Goal: Transaction & Acquisition: Obtain resource

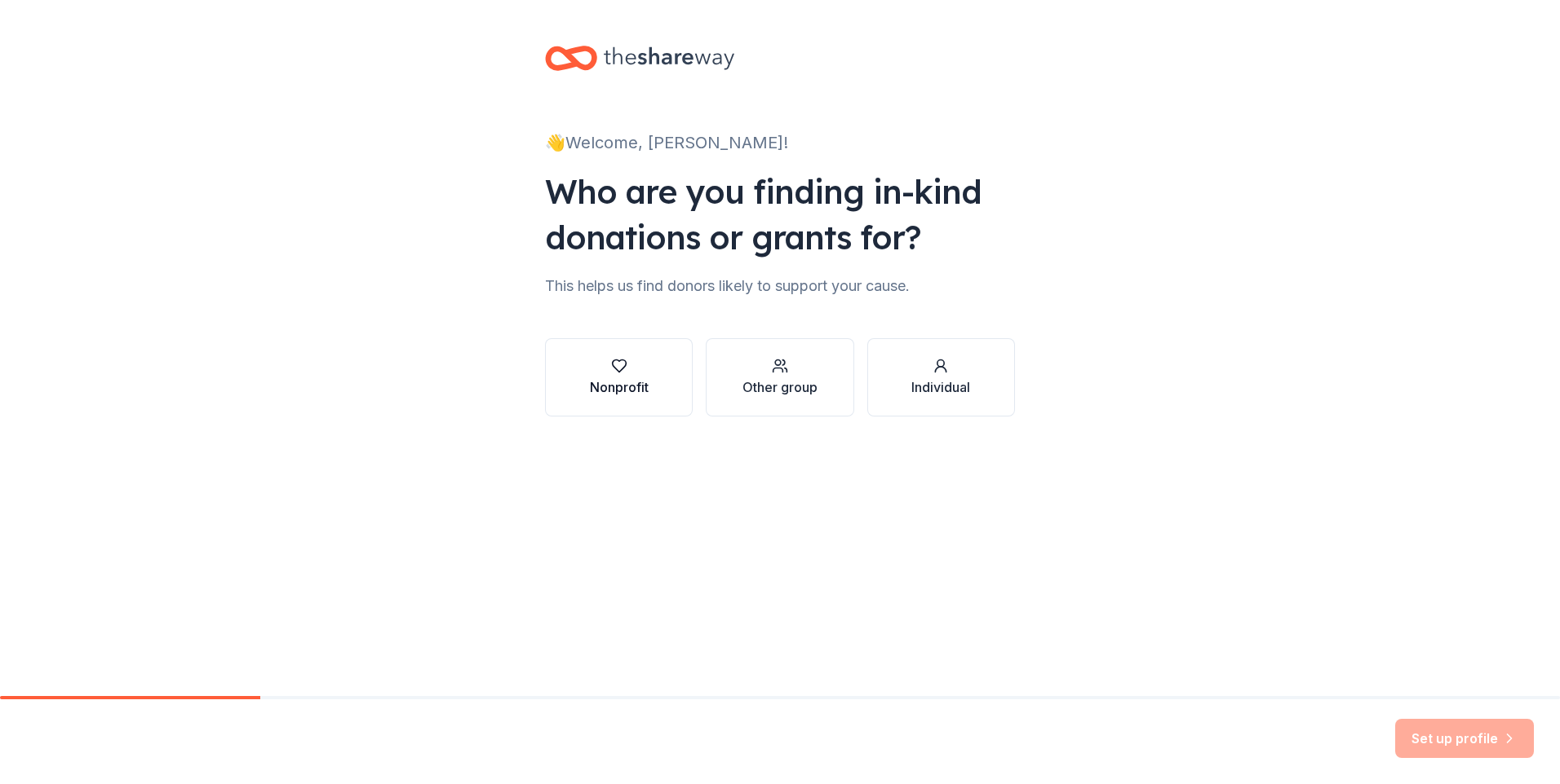
click at [626, 406] on button "Nonprofit" at bounding box center [618, 378] width 148 height 79
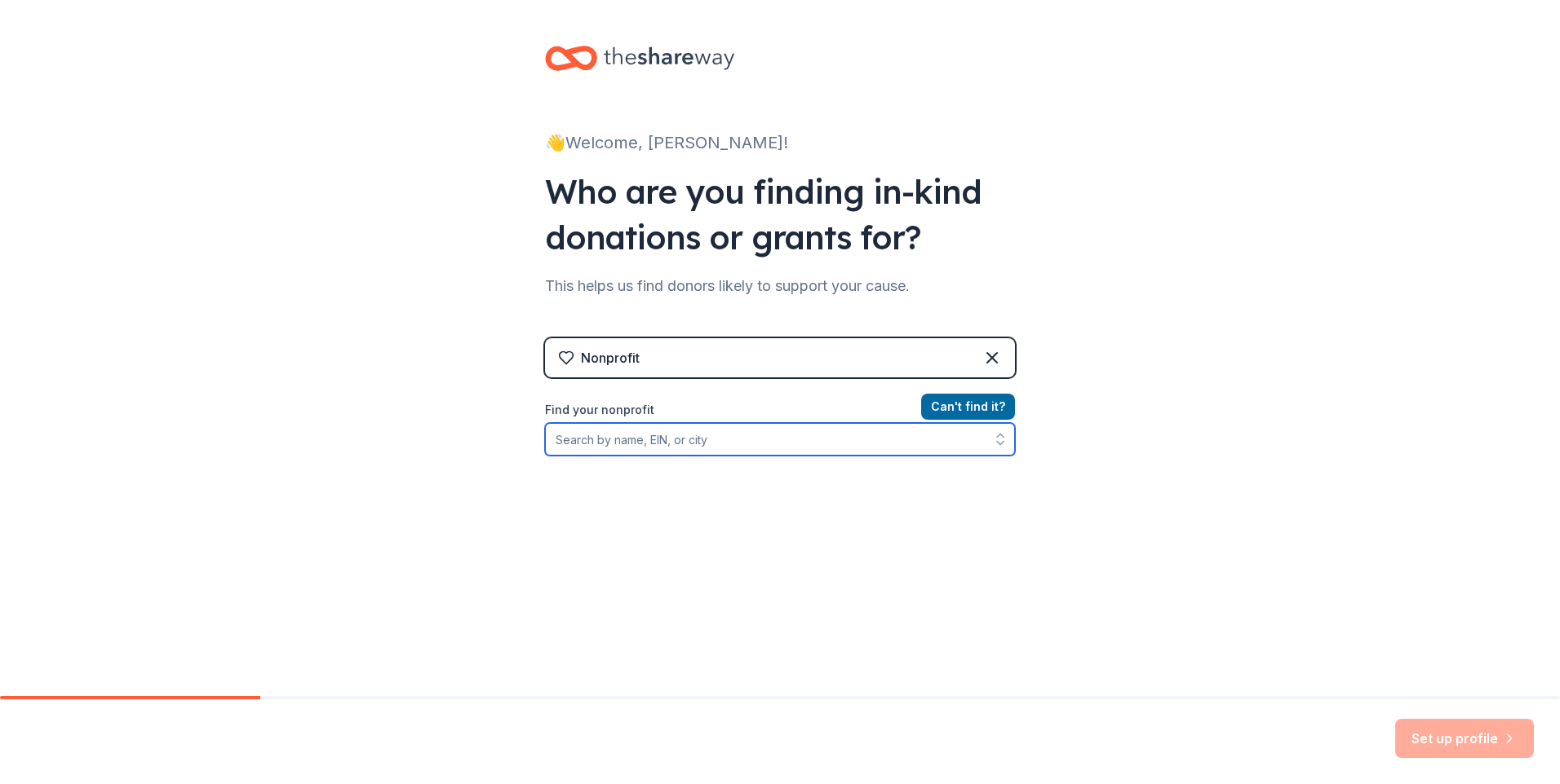
click at [722, 438] on input "Find your nonprofit" at bounding box center [779, 439] width 470 height 32
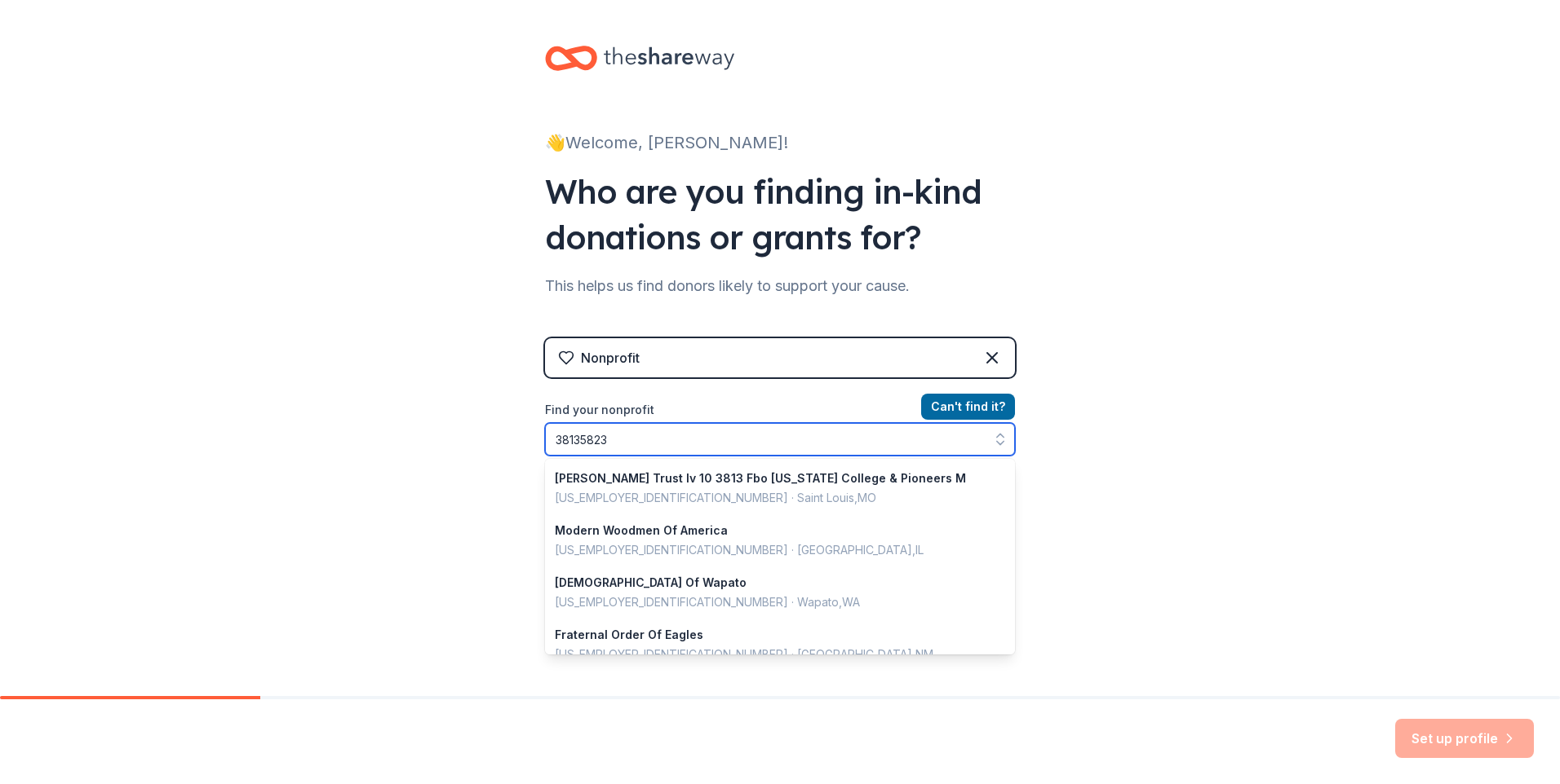
type input "381358236"
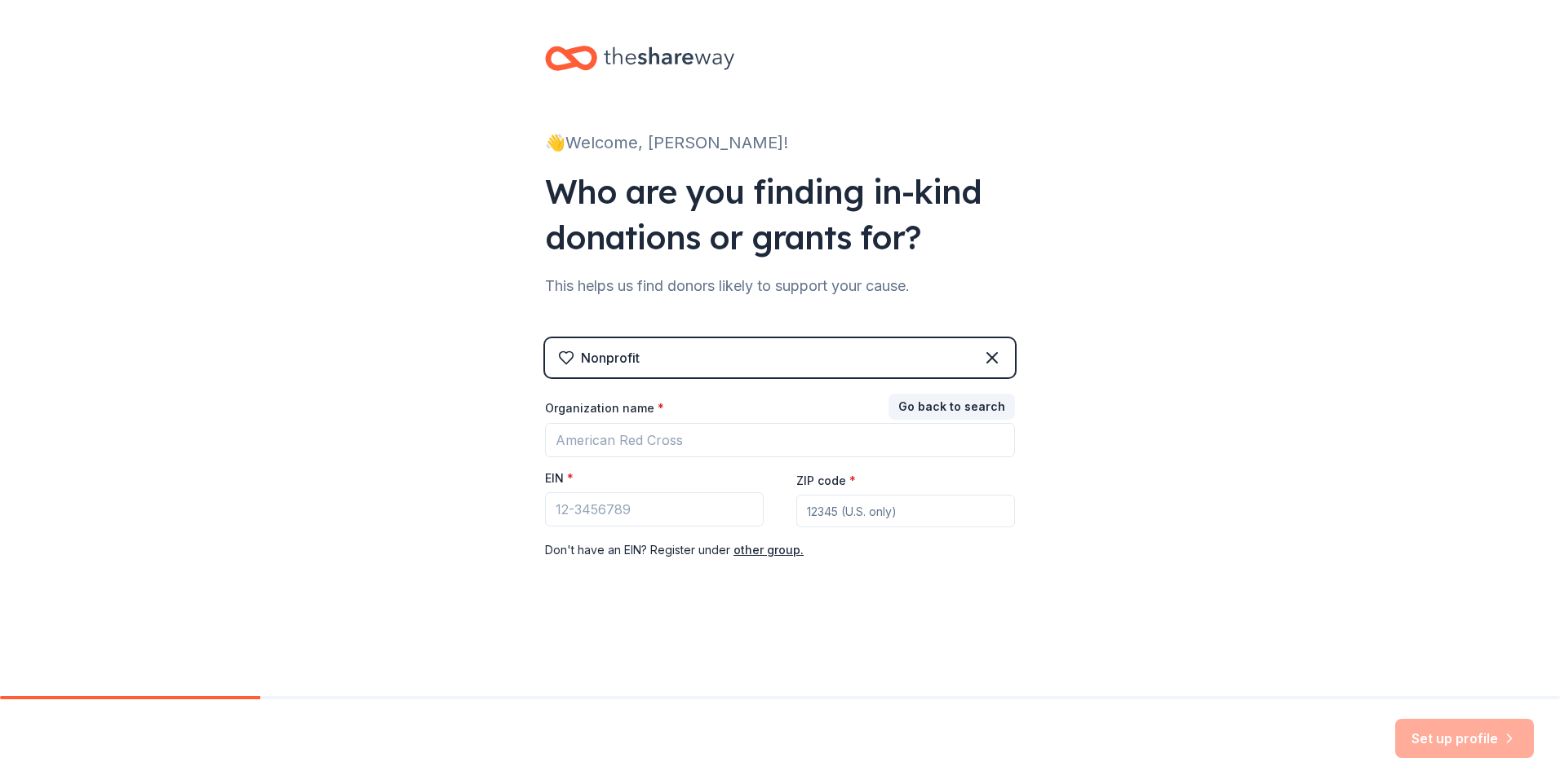
click at [1079, 329] on div "👋 Welcome, Corey! Who are you finding in-kind donations or grants for? This hel…" at bounding box center [780, 336] width 1560 height 671
click at [736, 444] on input "Organization name *" at bounding box center [779, 440] width 470 height 34
click at [1379, 439] on div "👋 Welcome, Corey! Who are you finding in-kind donations or grants for? This hel…" at bounding box center [780, 336] width 1560 height 671
click at [638, 517] on input "EIN *" at bounding box center [654, 509] width 219 height 34
drag, startPoint x: 592, startPoint y: 520, endPoint x: 409, endPoint y: 526, distance: 183.1
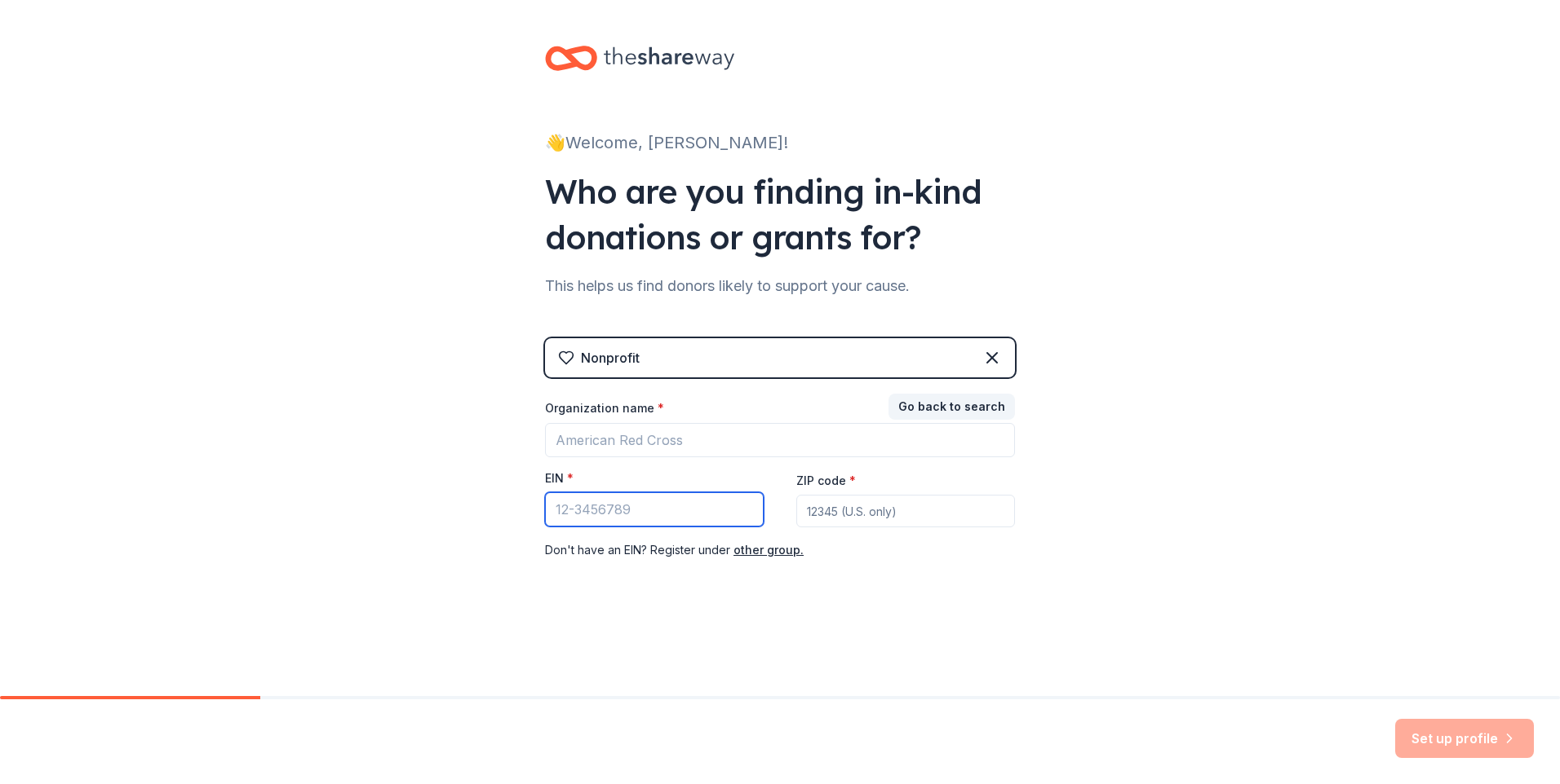
click at [409, 526] on div "👋 Welcome, Corey! Who are you finding in-kind donations or grants for? This hel…" at bounding box center [780, 336] width 1560 height 671
type input "38-1358236"
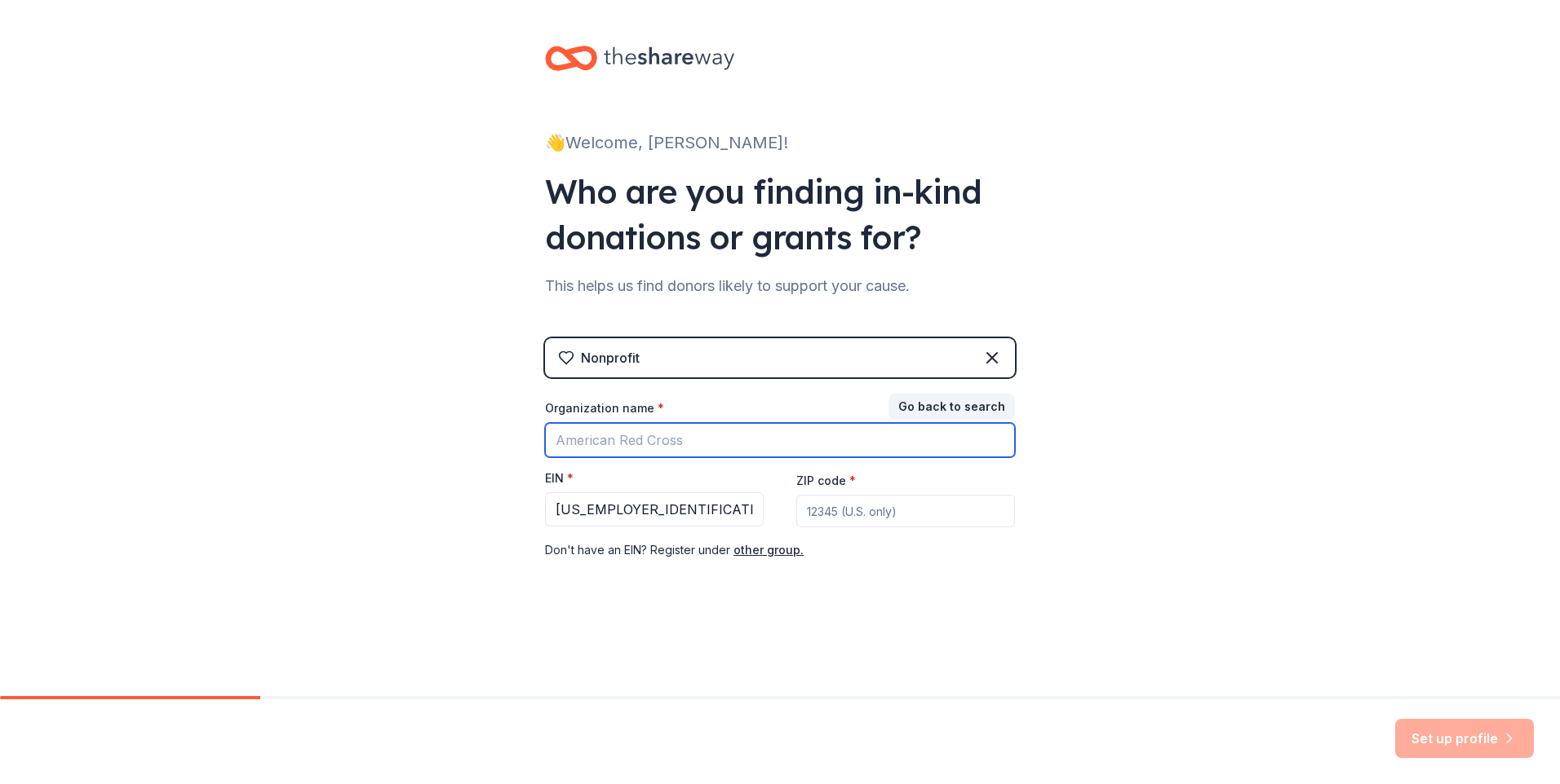
click at [623, 441] on input "Organization name *" at bounding box center [779, 440] width 470 height 34
type input "YMCA of Greater Michiana - YMCA Camp Eberhart"
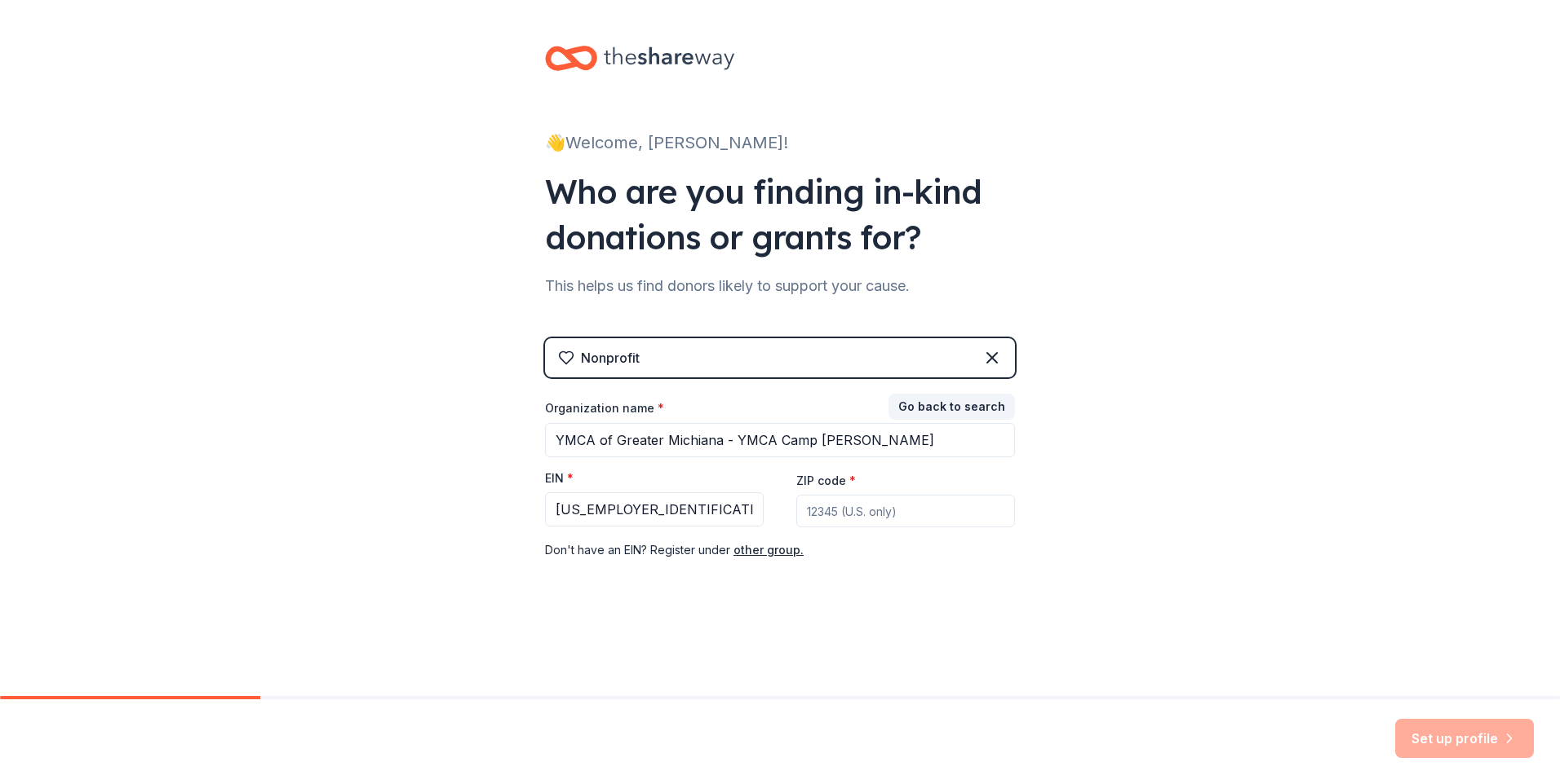
type input "49120"
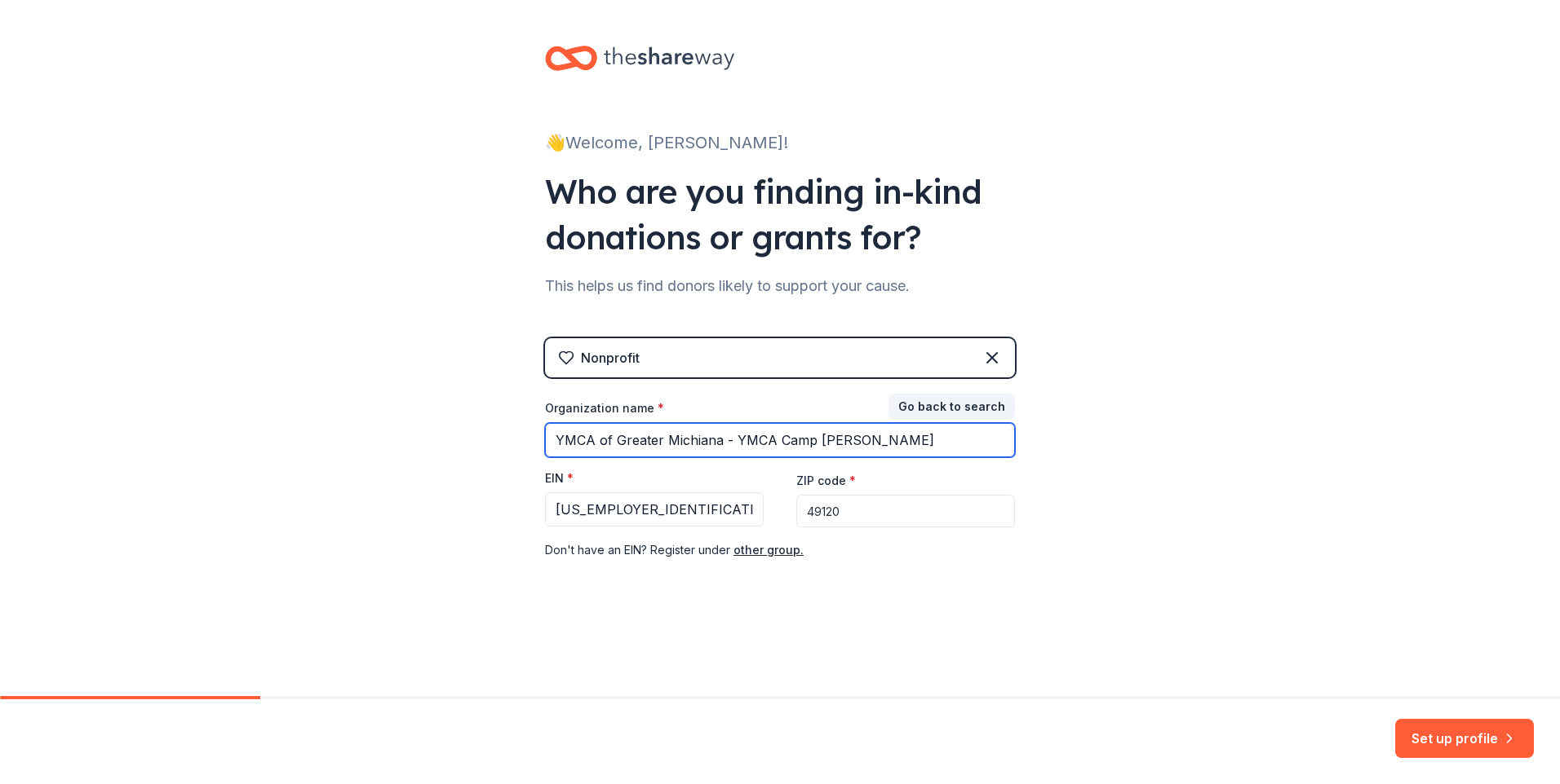
drag, startPoint x: 934, startPoint y: 437, endPoint x: 721, endPoint y: 454, distance: 213.7
click at [721, 454] on input "YMCA of Greater Michiana - YMCA Camp Eberhart" at bounding box center [779, 440] width 470 height 34
type input "YMCA of Greater Michiana"
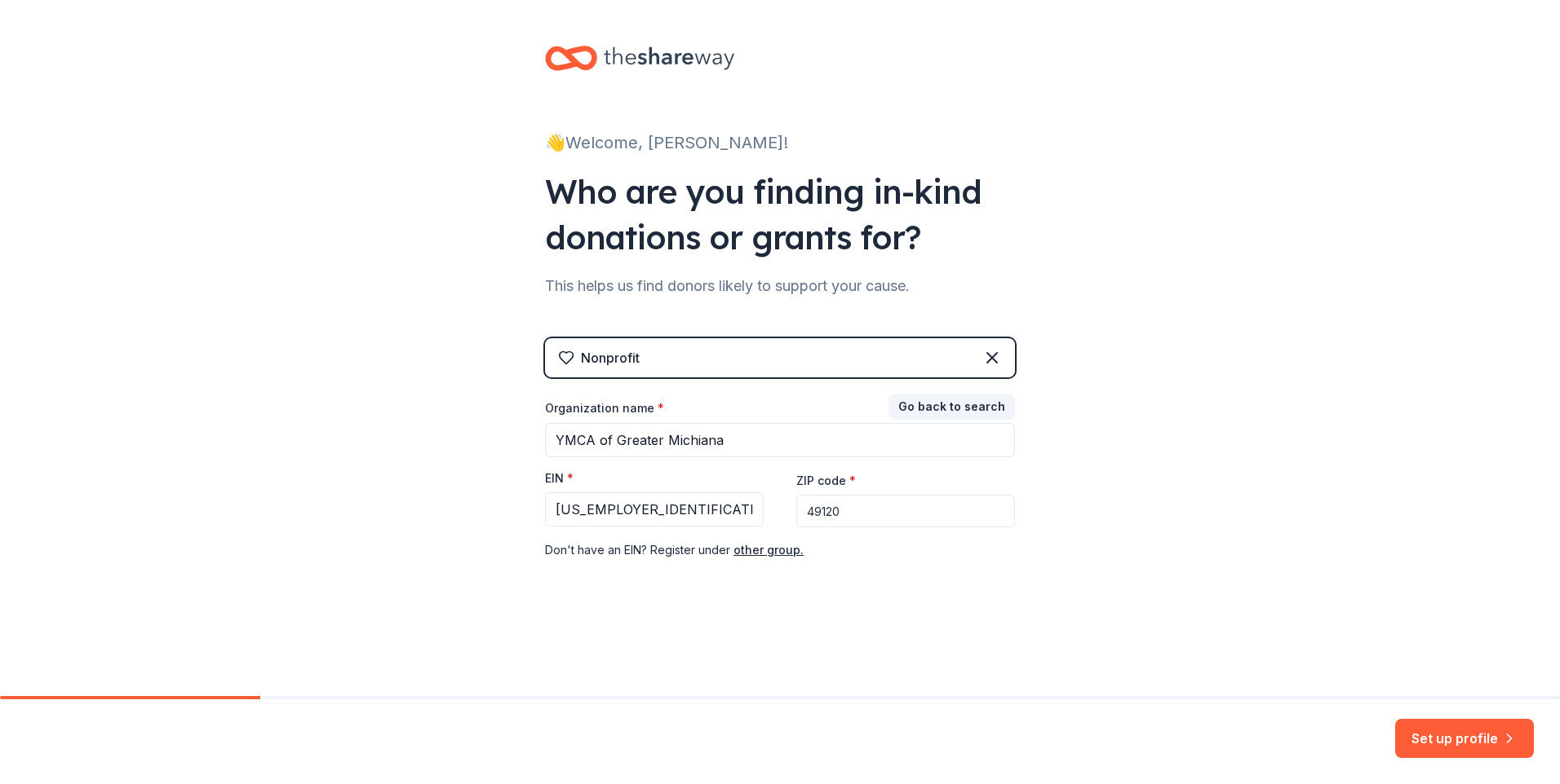
click at [1016, 629] on div "👋 Welcome, Corey! Who are you finding in-kind donations or grants for? This hel…" at bounding box center [779, 336] width 522 height 671
click at [926, 614] on div "👋 Welcome, Corey! Who are you finding in-kind donations or grants for? This hel…" at bounding box center [779, 336] width 522 height 671
click at [1454, 735] on button "Set up profile" at bounding box center [1464, 739] width 139 height 39
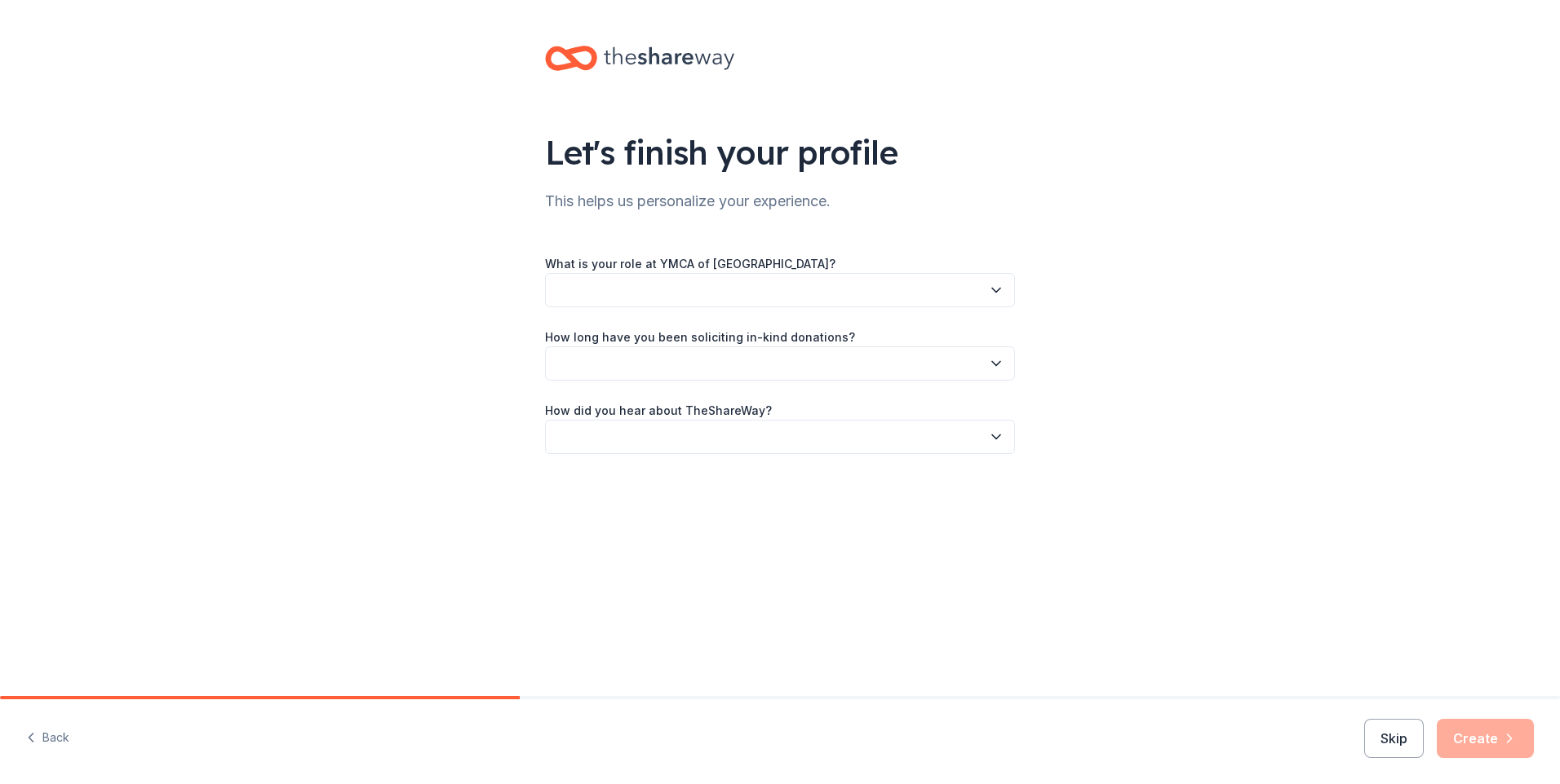
click at [303, 470] on div "Let's finish your profile This helps us personalize your experience. What is yo…" at bounding box center [780, 266] width 1560 height 532
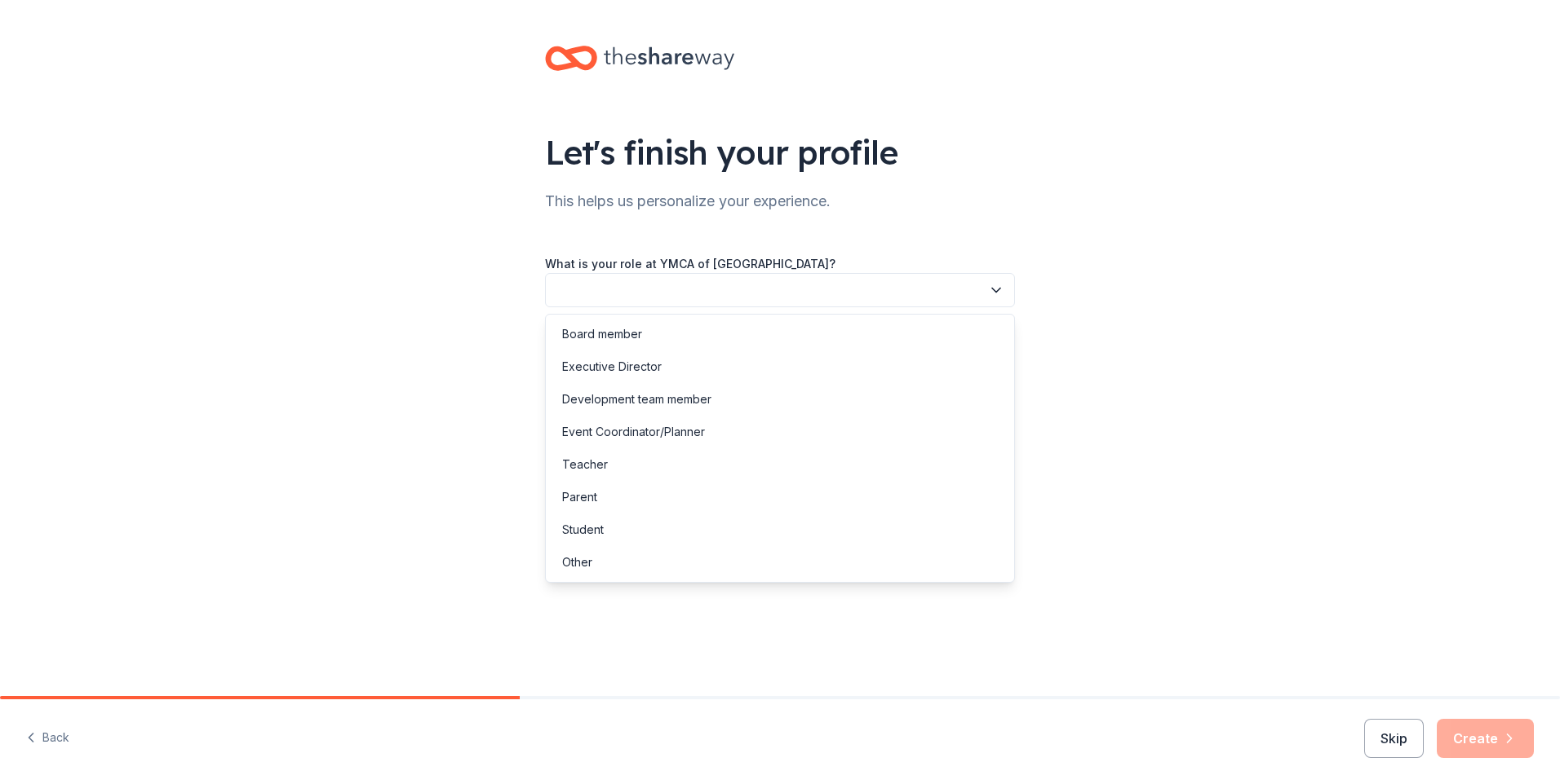
click at [959, 284] on button "button" at bounding box center [779, 290] width 470 height 34
click at [709, 396] on div "Development team member" at bounding box center [637, 399] width 150 height 19
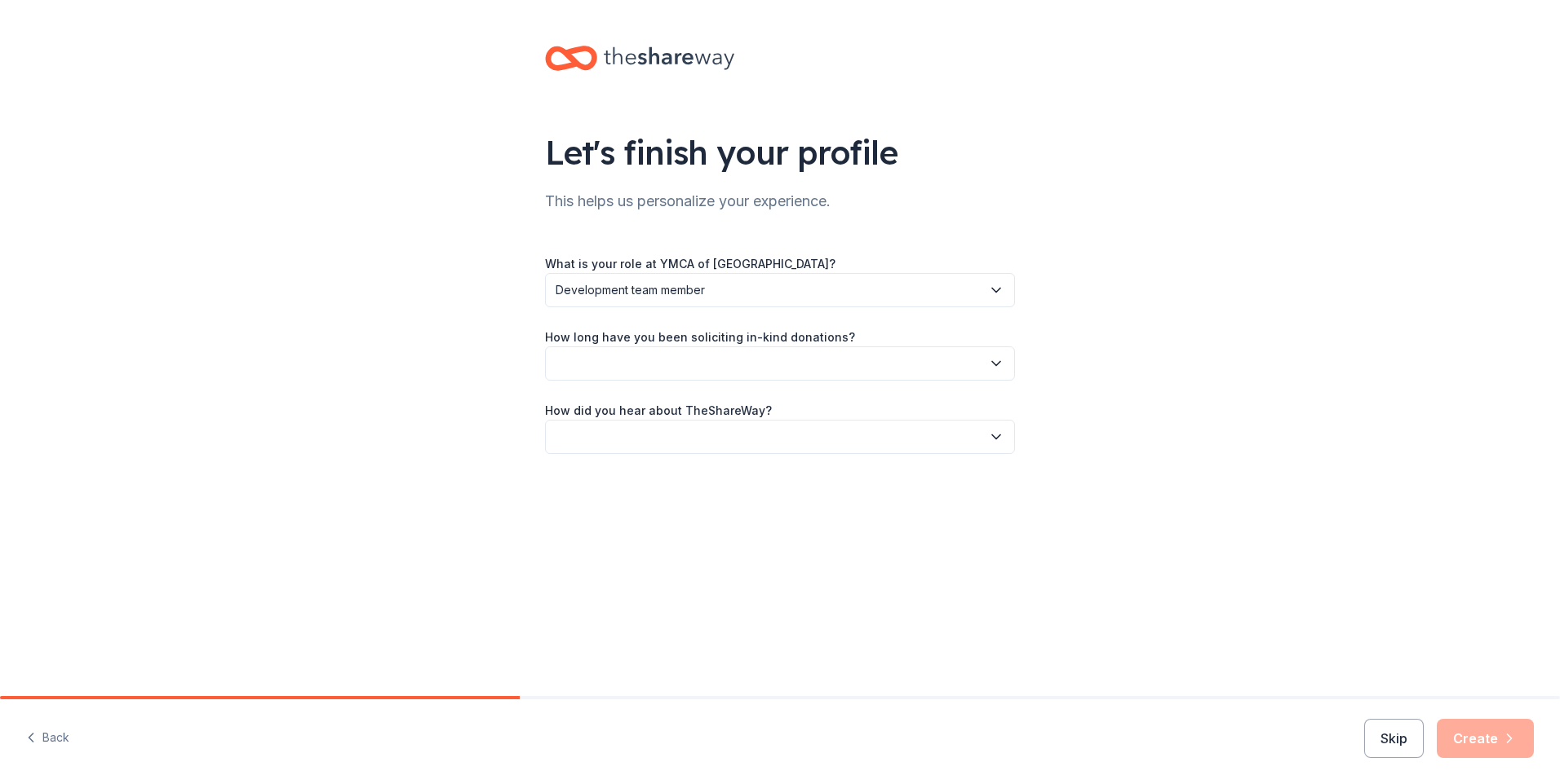
click at [999, 359] on icon "button" at bounding box center [996, 364] width 17 height 17
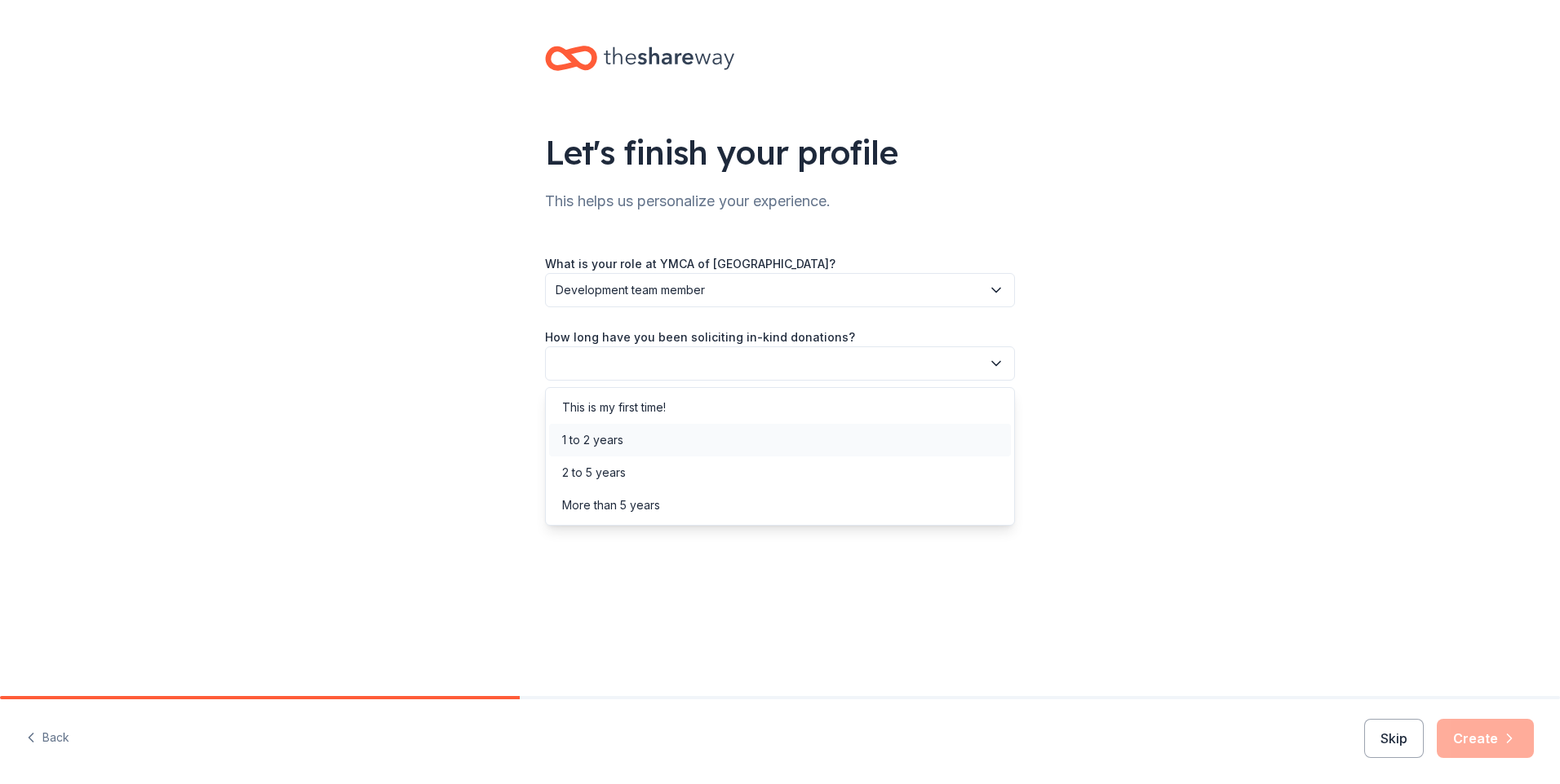
drag, startPoint x: 591, startPoint y: 440, endPoint x: 600, endPoint y: 441, distance: 9.1
click at [592, 440] on div "1 to 2 years" at bounding box center [593, 441] width 61 height 19
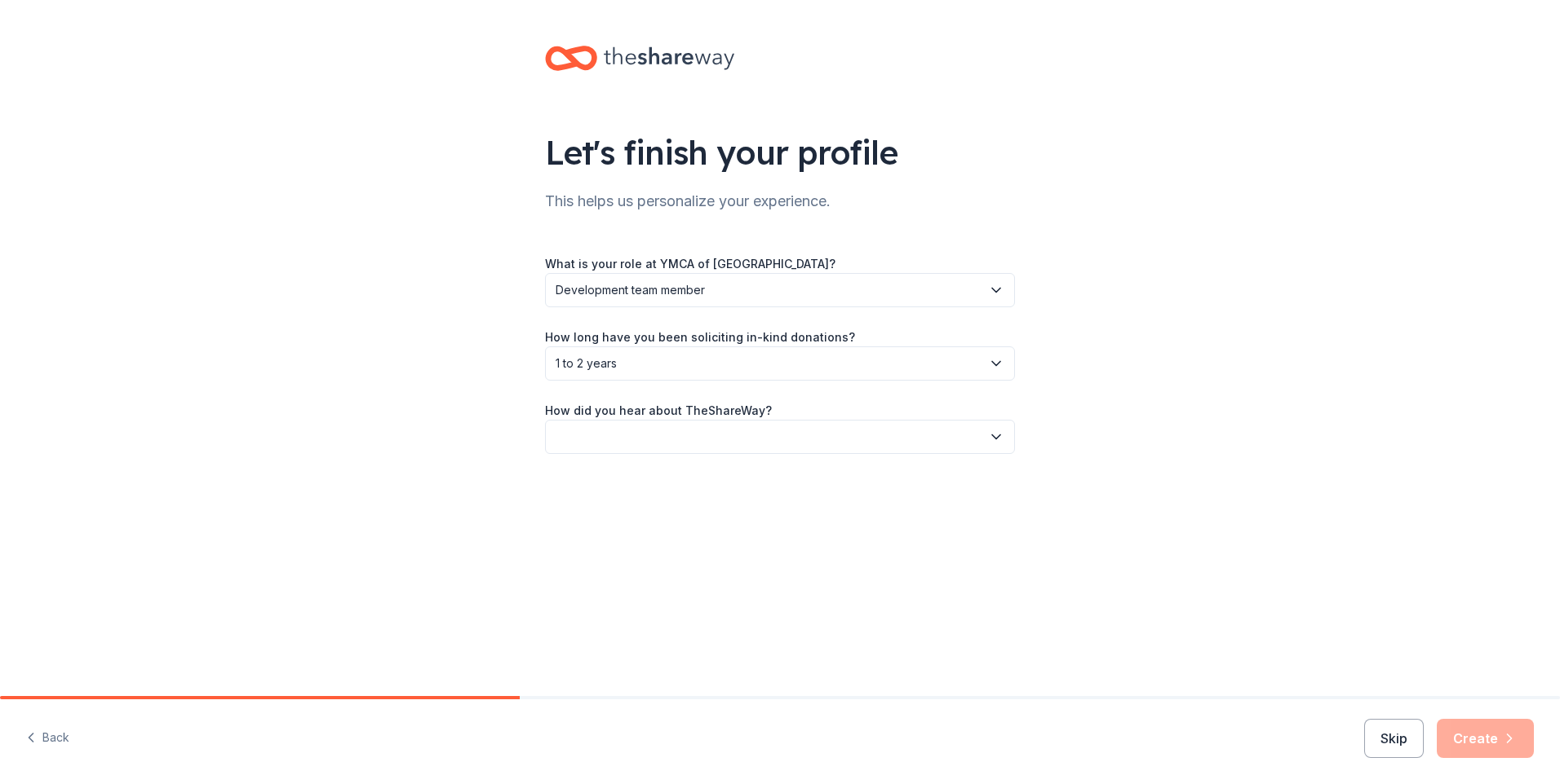
click at [998, 440] on icon "button" at bounding box center [996, 437] width 17 height 17
click at [586, 508] on div "Online search" at bounding box center [599, 514] width 74 height 19
click at [1493, 736] on button "Create" at bounding box center [1485, 739] width 97 height 39
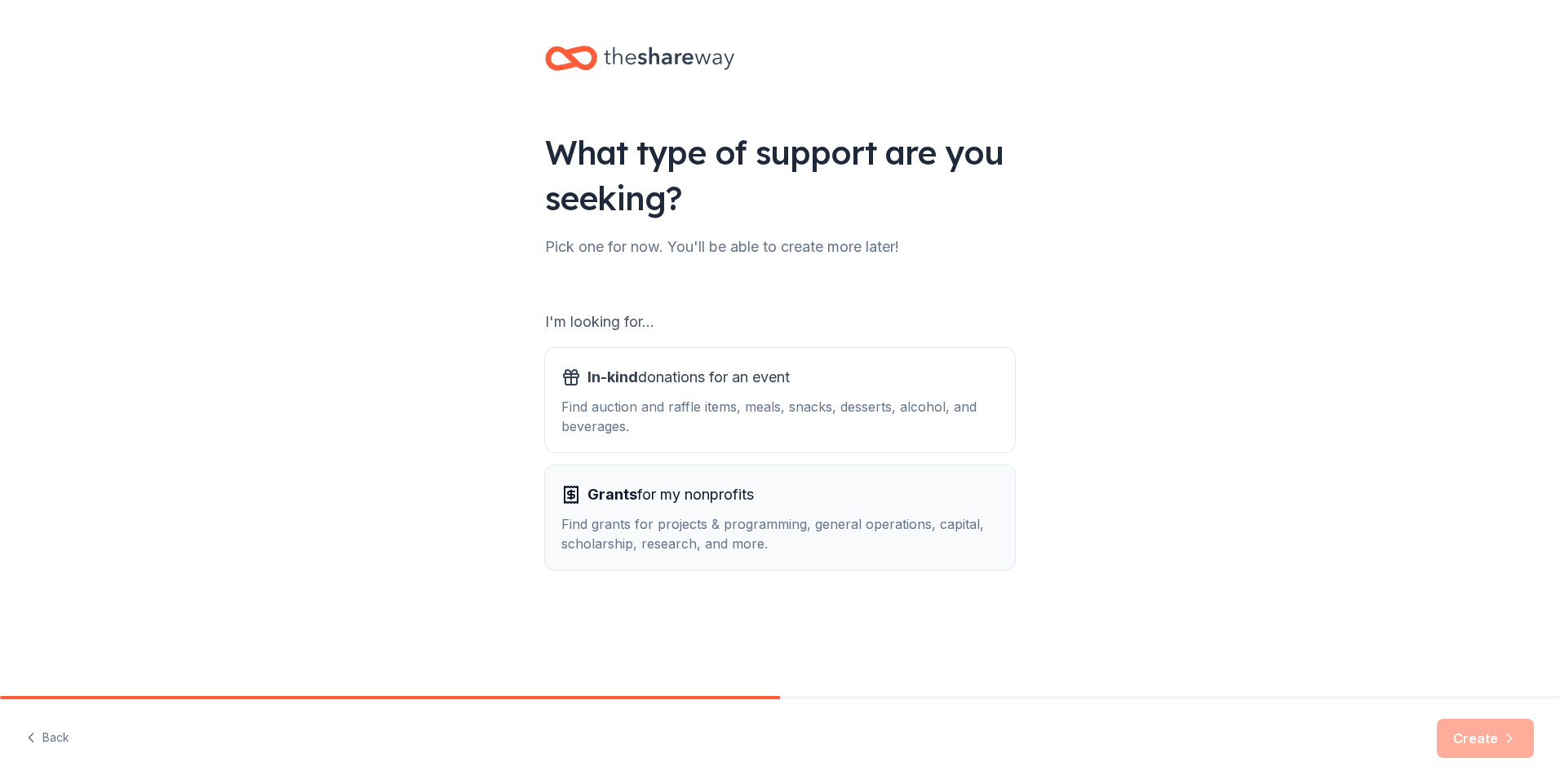
click at [787, 496] on div "Grants for my nonprofits" at bounding box center [780, 495] width 437 height 26
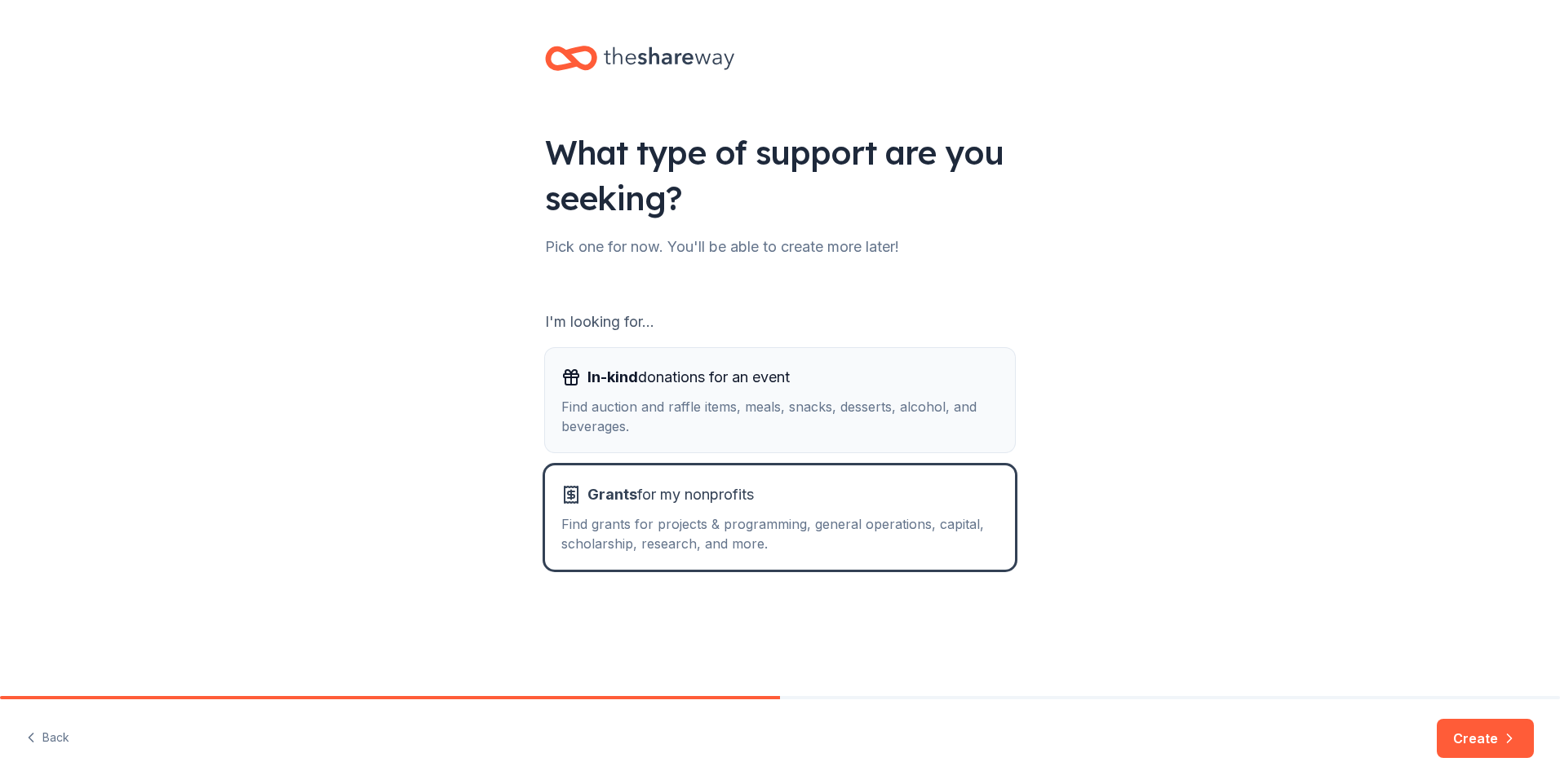
click at [852, 395] on div "In-kind donations for an event Find auction and raffle items, meals, snacks, de…" at bounding box center [780, 400] width 437 height 72
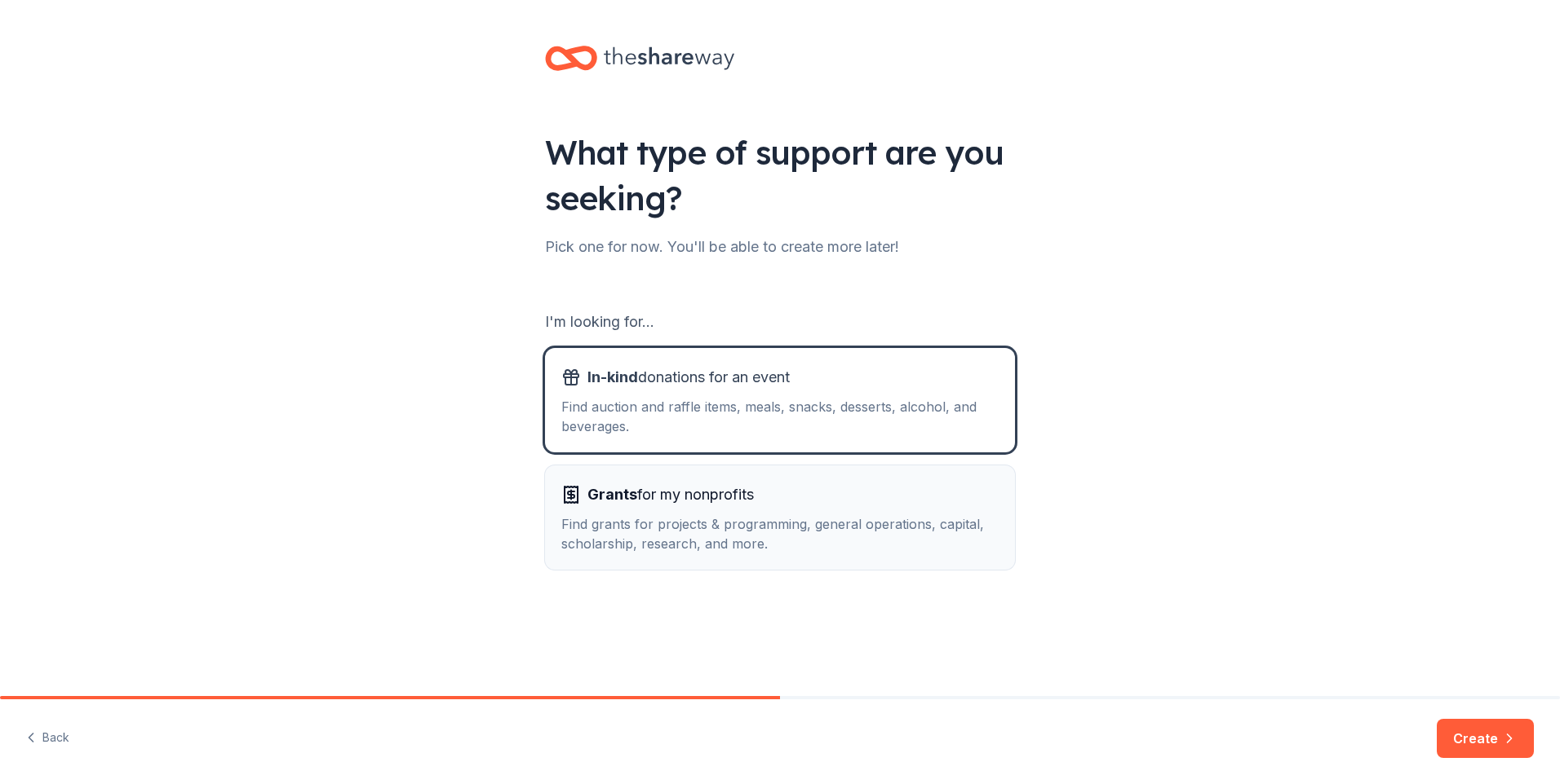
click at [857, 517] on div "Find grants for projects & programming, general operations, capital, scholarshi…" at bounding box center [780, 534] width 437 height 39
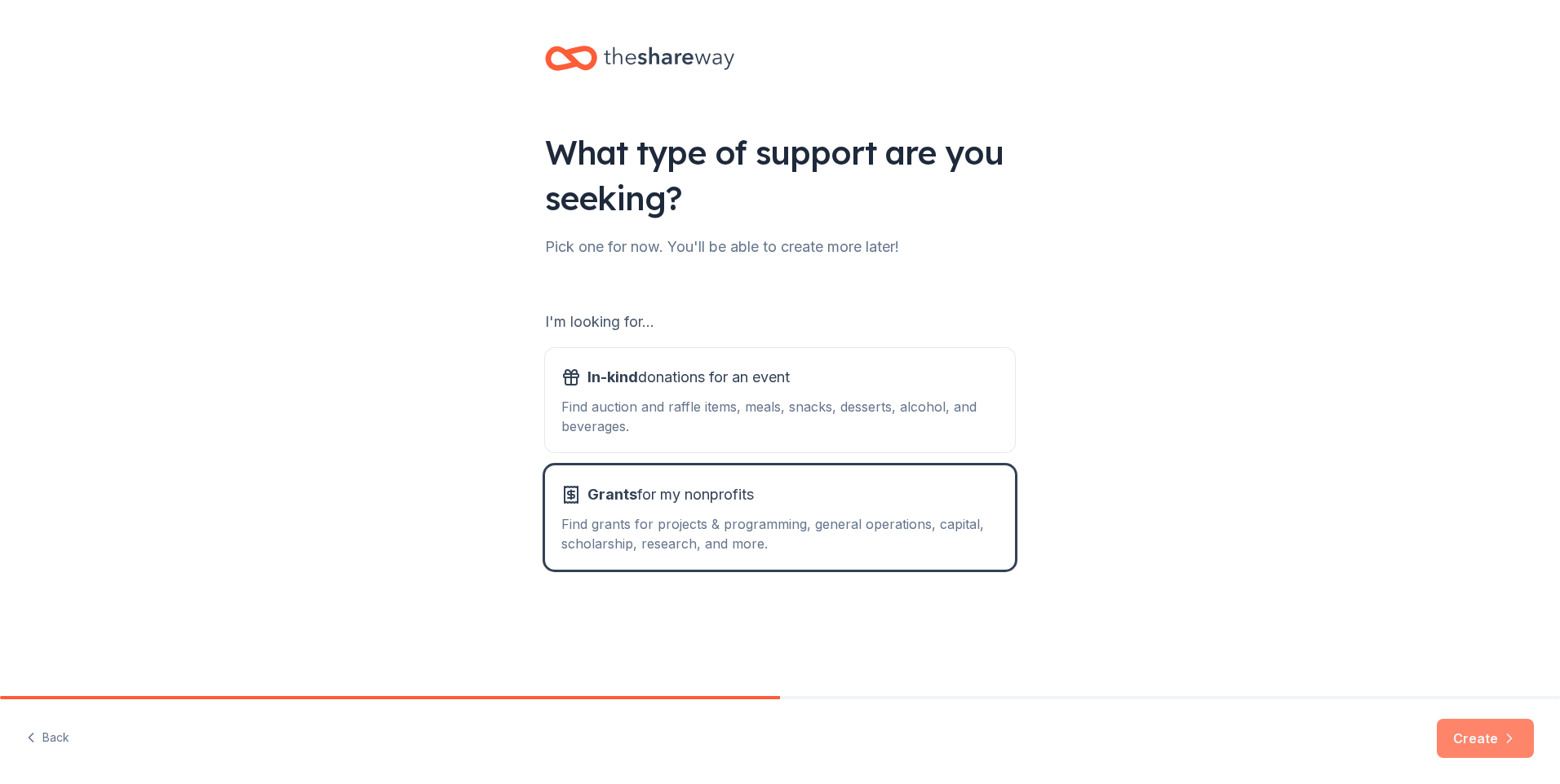
click at [1500, 741] on button "Create" at bounding box center [1485, 739] width 97 height 39
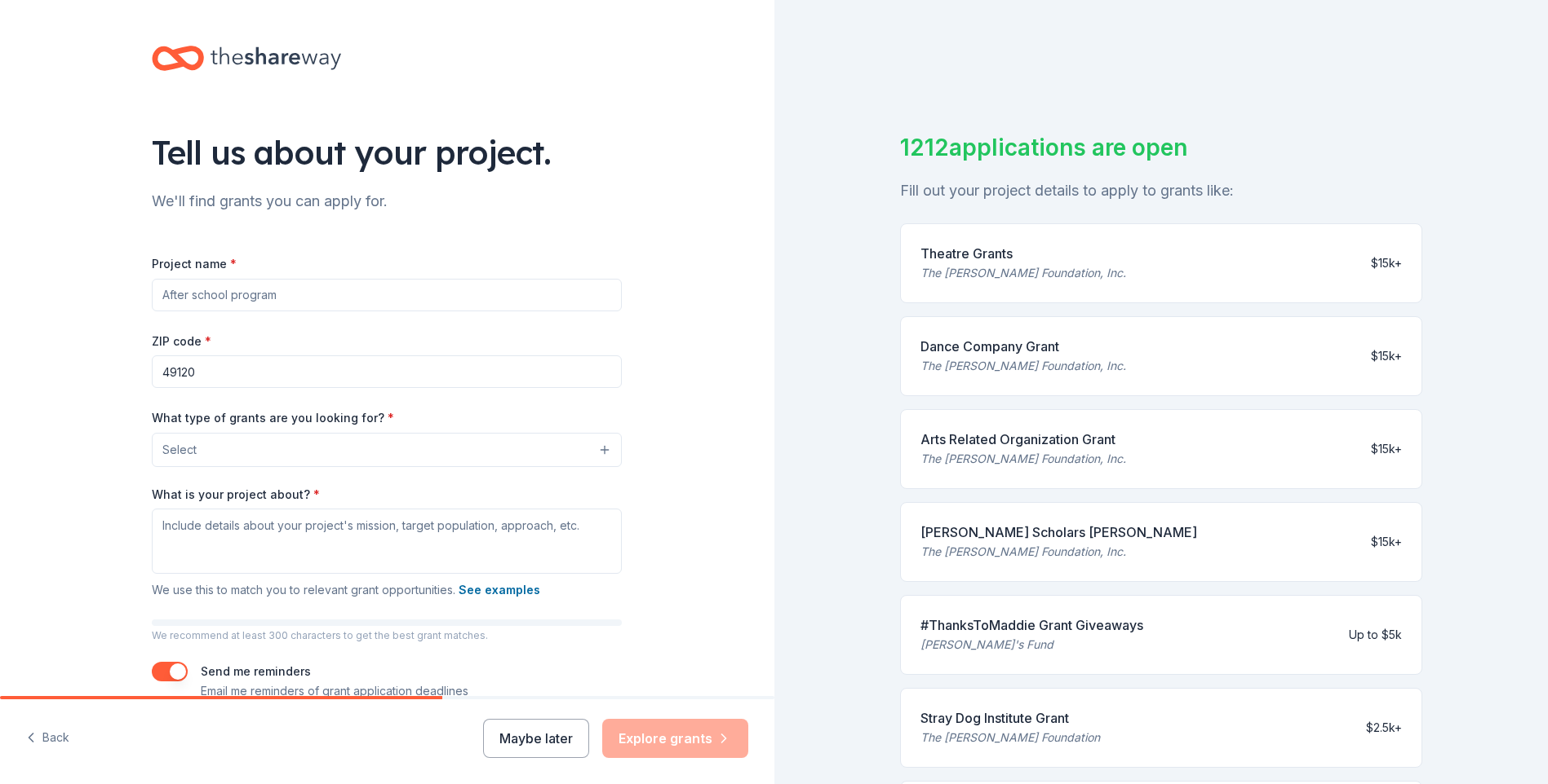
click at [327, 295] on input "Project name *" at bounding box center [387, 295] width 470 height 32
type input "YMCA Outdoor Education Program"
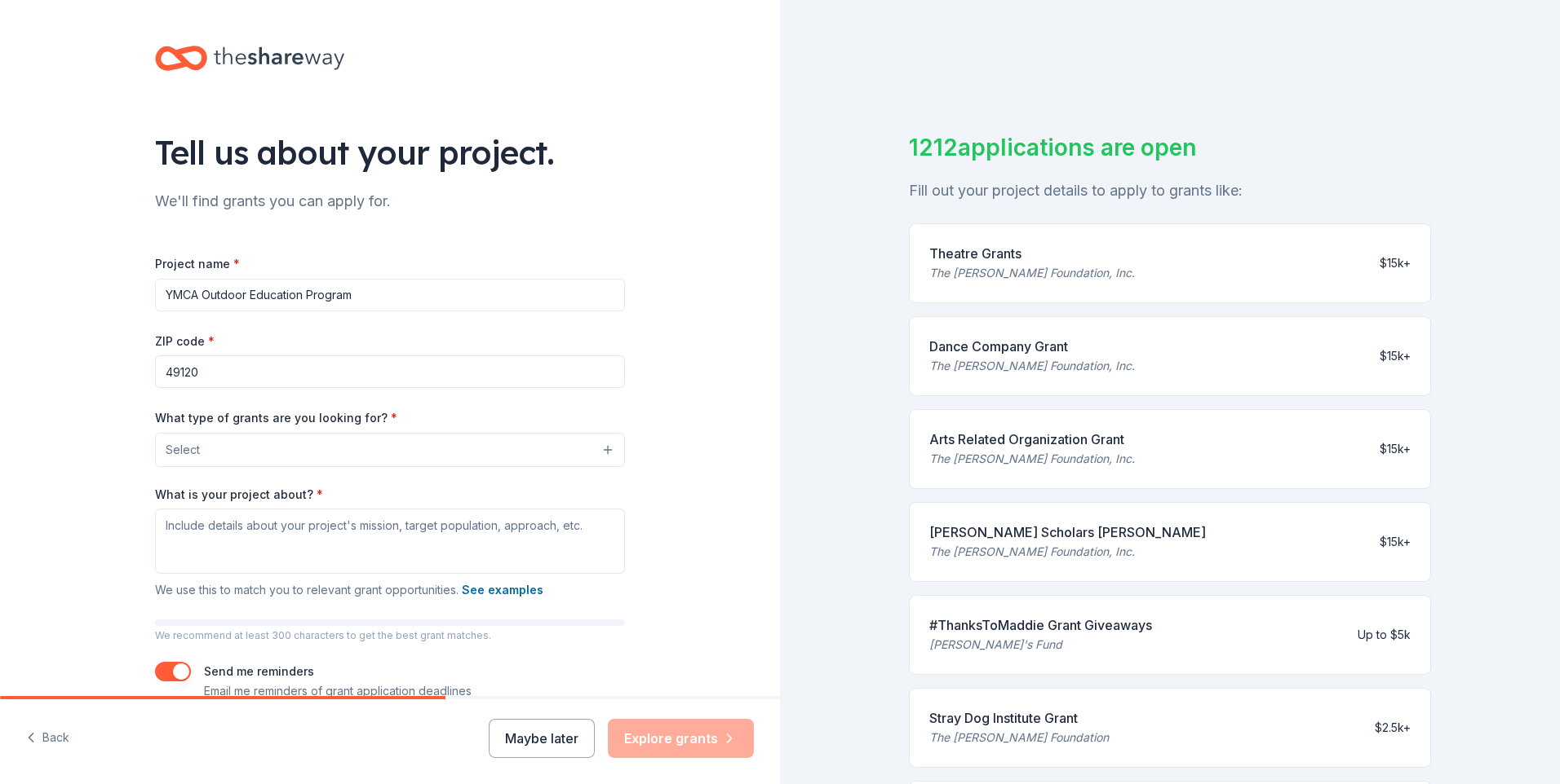
click at [258, 442] on button "Select" at bounding box center [389, 449] width 470 height 34
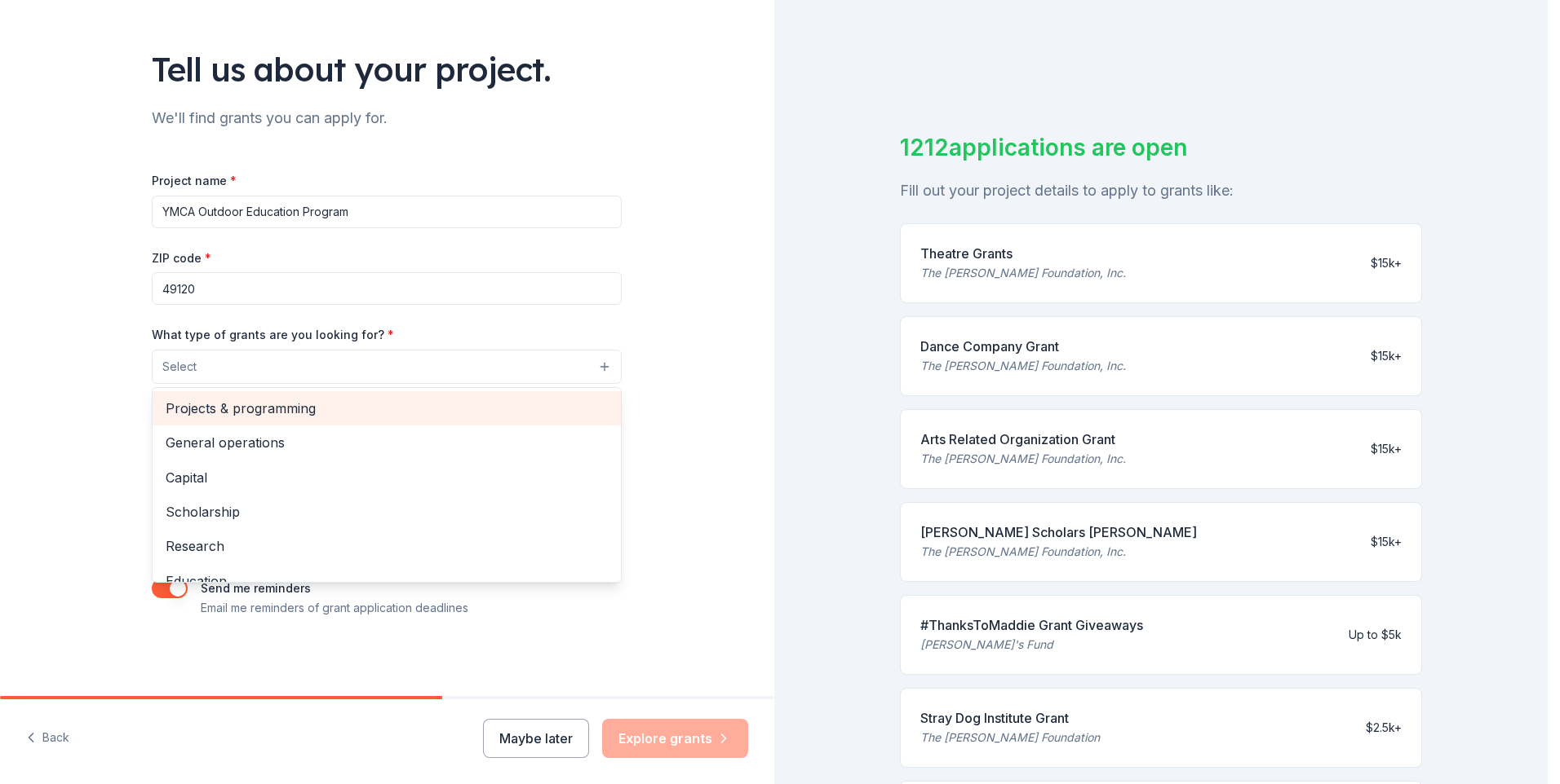
click at [289, 408] on span "Projects & programming" at bounding box center [387, 408] width 442 height 21
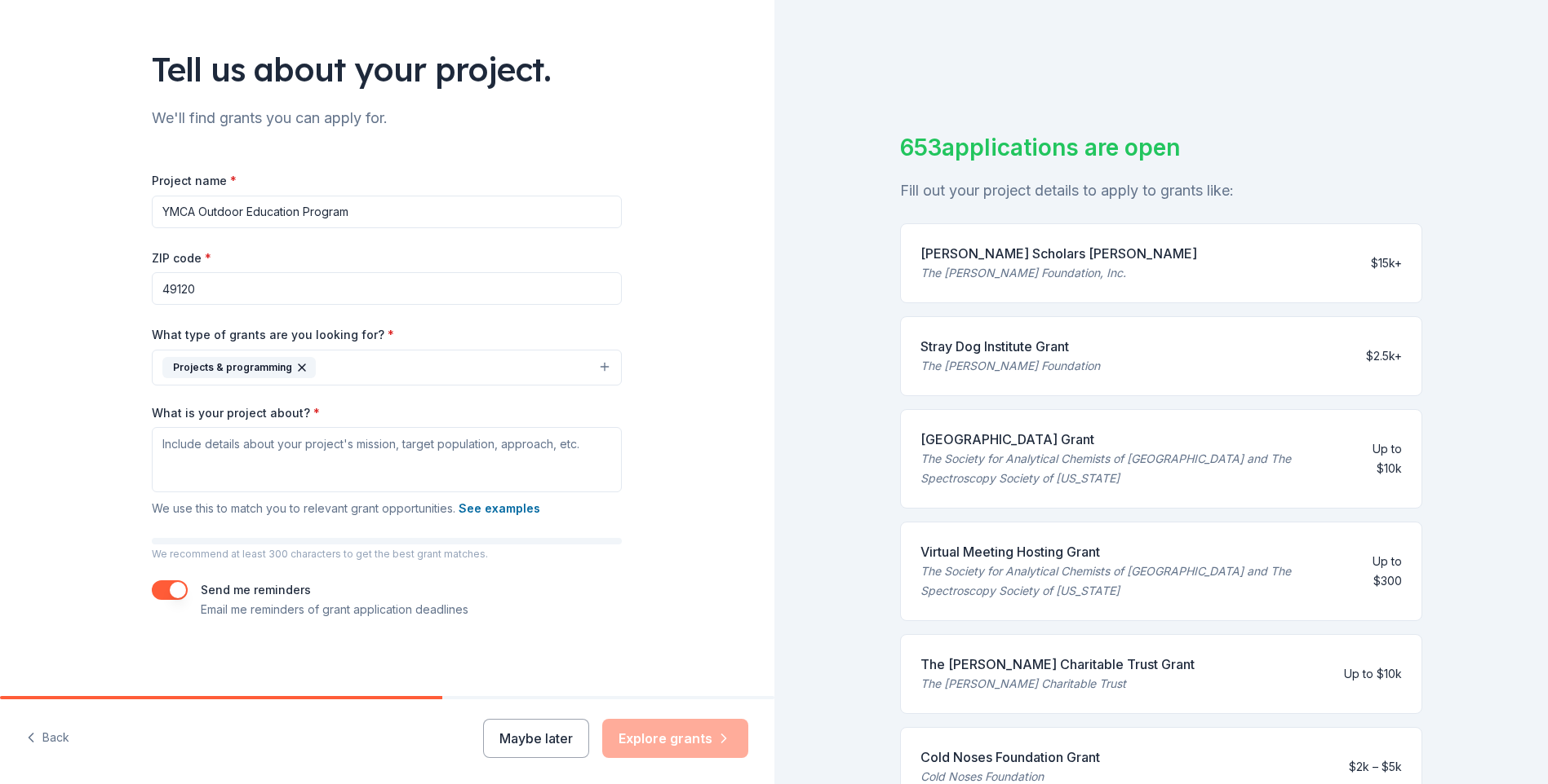
click at [598, 363] on button "Projects & programming" at bounding box center [387, 367] width 470 height 36
click at [596, 365] on button "Projects & programming" at bounding box center [387, 367] width 470 height 36
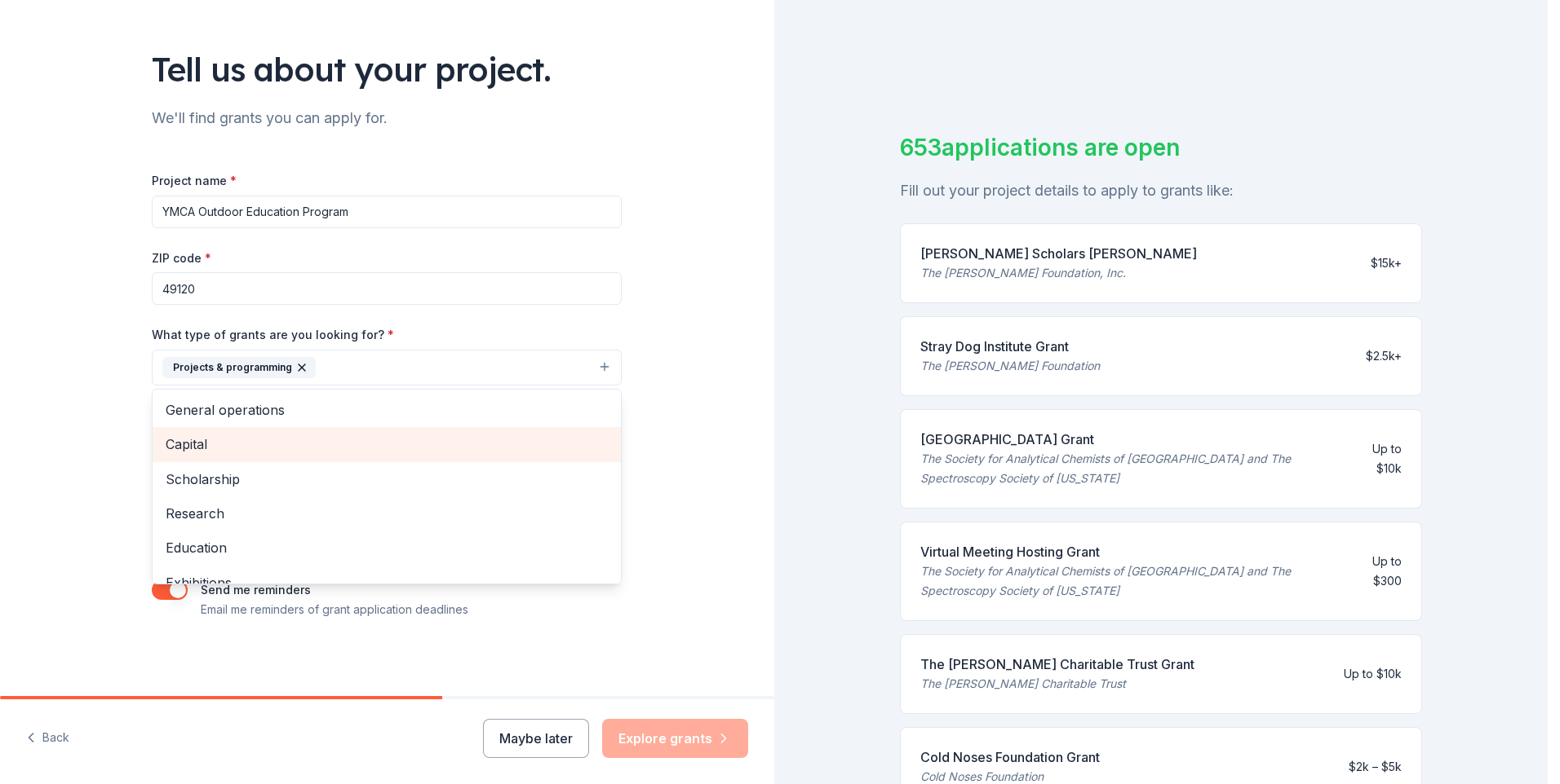
click at [196, 450] on span "Capital" at bounding box center [387, 444] width 442 height 21
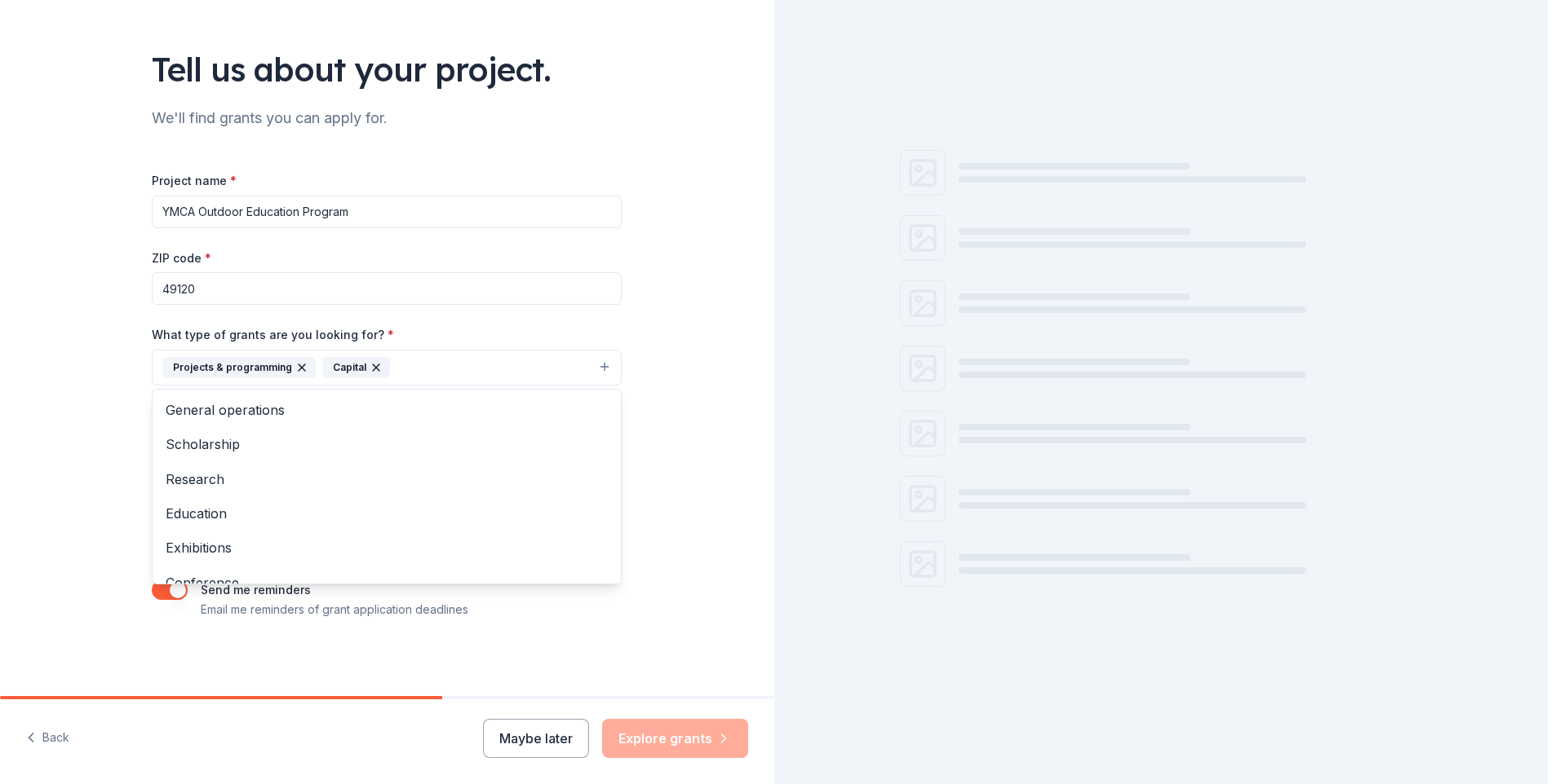
click at [600, 366] on button "Projects & programming Capital" at bounding box center [387, 367] width 470 height 36
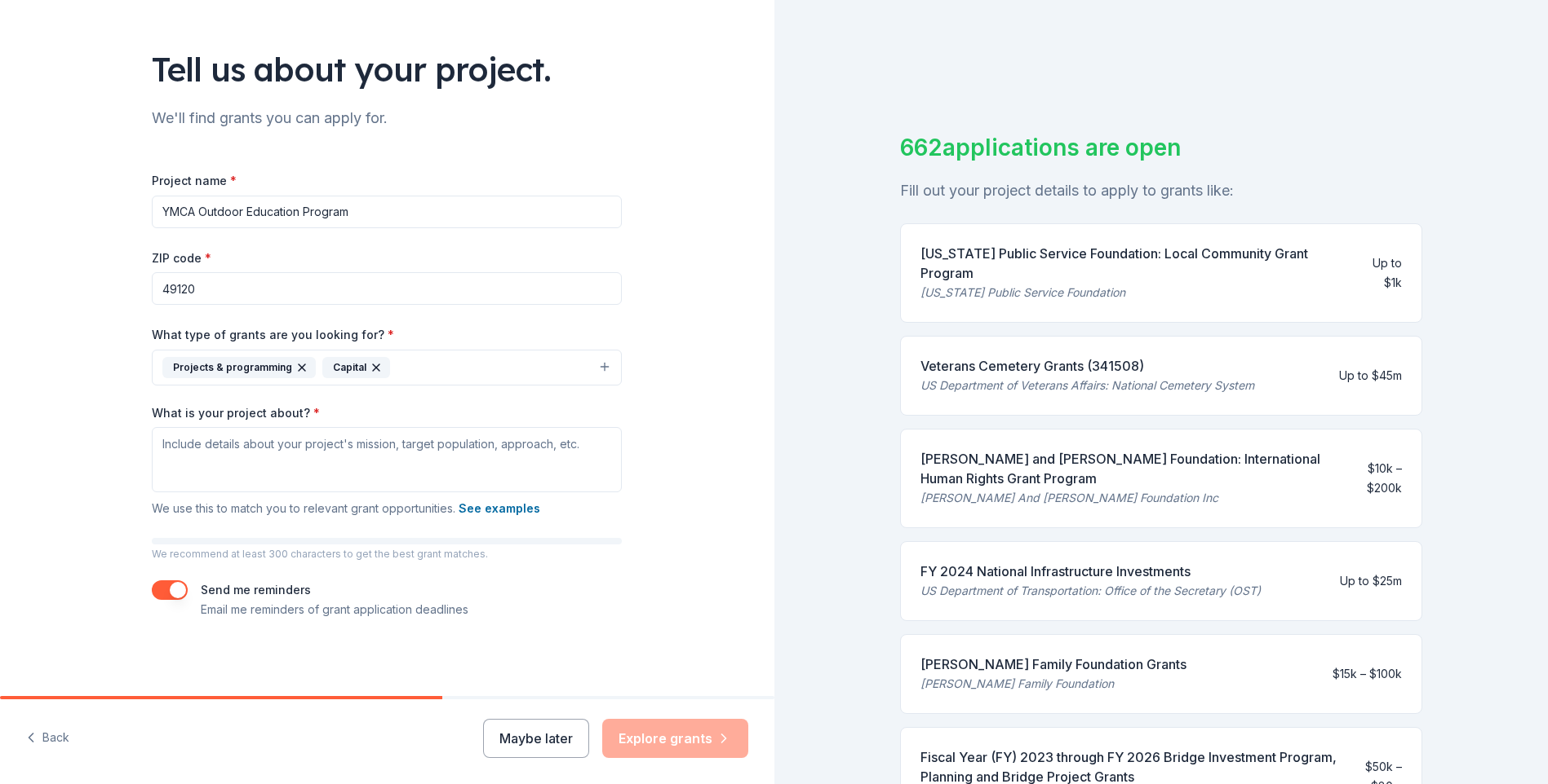
click at [600, 366] on button "Projects & programming Capital" at bounding box center [387, 367] width 470 height 36
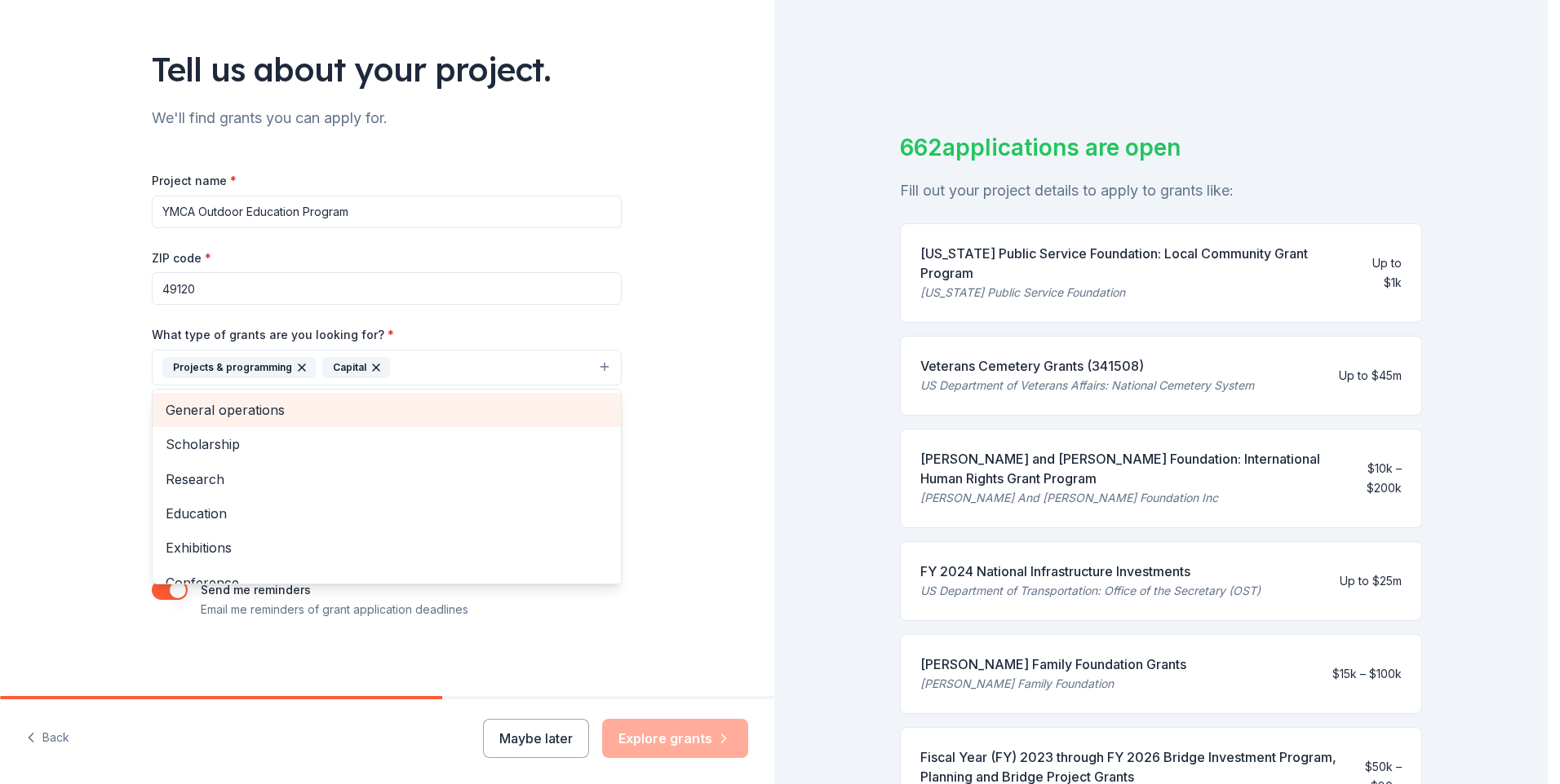
click at [242, 406] on span "General operations" at bounding box center [387, 410] width 442 height 21
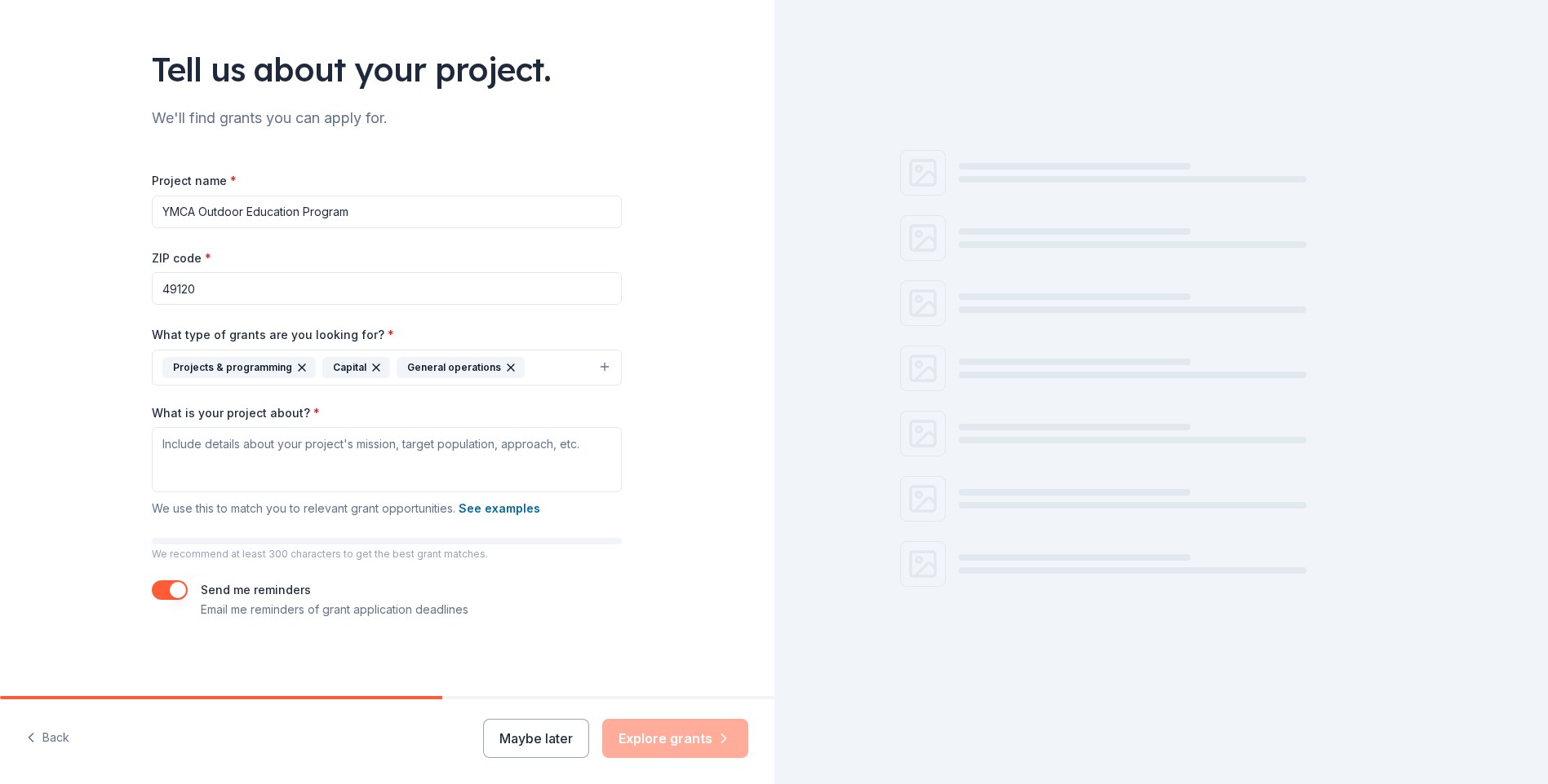
click at [597, 367] on button "Projects & programming Capital General operations" at bounding box center [387, 367] width 470 height 36
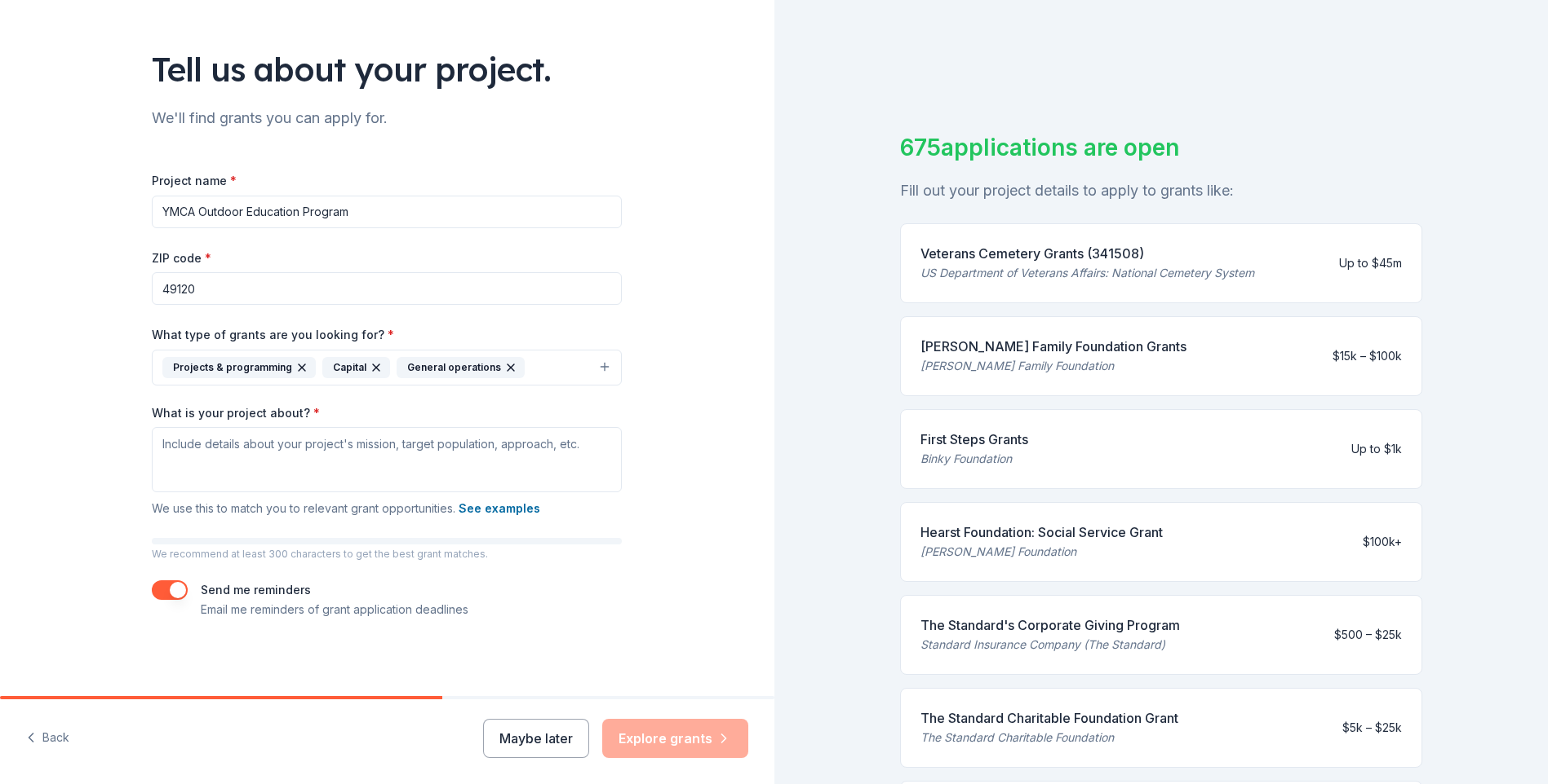
click at [597, 367] on button "Projects & programming Capital General operations" at bounding box center [387, 367] width 470 height 36
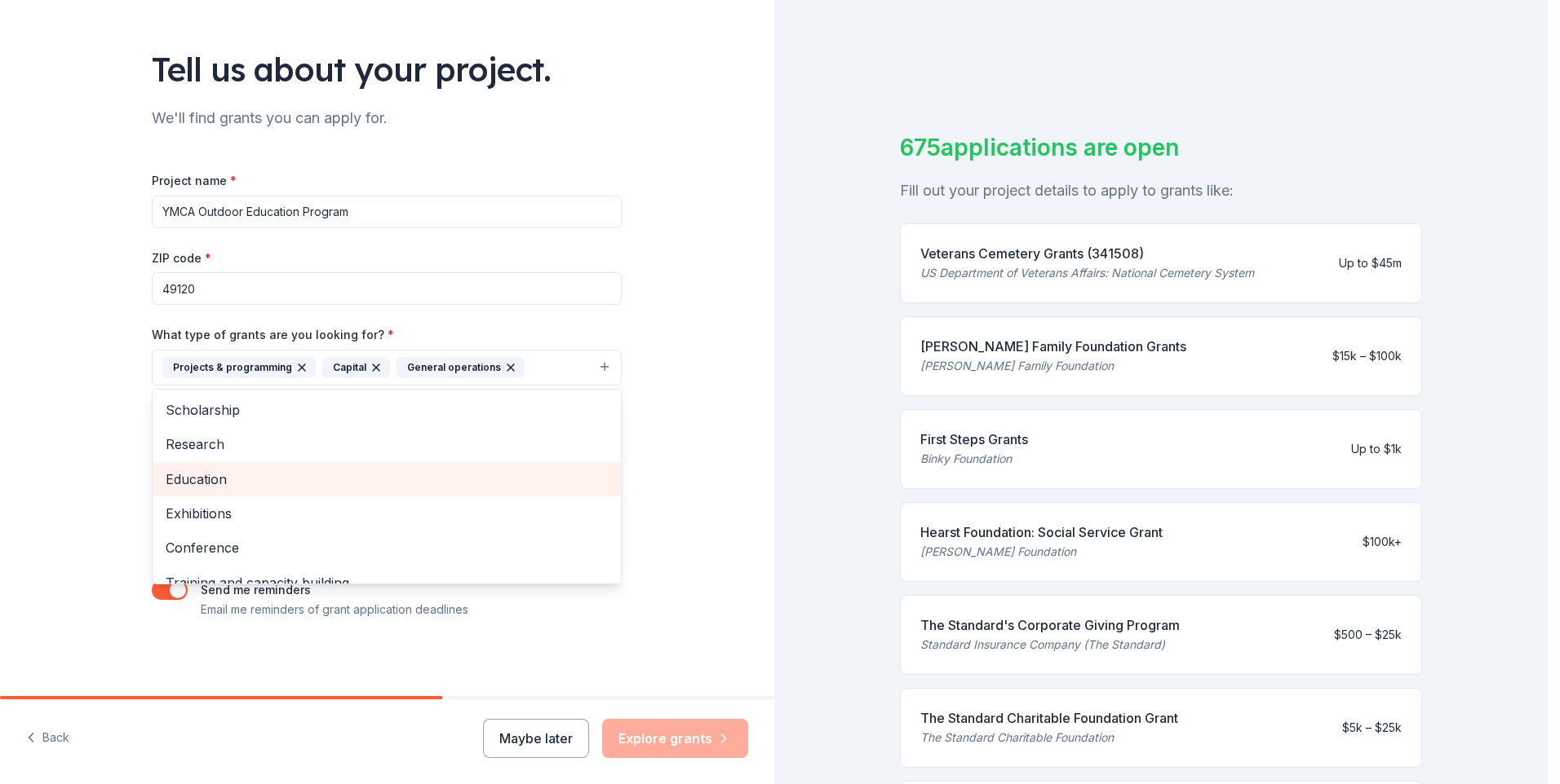
click at [176, 483] on span "Education" at bounding box center [387, 479] width 442 height 21
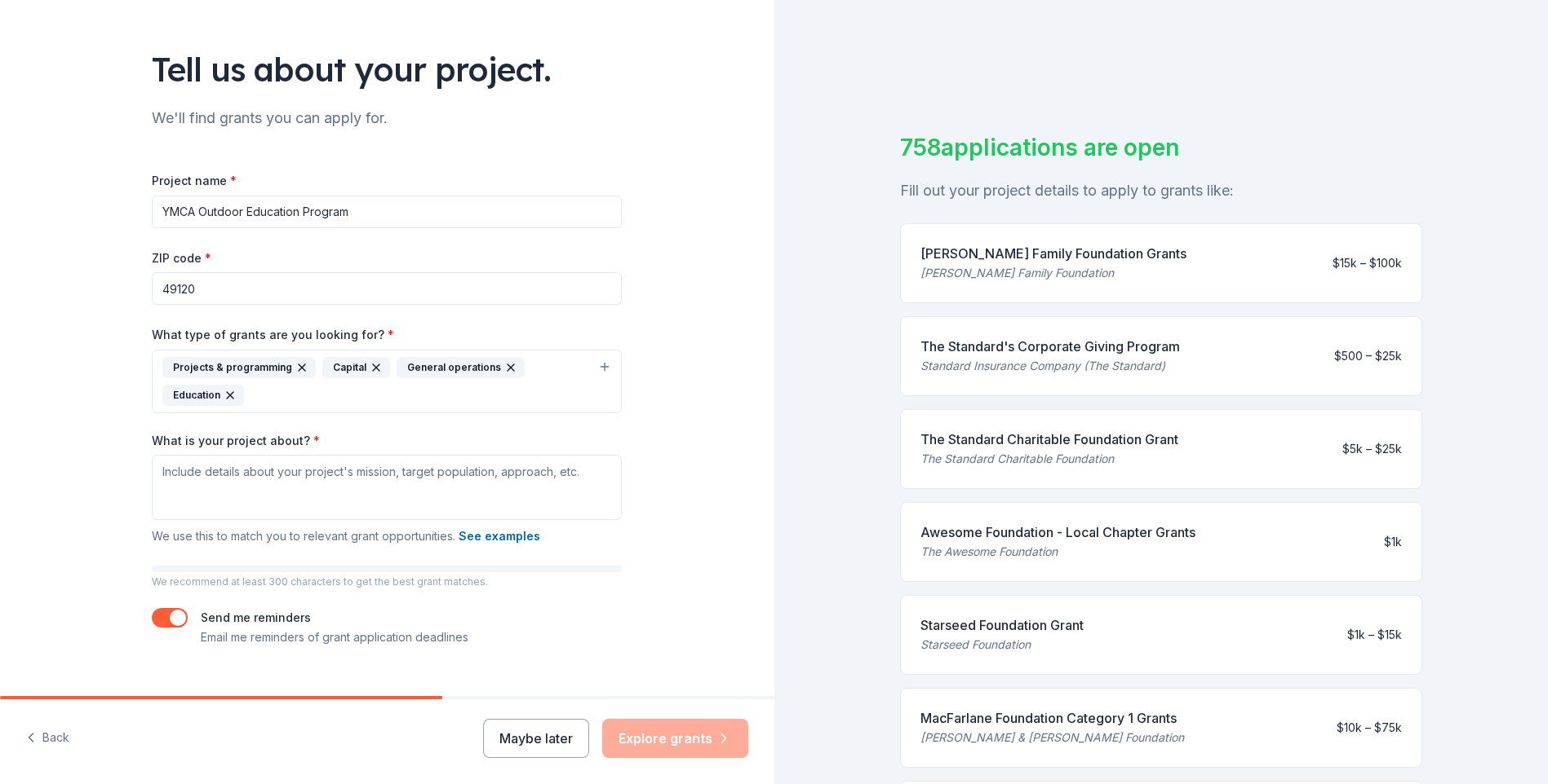
click at [603, 367] on button "Projects & programming Capital General operations Education" at bounding box center [387, 381] width 470 height 64
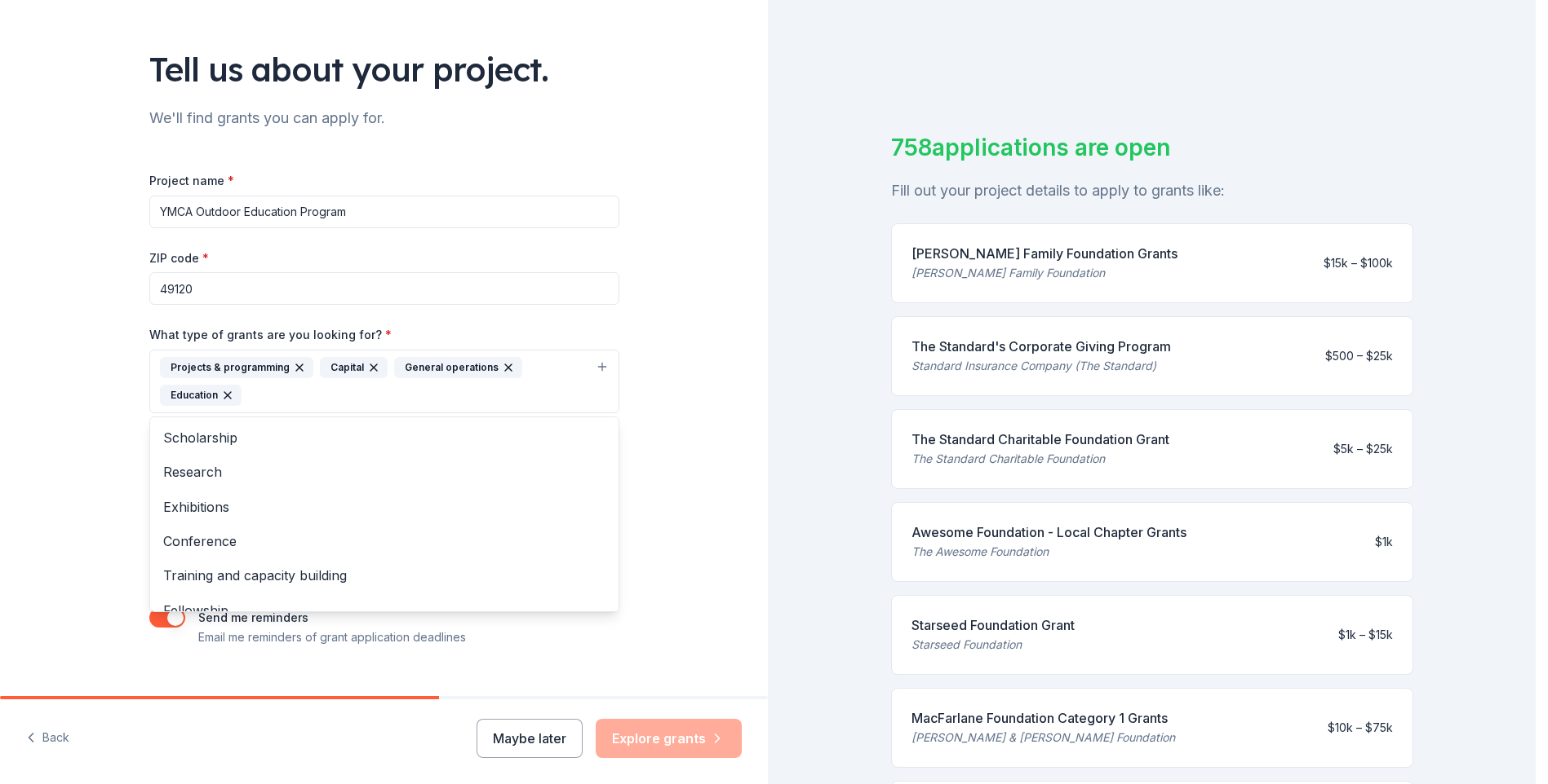
click at [599, 364] on button "Projects & programming Capital General operations Education" at bounding box center [384, 381] width 470 height 64
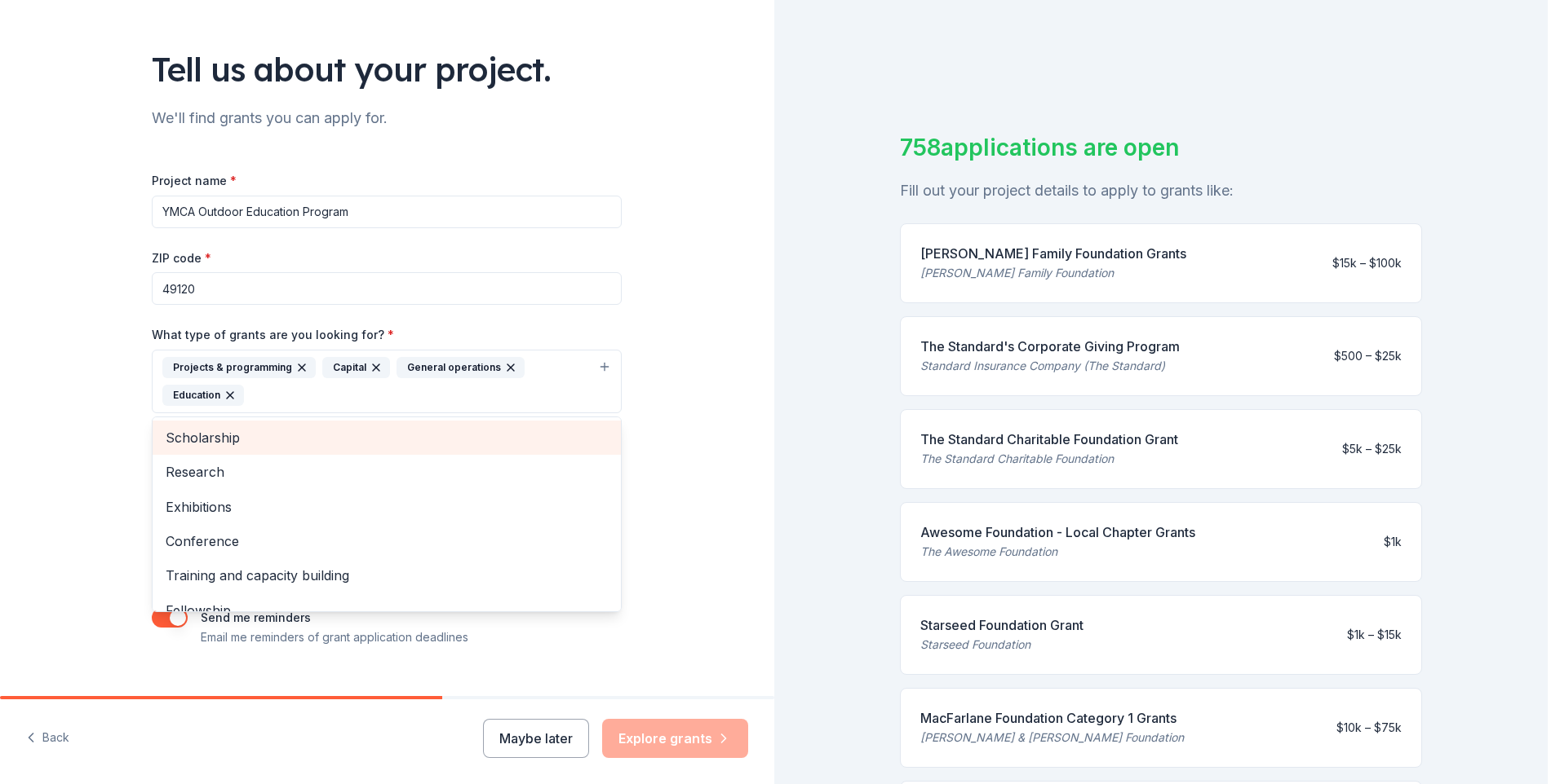
click at [197, 447] on span "Scholarship" at bounding box center [387, 438] width 442 height 21
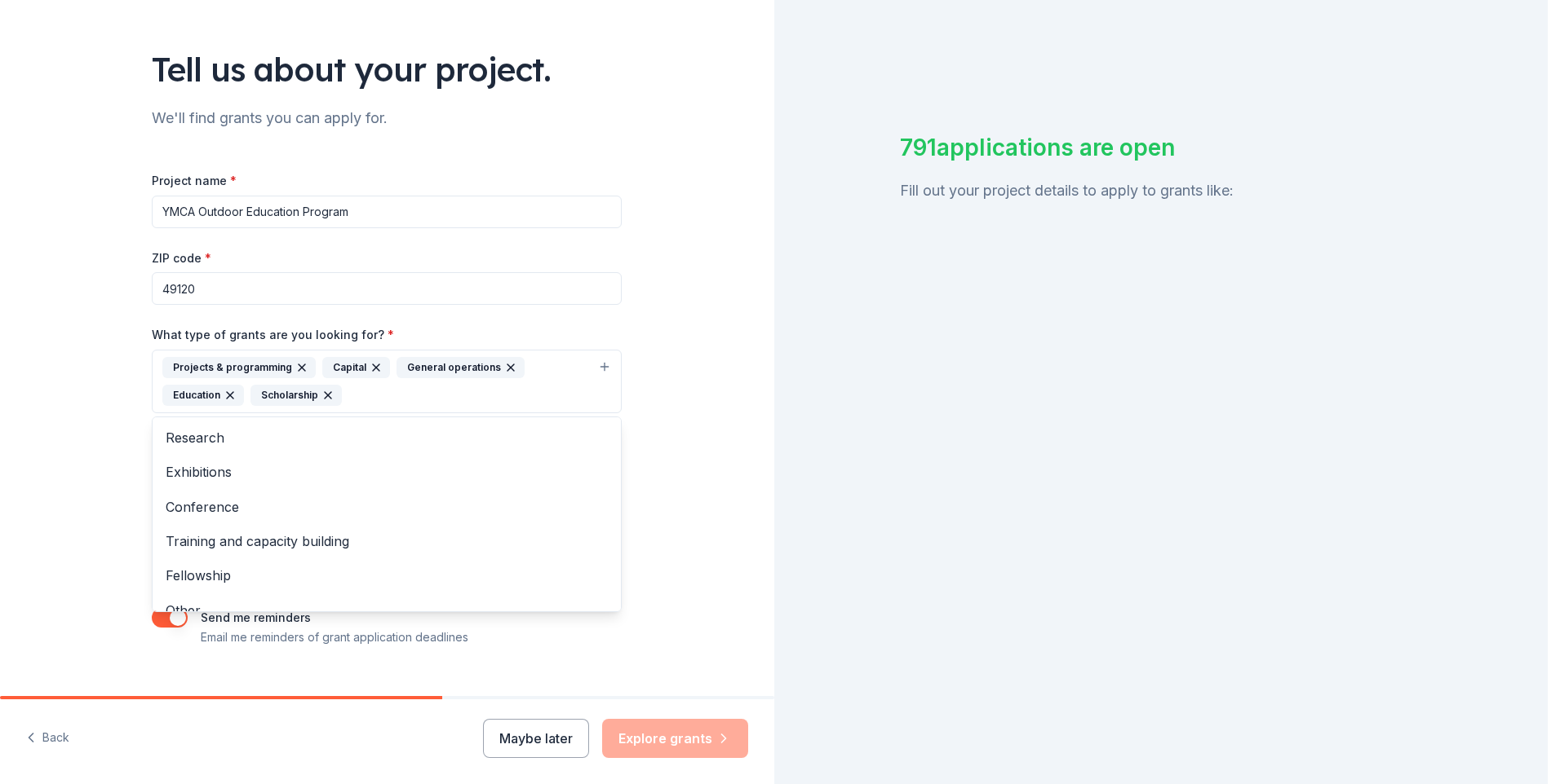
click at [654, 444] on div "Tell us about your project. We'll find grants you can apply for. Project name *…" at bounding box center [387, 321] width 774 height 808
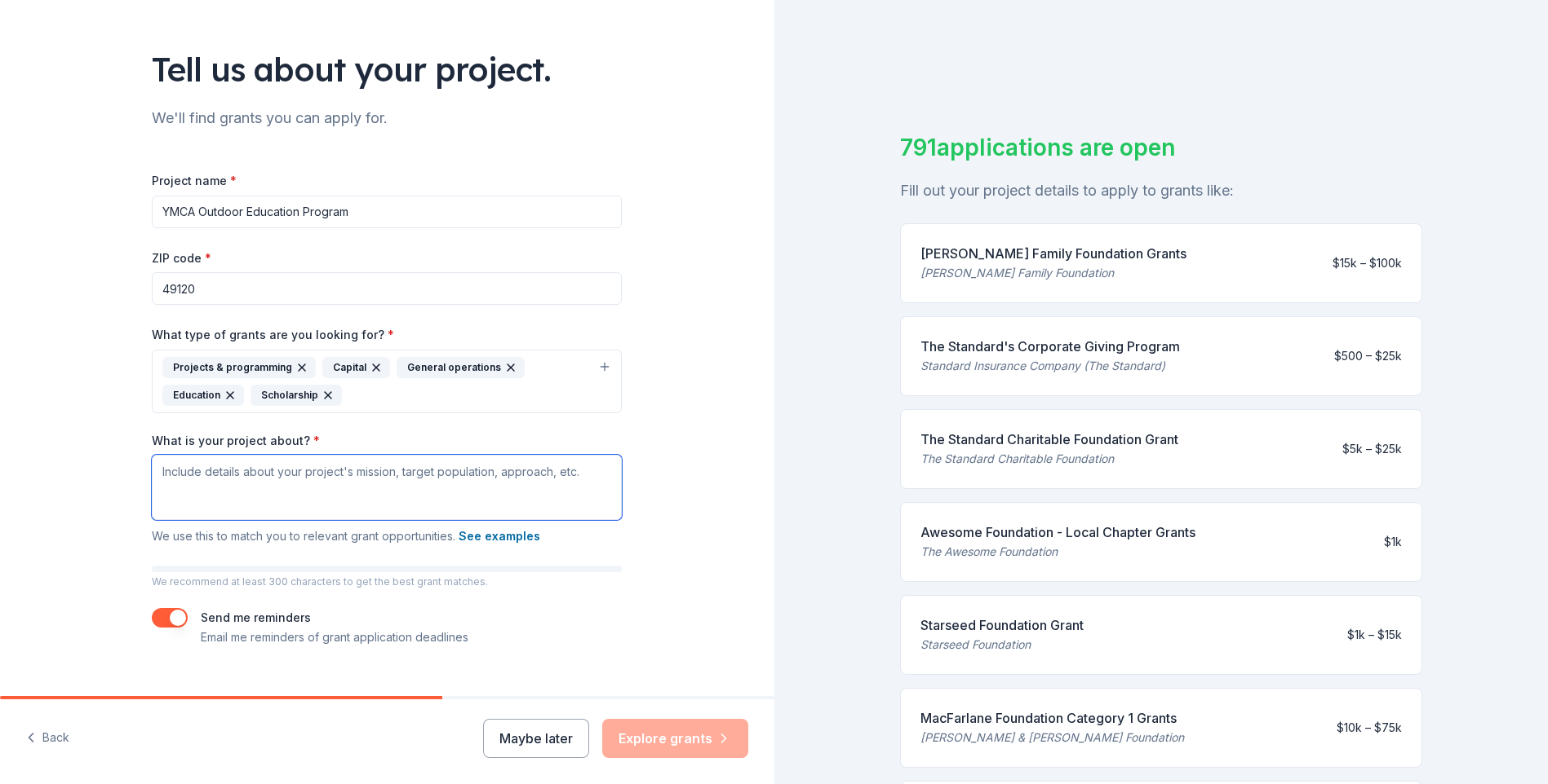
click at [247, 482] on textarea "What is your project about? *" at bounding box center [387, 488] width 470 height 66
click at [175, 614] on button "button" at bounding box center [170, 618] width 36 height 19
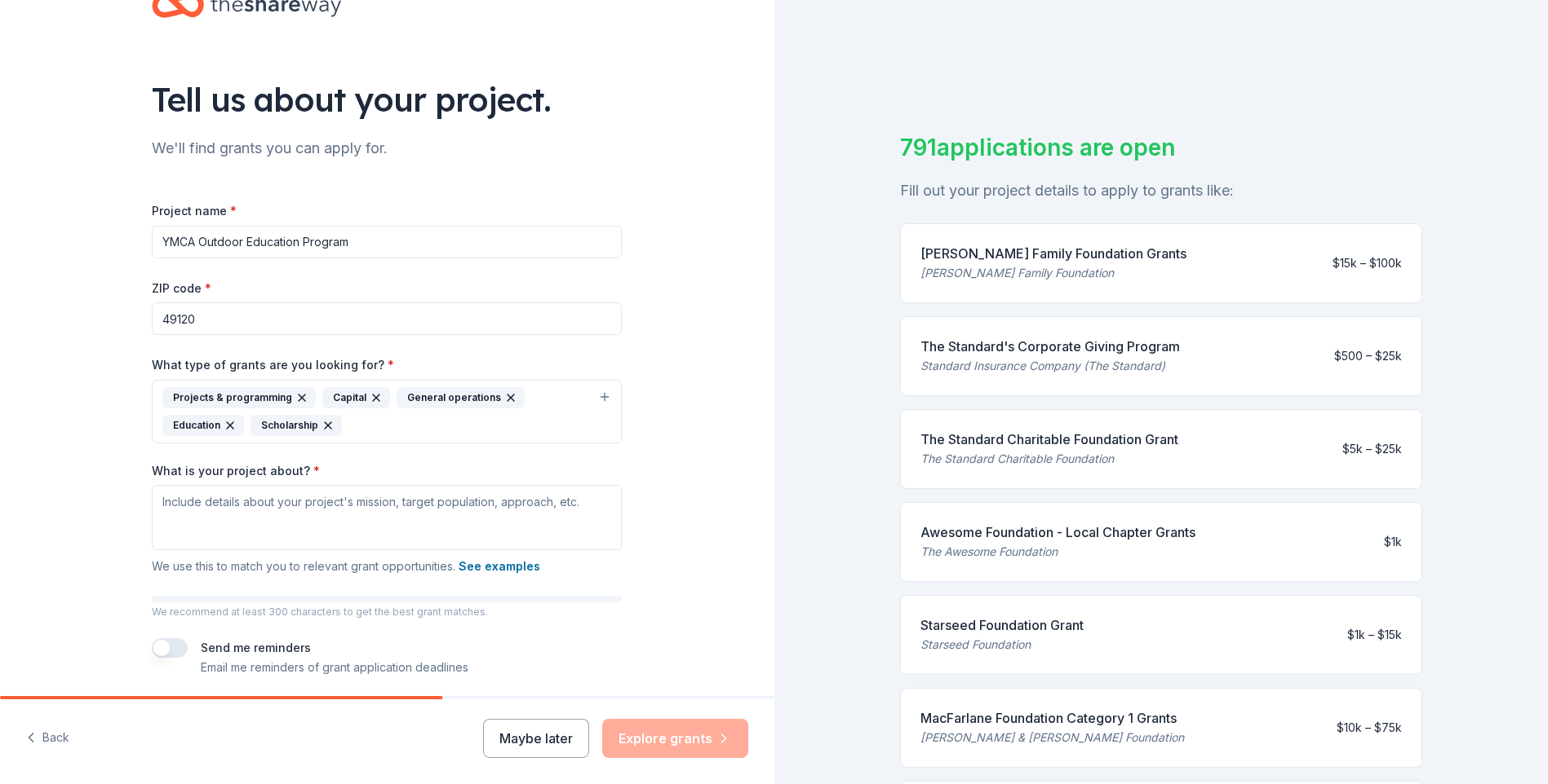
scroll to position [81, 0]
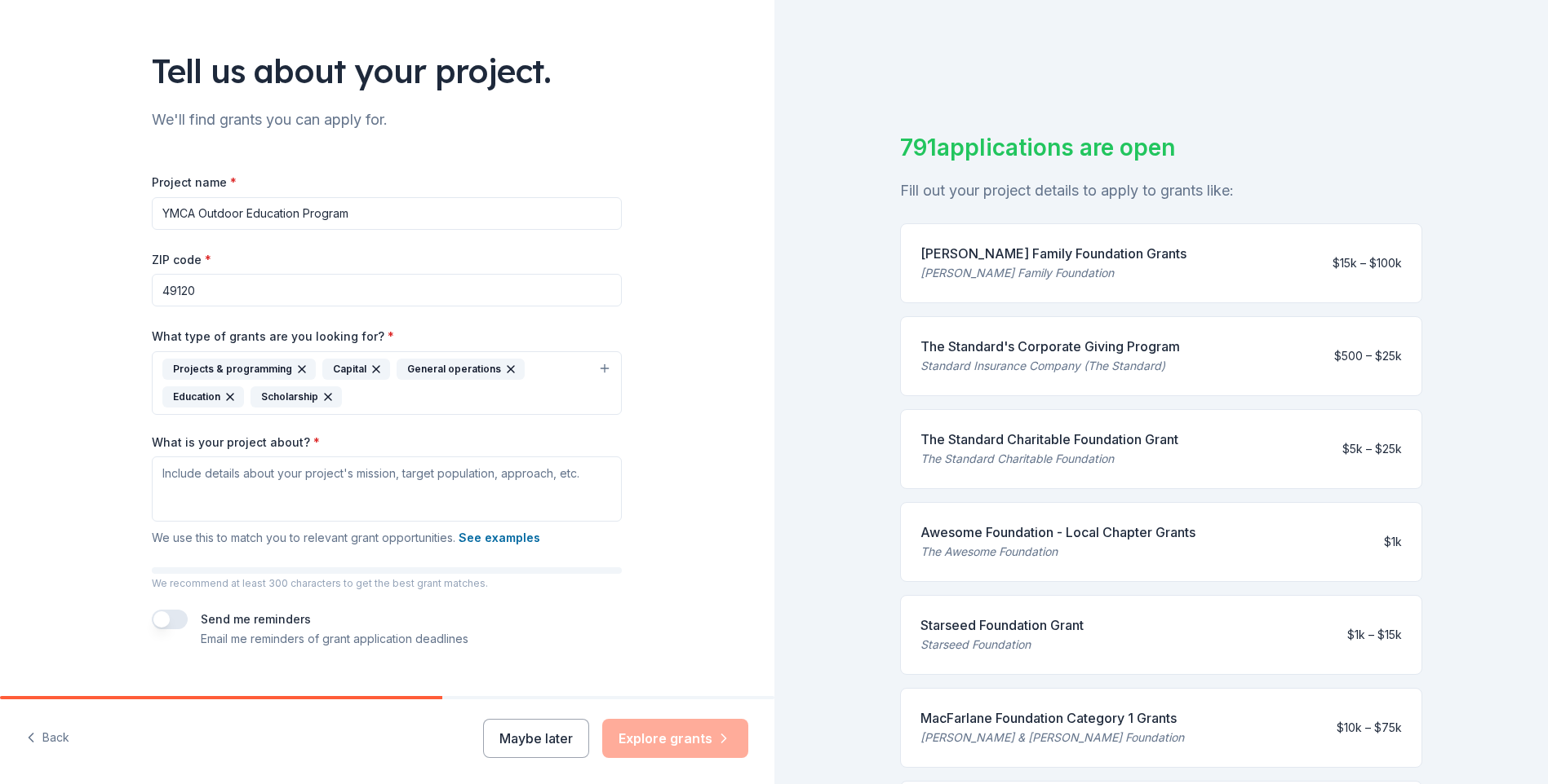
click at [561, 149] on div "Project name * YMCA Outdoor Education Program ZIP code * 49120 What type of gra…" at bounding box center [387, 398] width 470 height 503
click at [381, 483] on textarea "What is your project about? *" at bounding box center [387, 489] width 470 height 66
paste textarea "YMCA Camp Eberhart’s Outdoor Education program provides hands-on, experiential …"
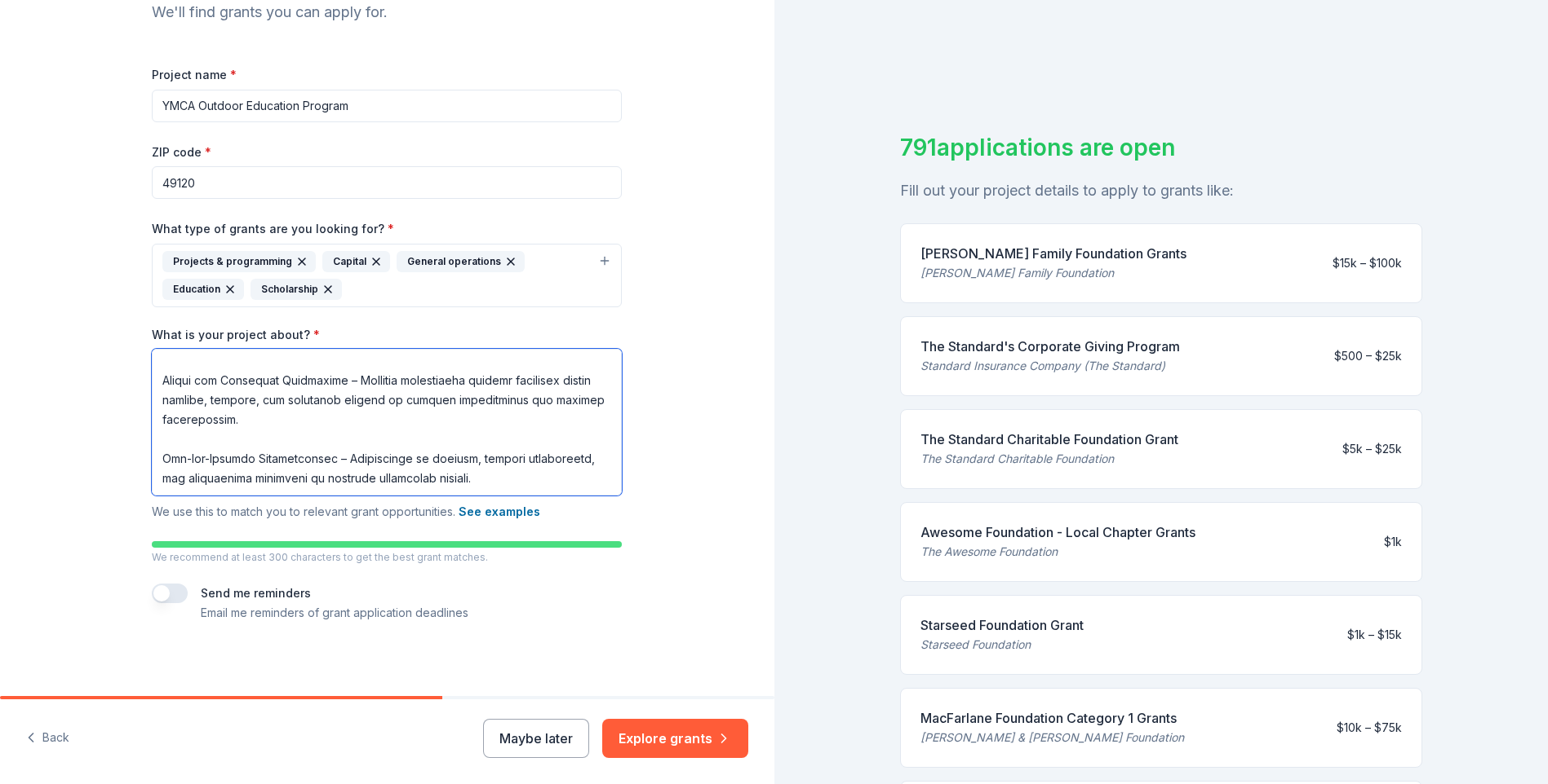
scroll to position [194, 0]
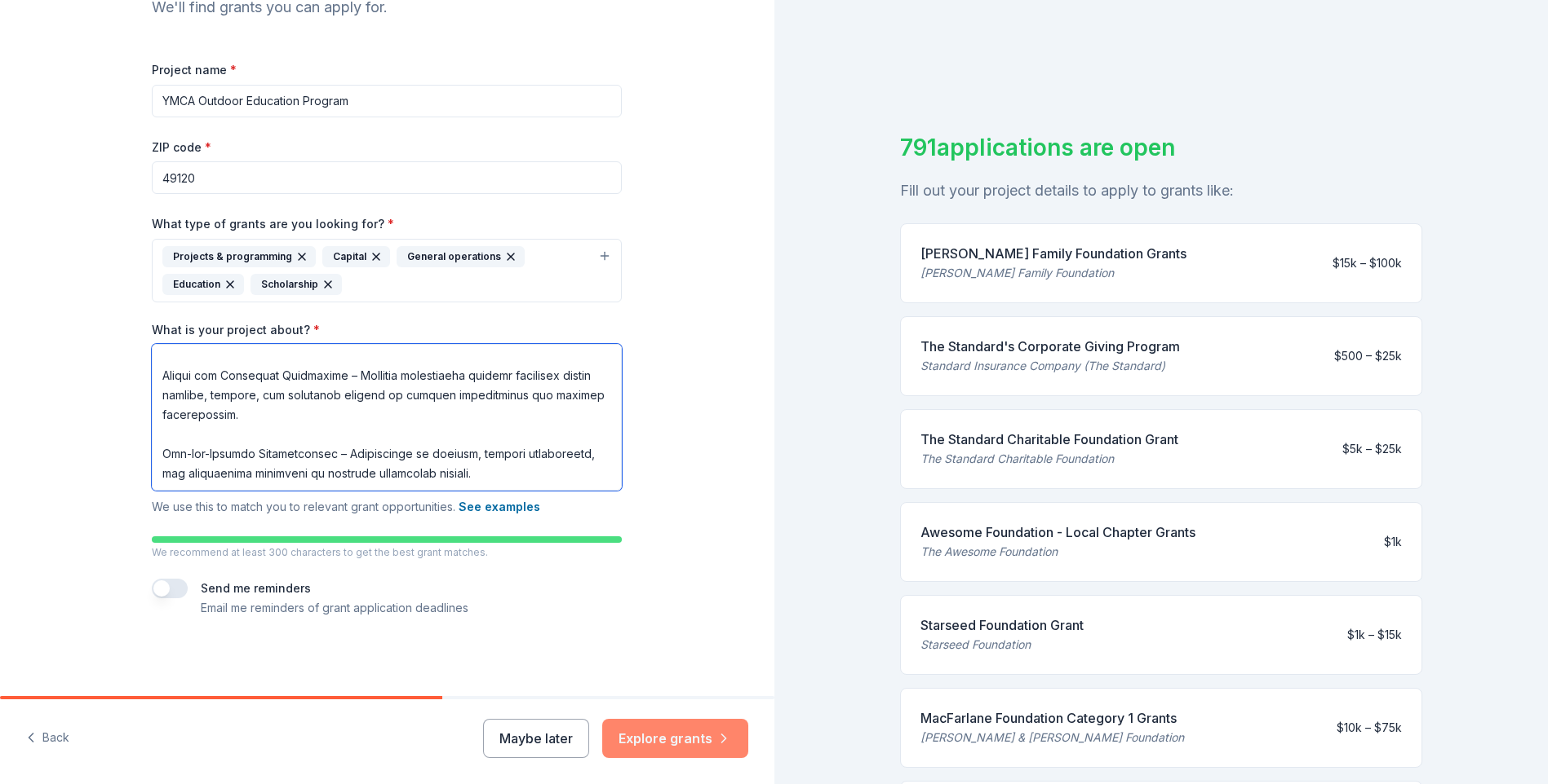
type textarea "YMCA Camp Eberhart’s Outdoor Education program provides hands-on, experiential …"
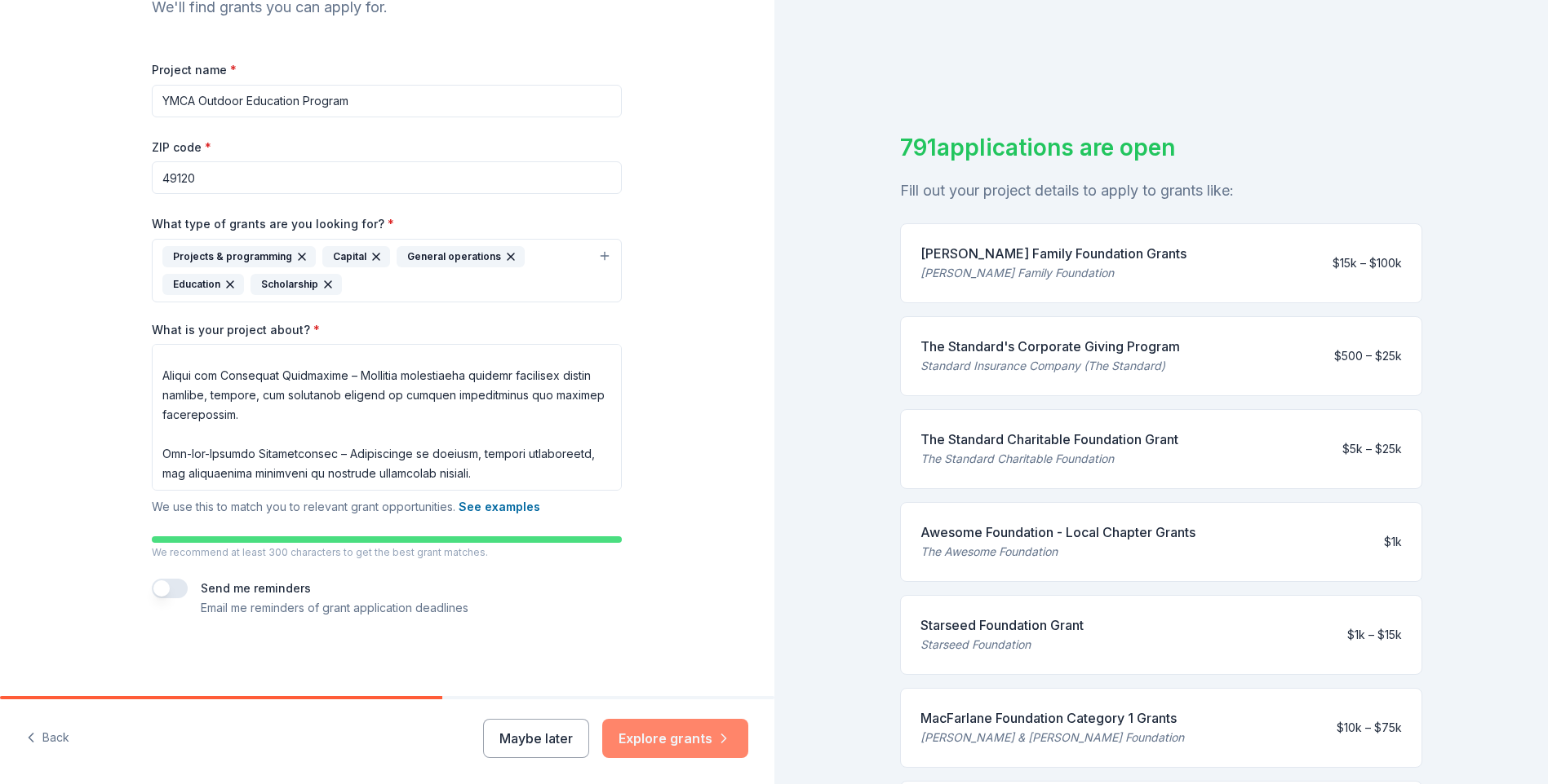
click at [691, 739] on button "Explore grants" at bounding box center [675, 739] width 146 height 39
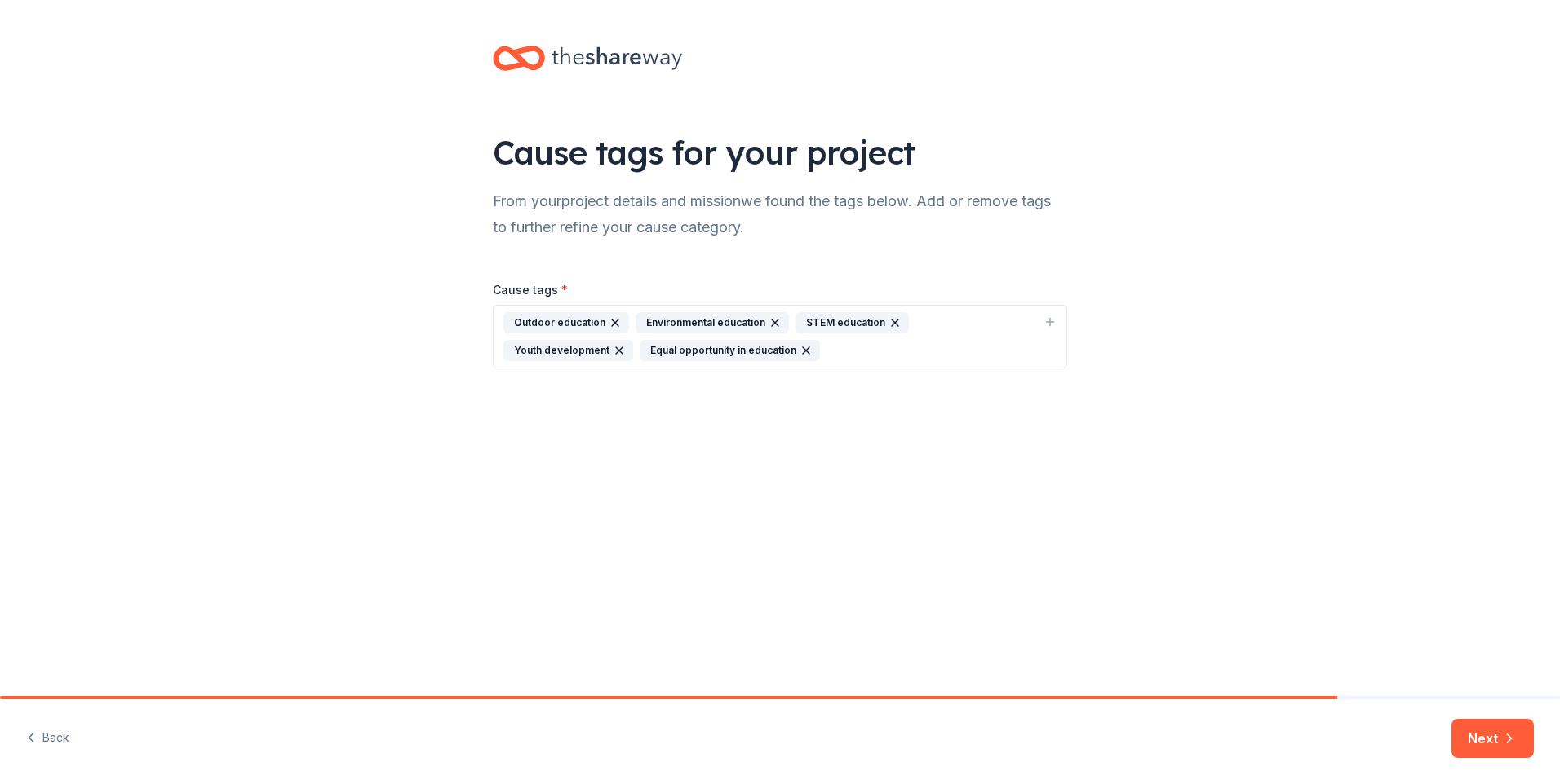
click at [1483, 747] on button "Next" at bounding box center [1493, 739] width 82 height 39
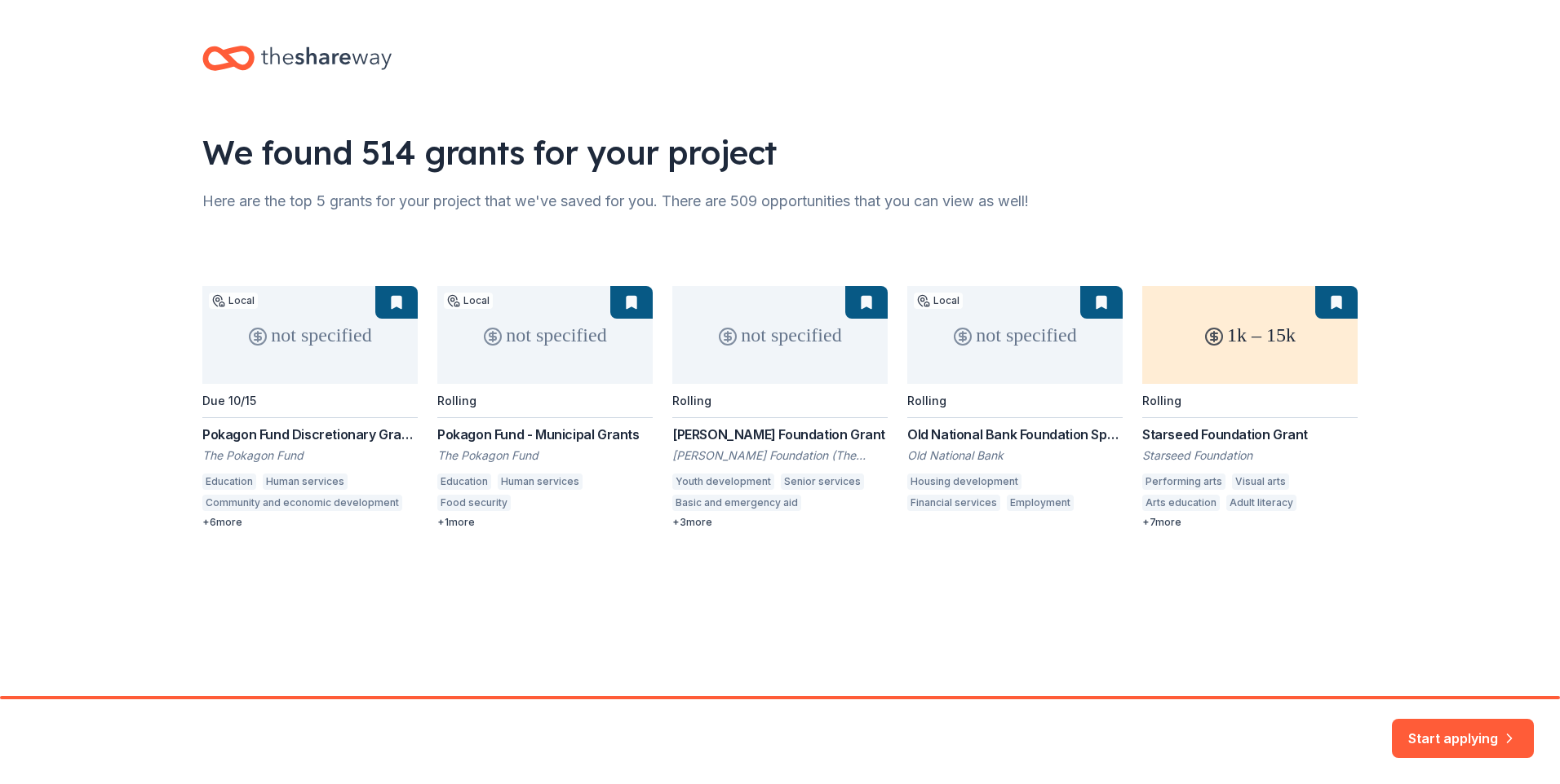
click at [294, 348] on div "not specified Local Due 10/15 Pokagon Fund Discretionary Grants The Pokagon Fun…" at bounding box center [779, 407] width 1155 height 243
click at [269, 339] on div "not specified Local Due 10/15 Pokagon Fund Discretionary Grants The Pokagon Fun…" at bounding box center [779, 407] width 1155 height 243
click at [1446, 725] on button "Start applying" at bounding box center [1463, 729] width 142 height 39
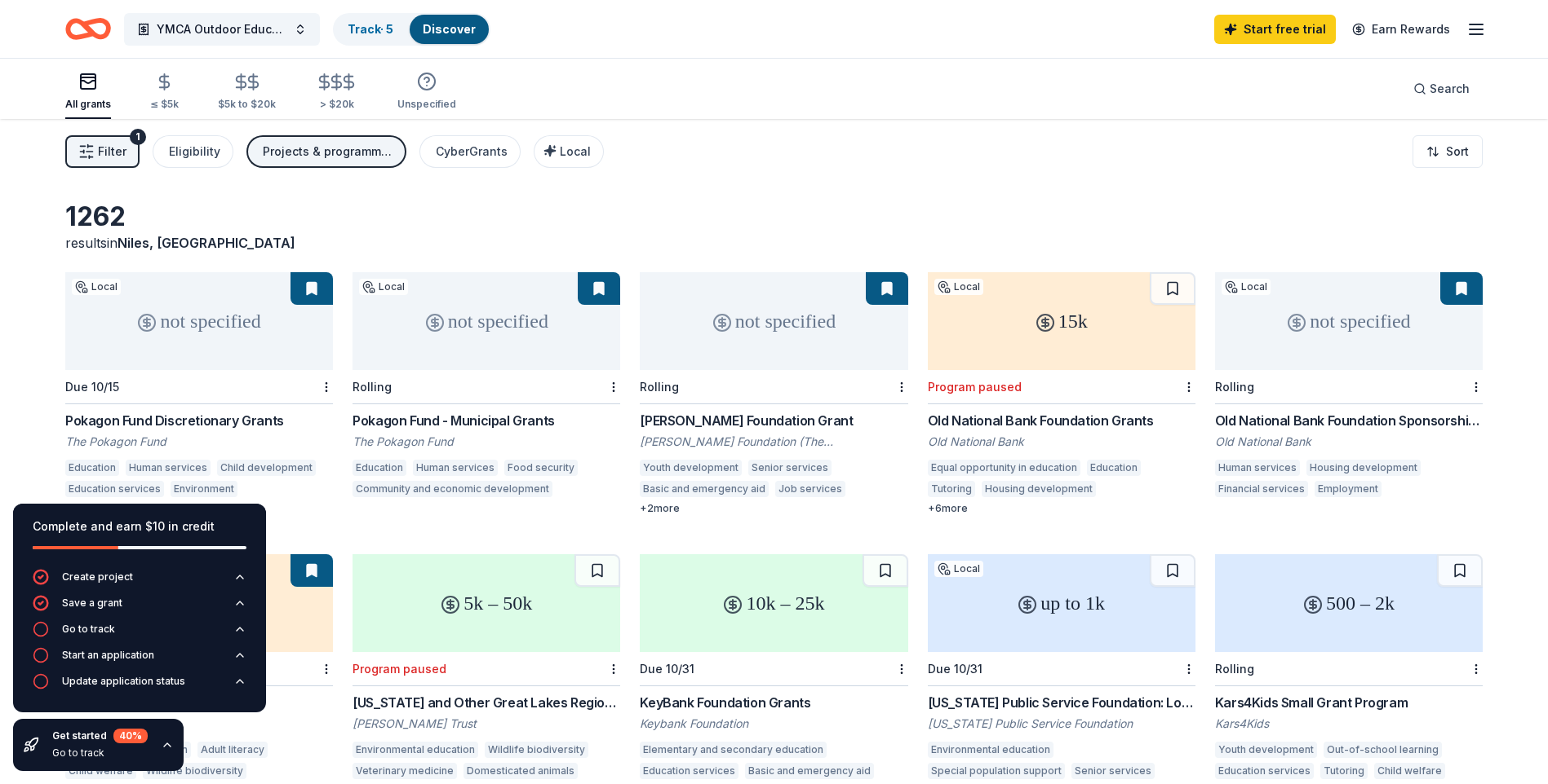
click at [333, 226] on div "1262" at bounding box center [199, 217] width 268 height 32
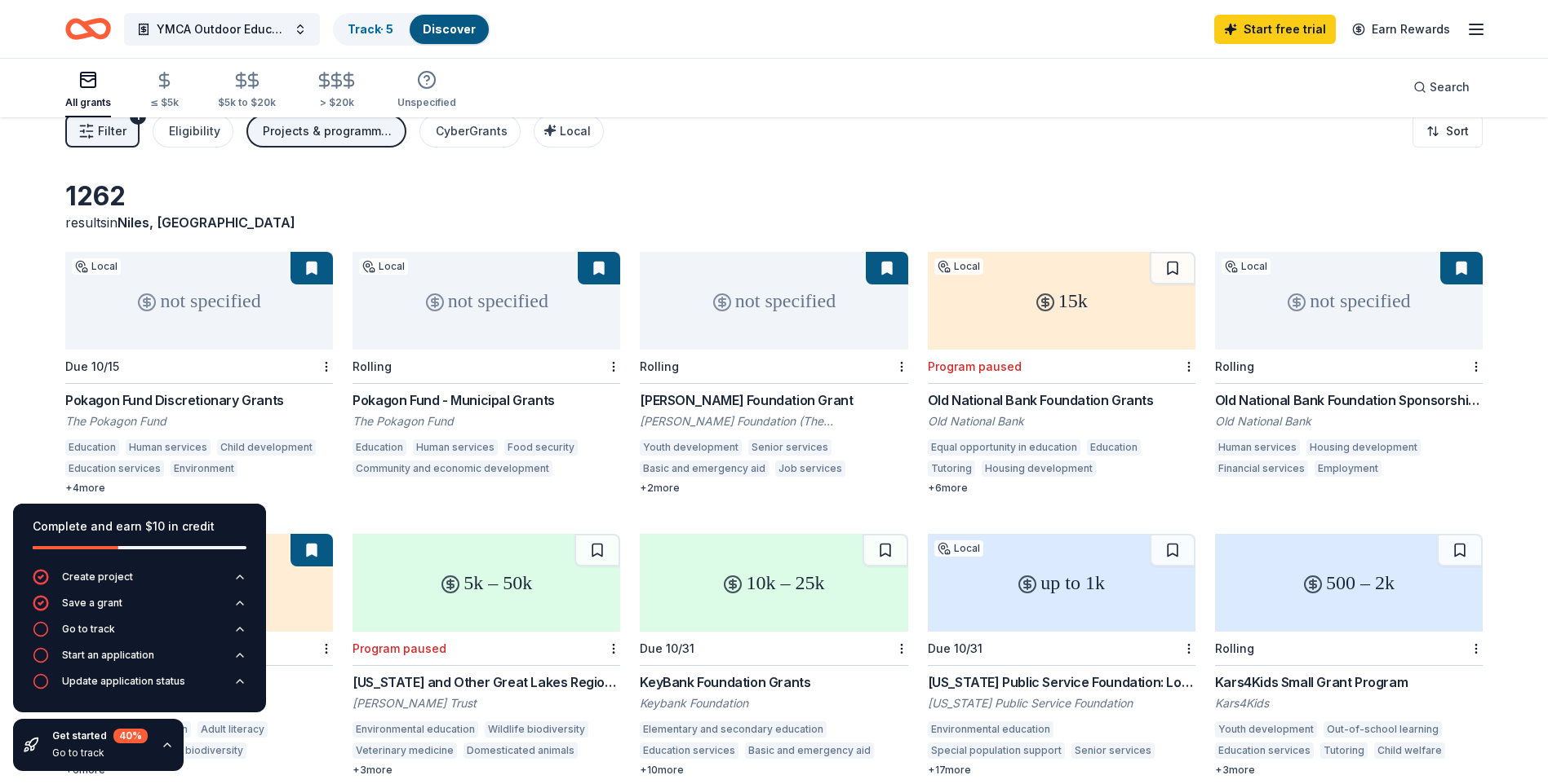
scroll to position [81, 0]
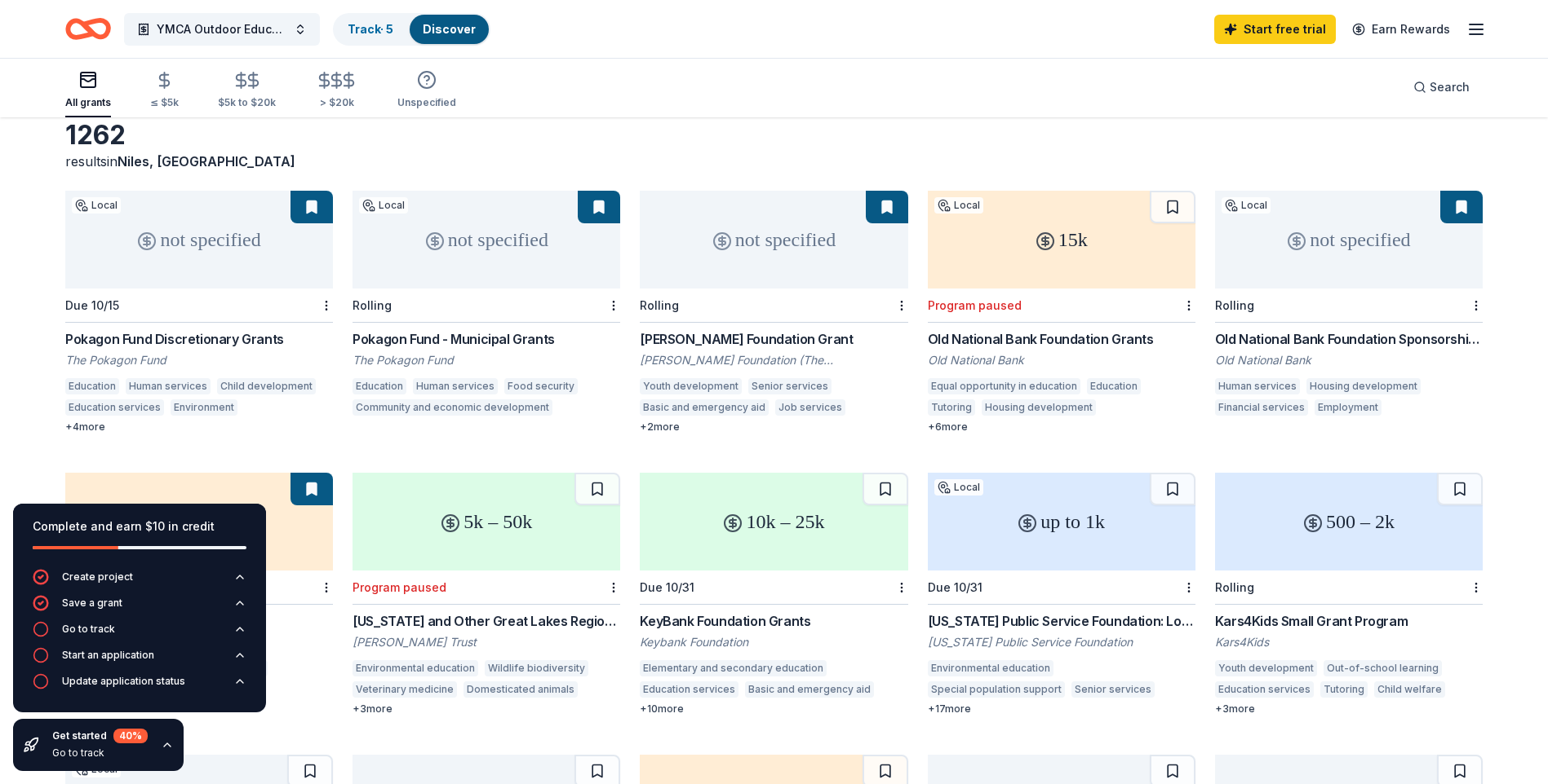
click at [180, 231] on div "not specified" at bounding box center [199, 239] width 268 height 98
click at [163, 744] on icon "button" at bounding box center [167, 745] width 13 height 13
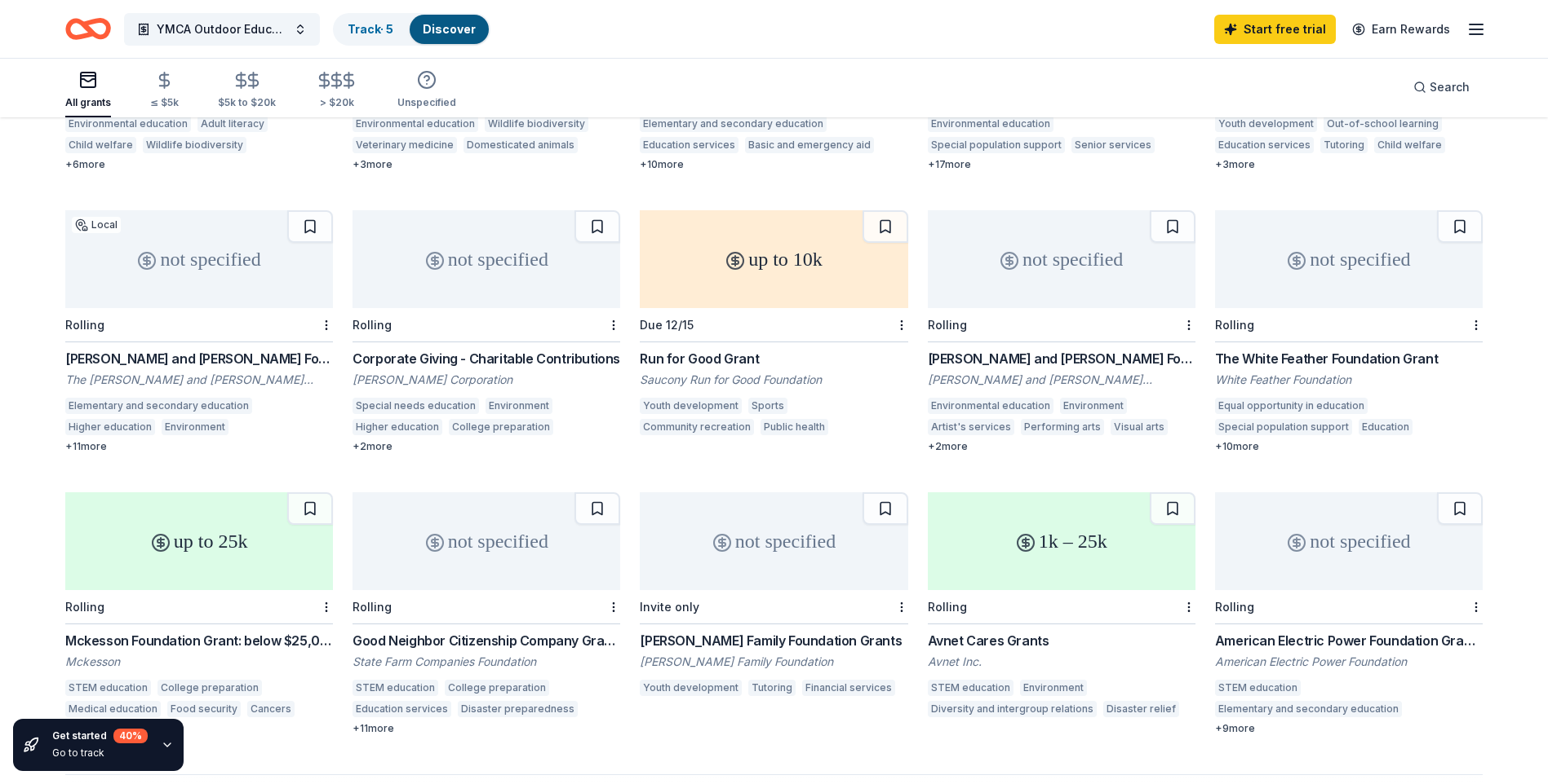
scroll to position [652, 0]
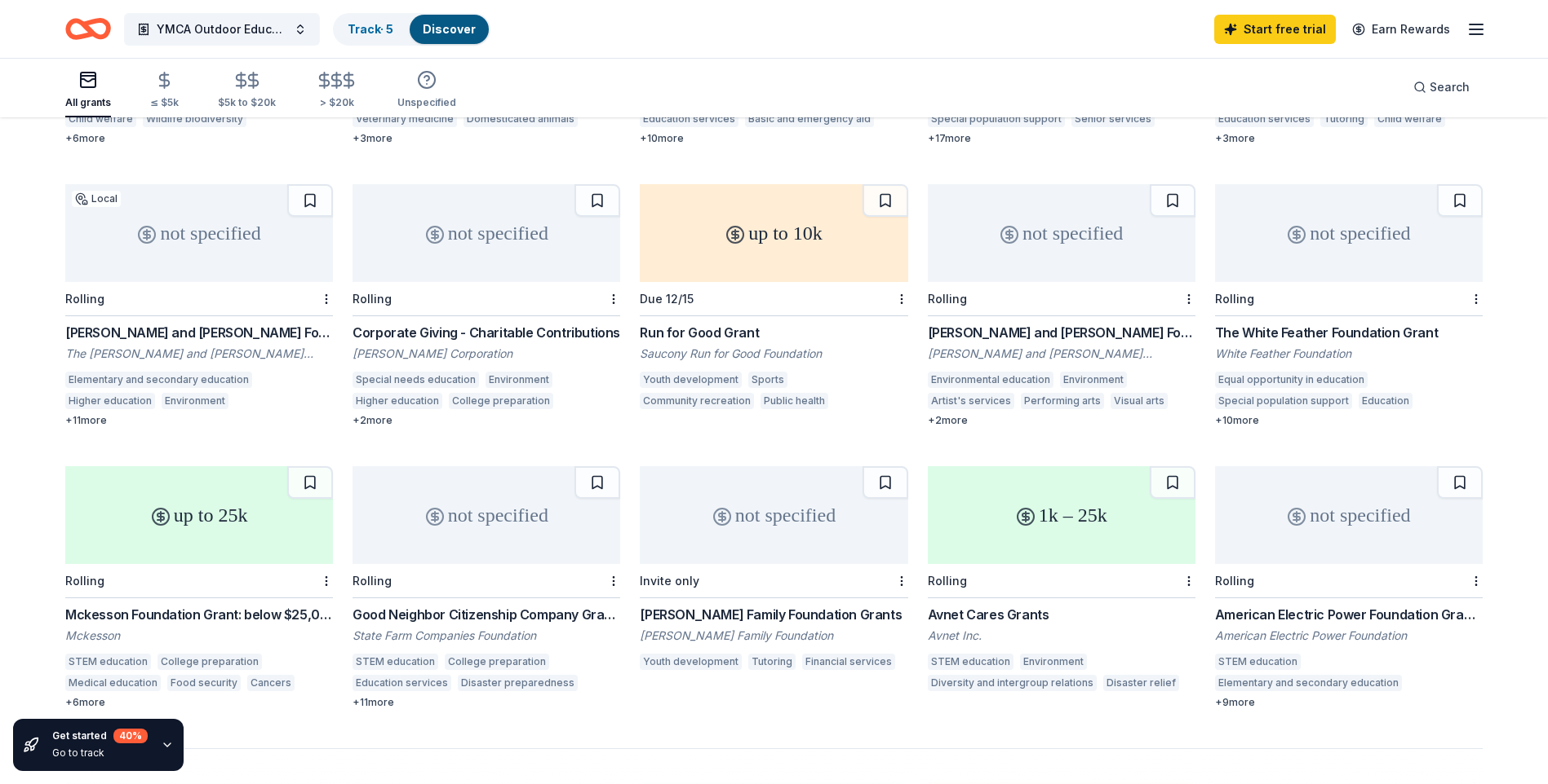
click at [373, 578] on div "Rolling" at bounding box center [372, 581] width 39 height 14
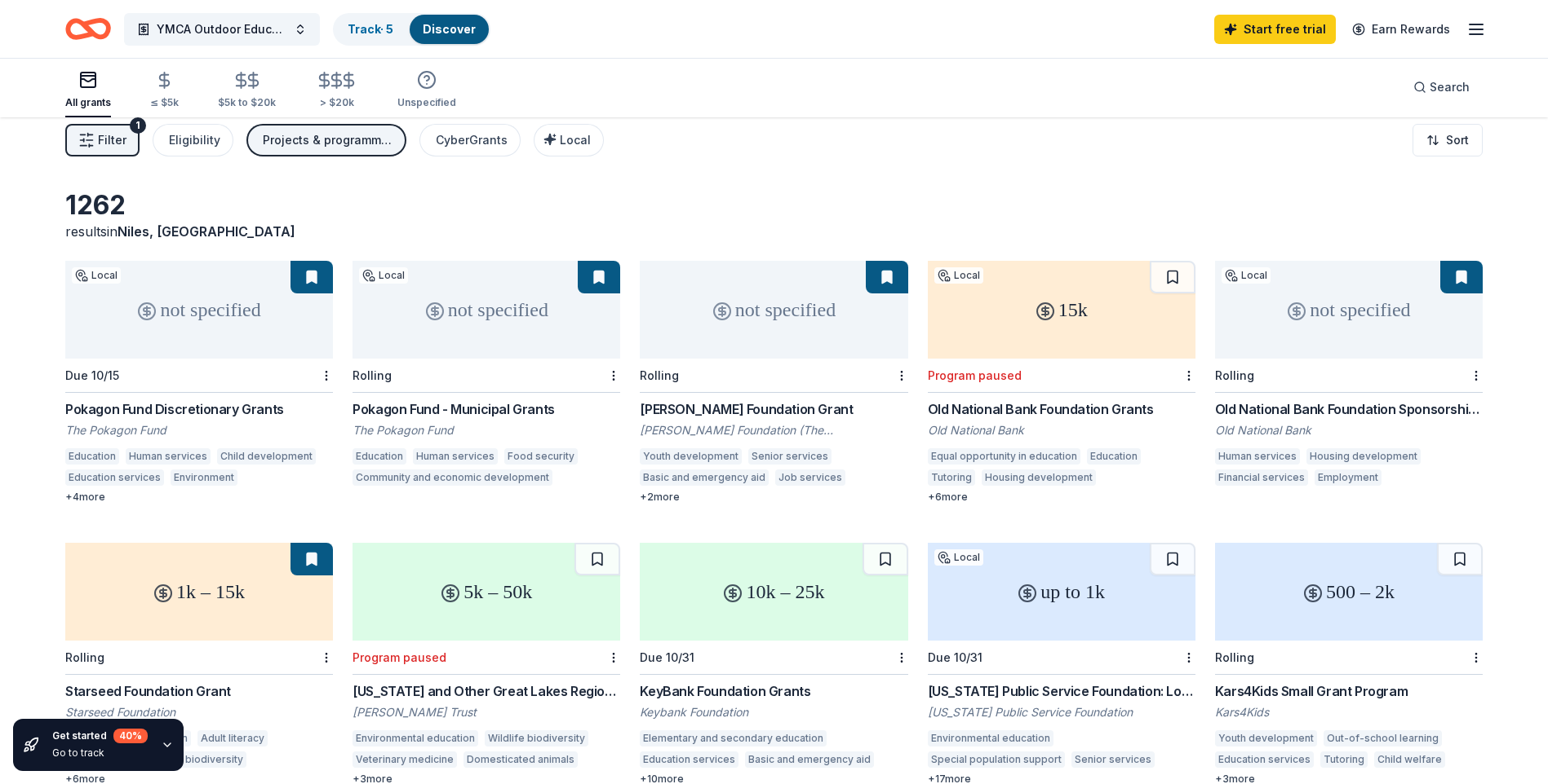
scroll to position [0, 0]
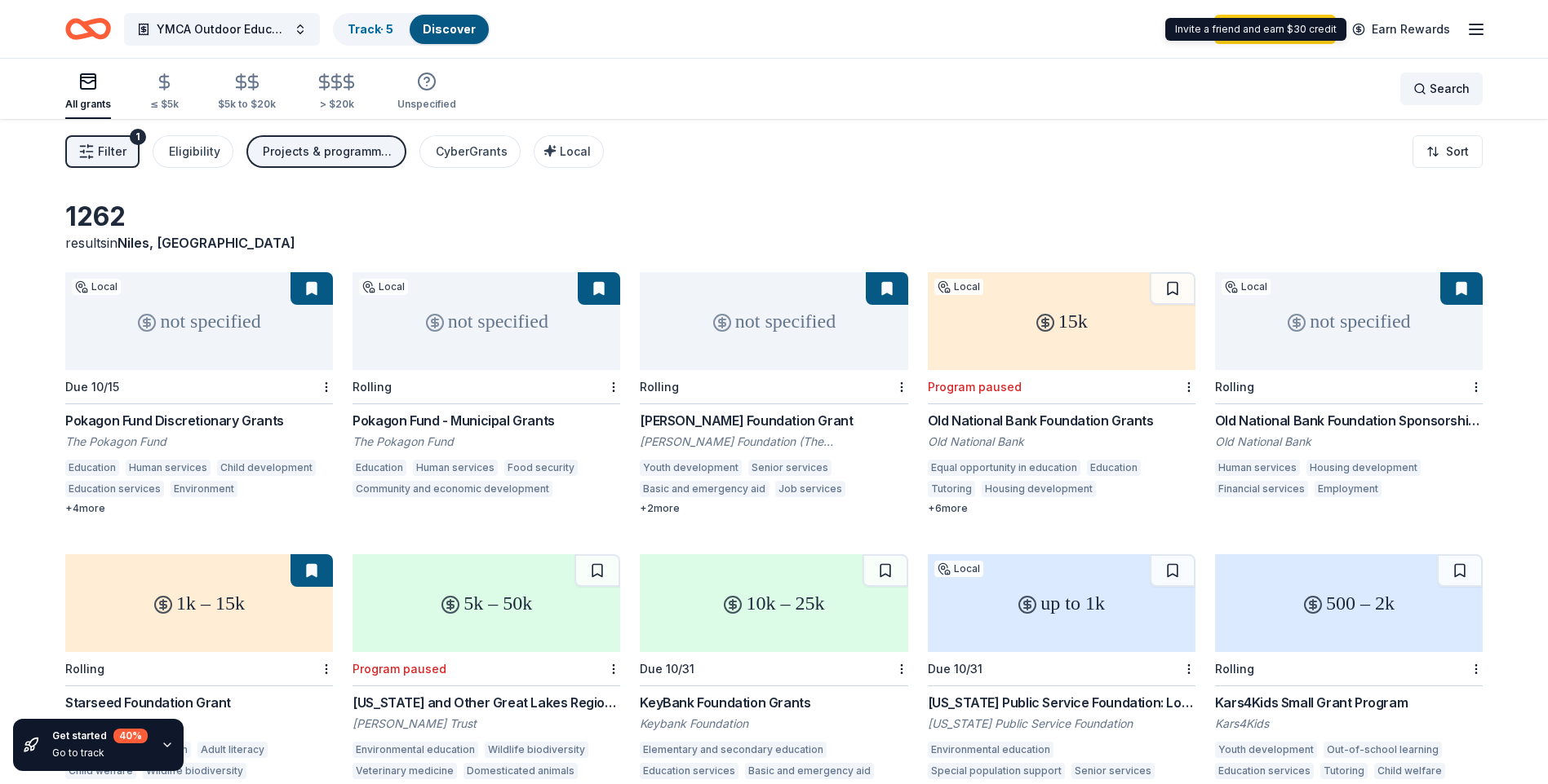
click at [1423, 88] on div "Search" at bounding box center [1441, 88] width 56 height 19
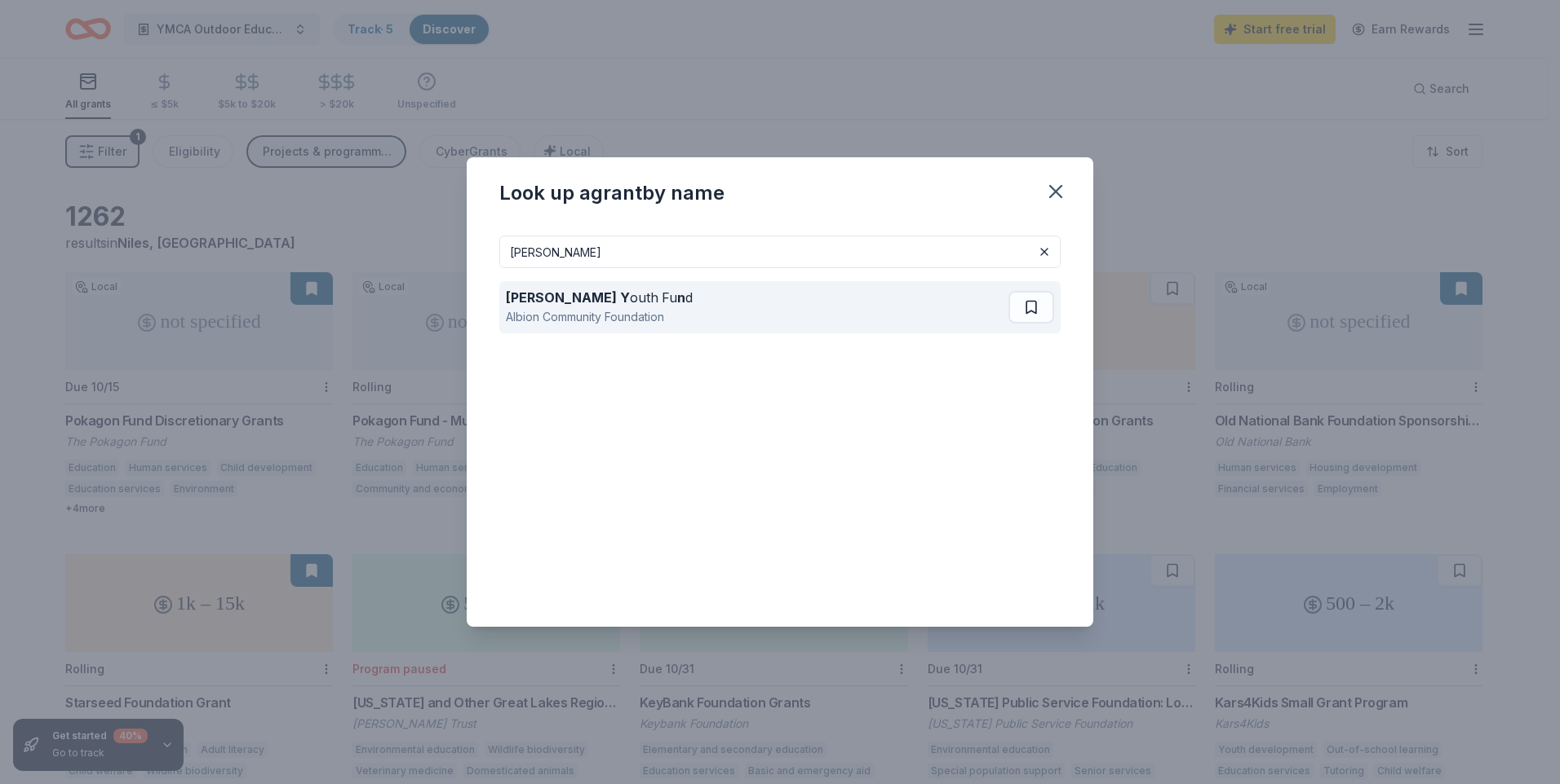
type input "james C. kingsley"
click at [637, 306] on div "James C. Kingsley Y outh Fu n d" at bounding box center [599, 297] width 187 height 19
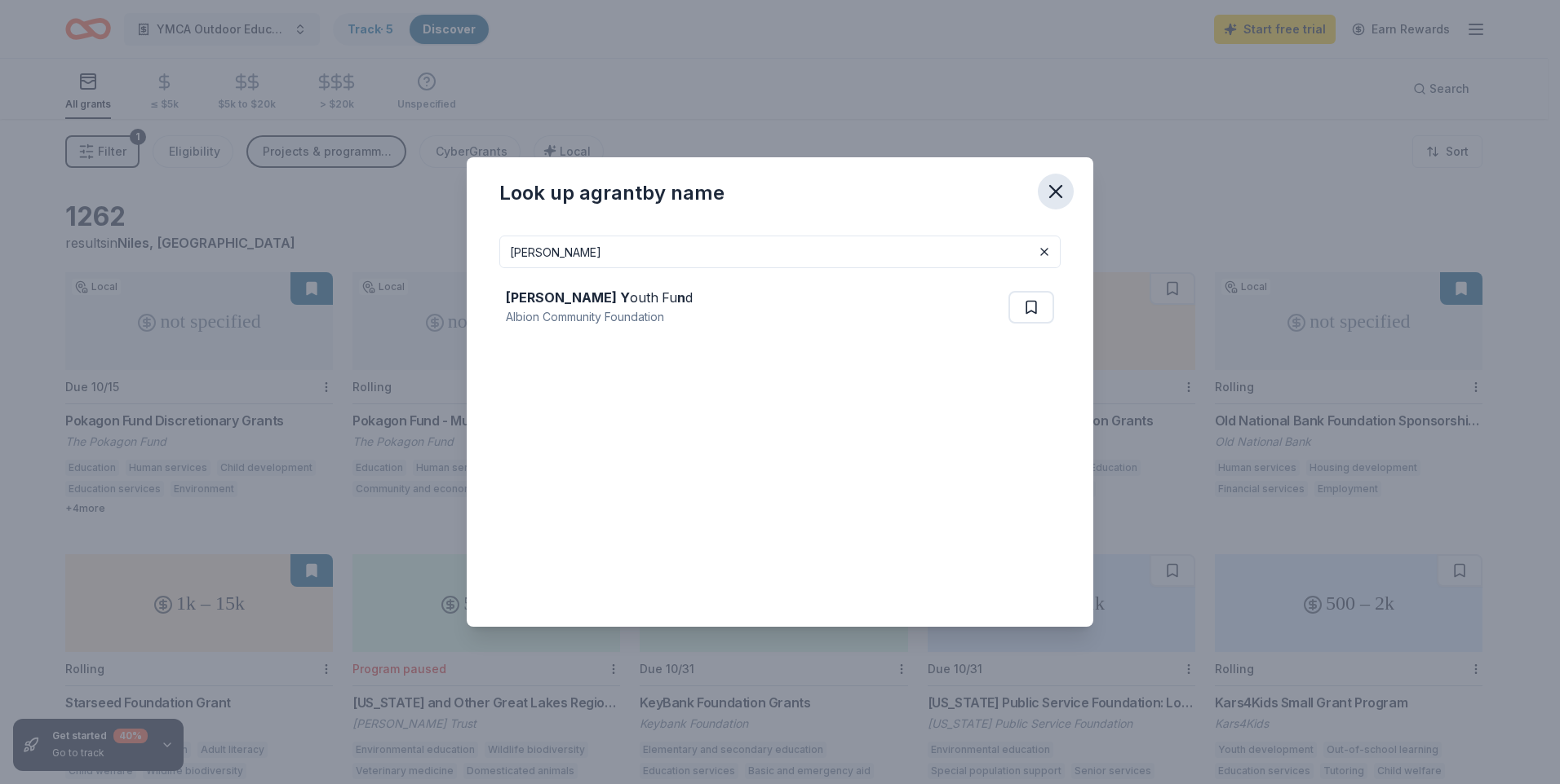
click at [1055, 195] on icon "button" at bounding box center [1055, 191] width 23 height 23
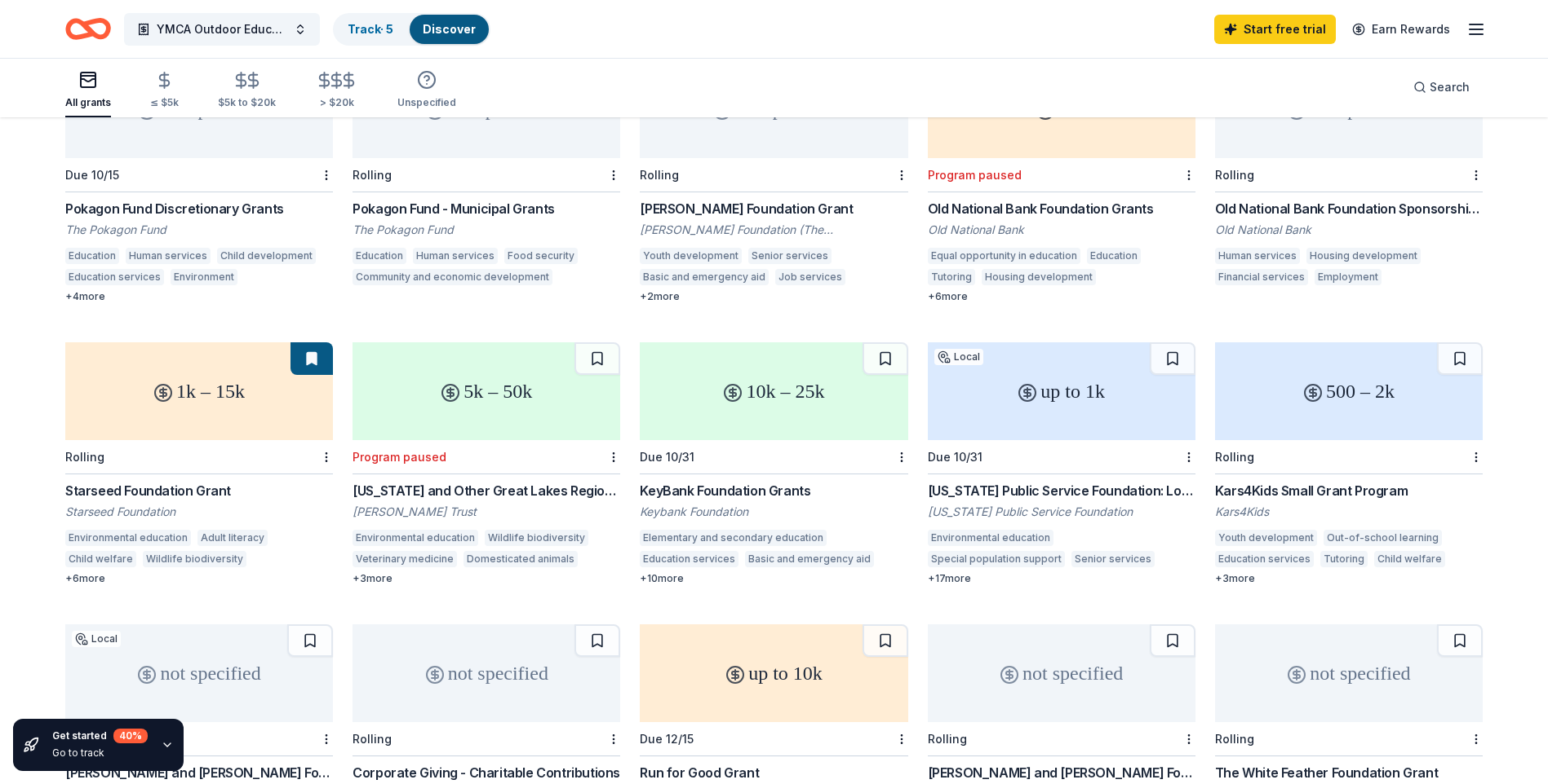
scroll to position [81, 0]
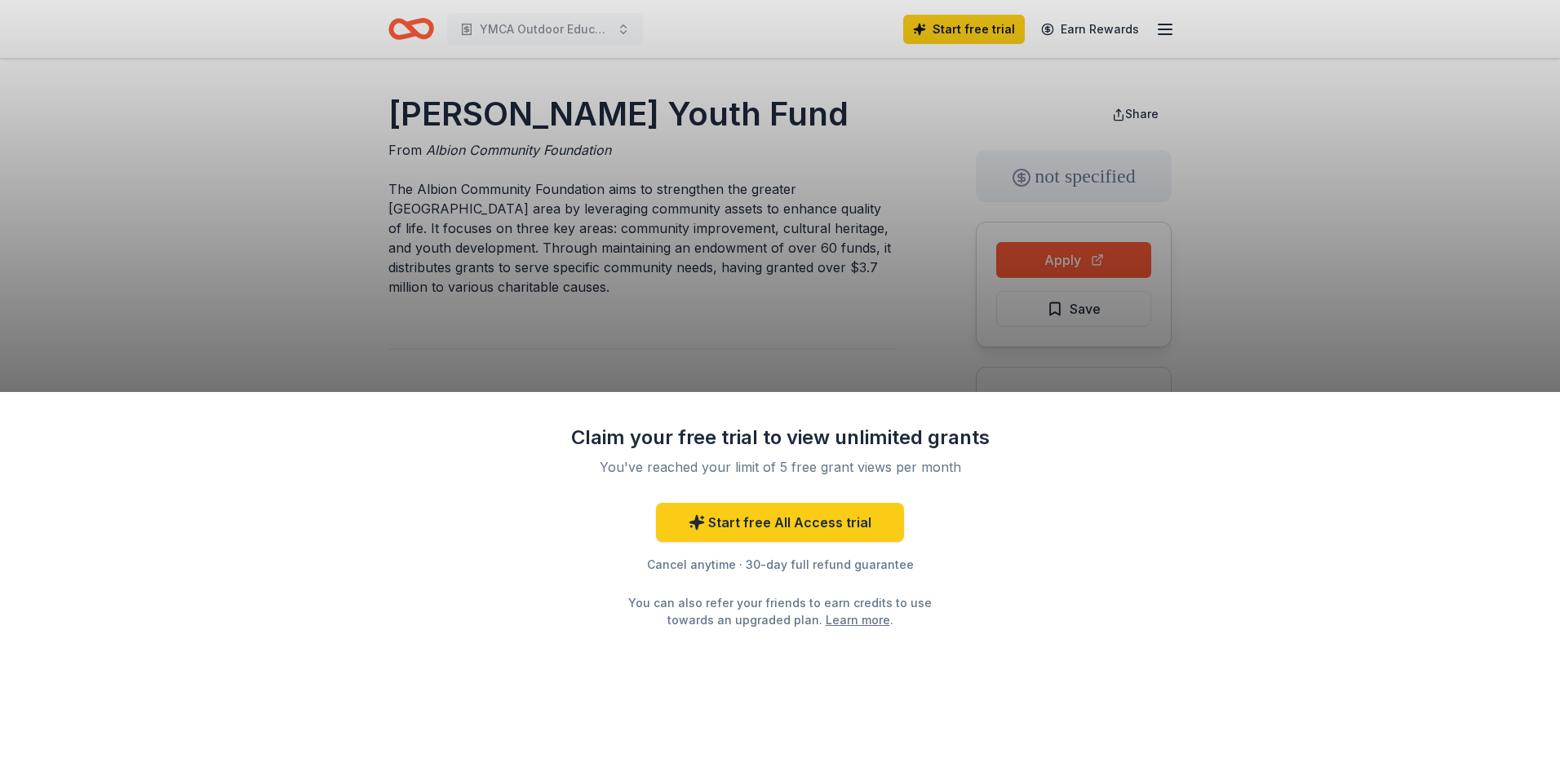
click at [805, 335] on div "Claim your free trial to view unlimited grants You've reached your limit of 5 f…" at bounding box center [780, 392] width 1560 height 784
click at [756, 184] on div "Claim your free trial to view unlimited grants You've reached your limit of 5 f…" at bounding box center [780, 392] width 1560 height 784
click at [734, 302] on div "Claim your free trial to view unlimited grants You've reached your limit of 5 f…" at bounding box center [780, 392] width 1560 height 784
click at [609, 214] on div "Claim your free trial to view unlimited grants You've reached your limit of 5 f…" at bounding box center [780, 392] width 1560 height 784
click at [1087, 249] on div "Claim your free trial to view unlimited grants You've reached your limit of 5 f…" at bounding box center [780, 392] width 1560 height 784
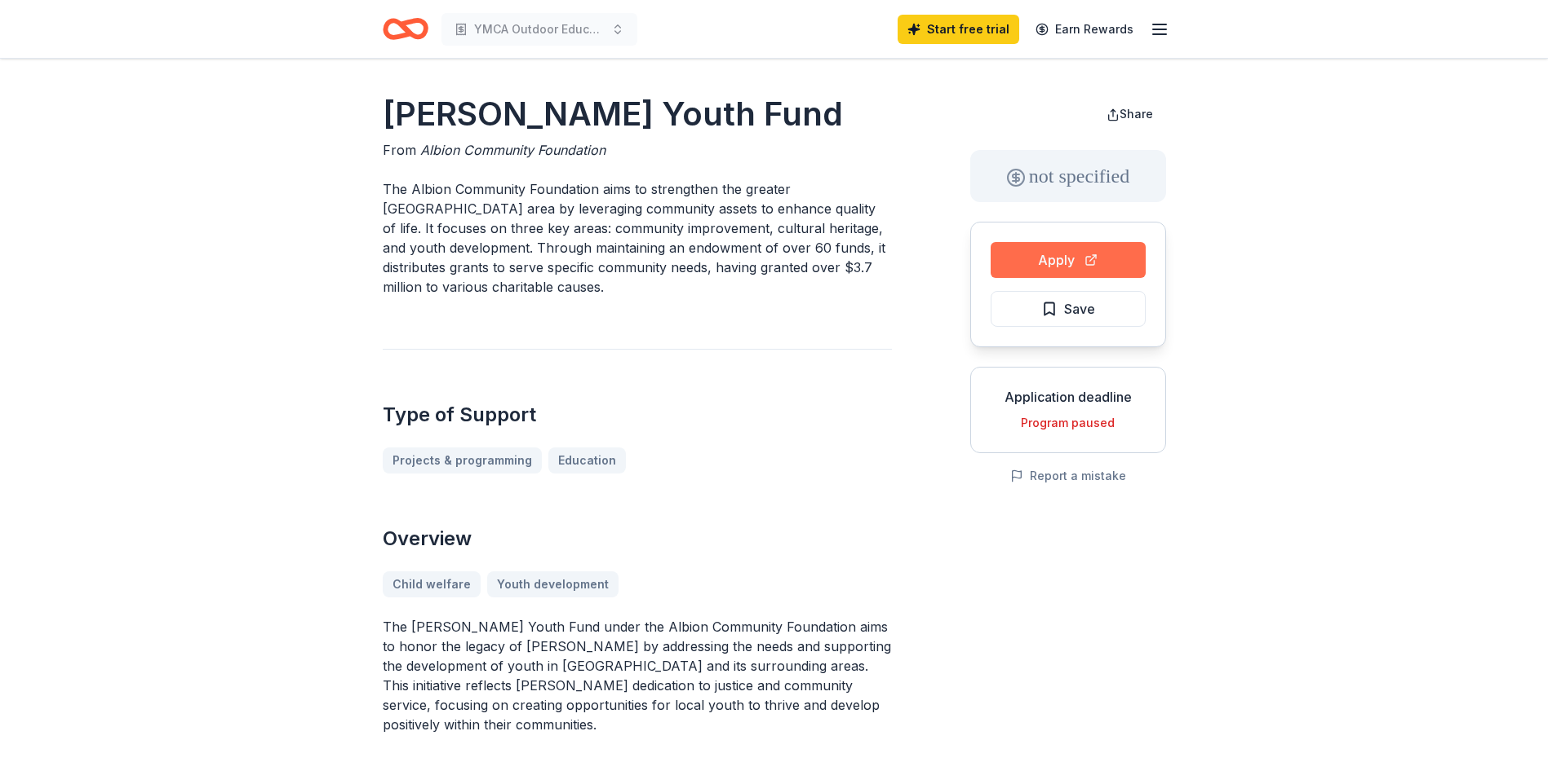
click at [1104, 259] on button "Apply" at bounding box center [1068, 260] width 155 height 36
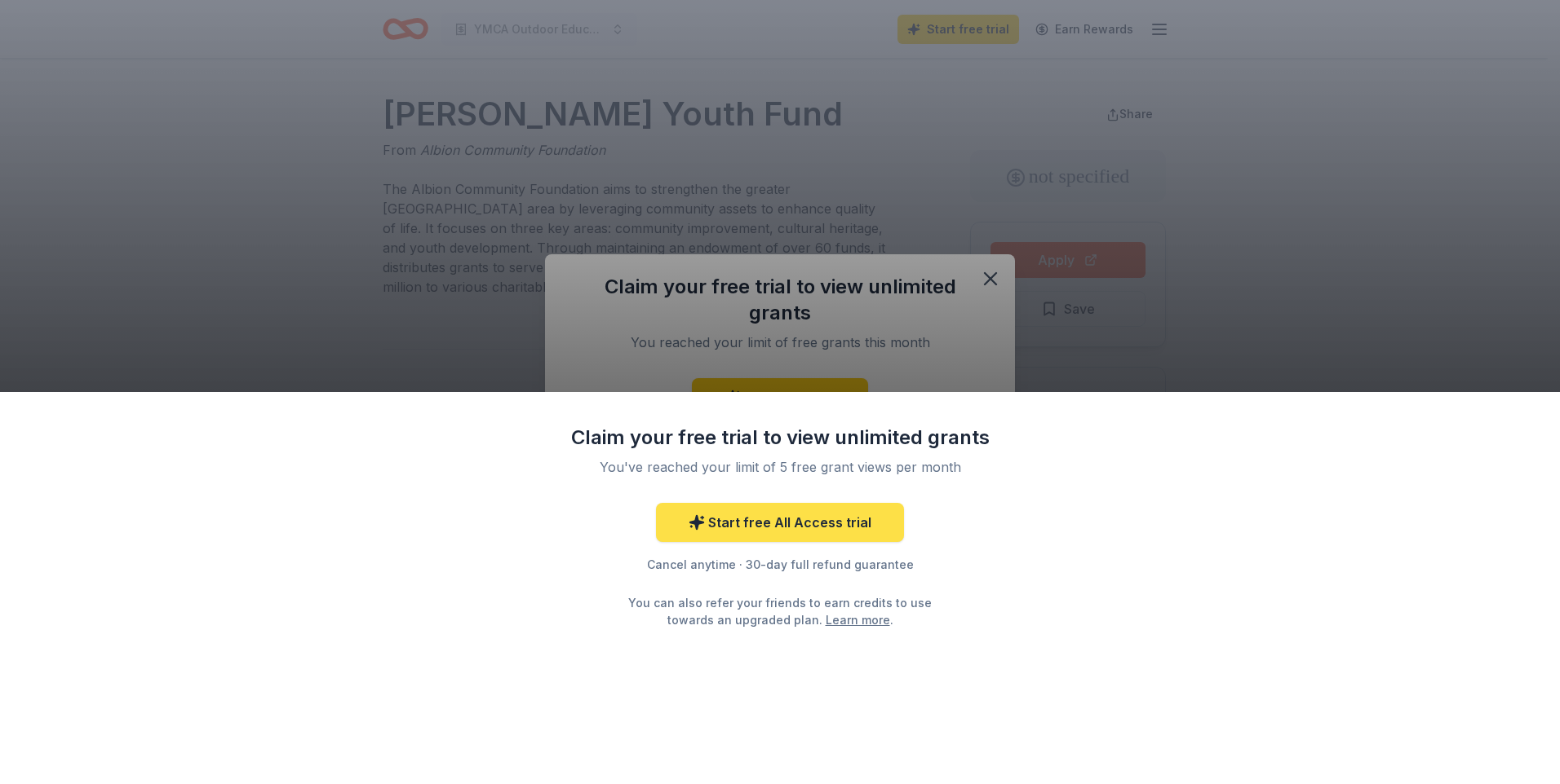
click at [801, 529] on link "Start free All Access trial" at bounding box center [780, 523] width 248 height 39
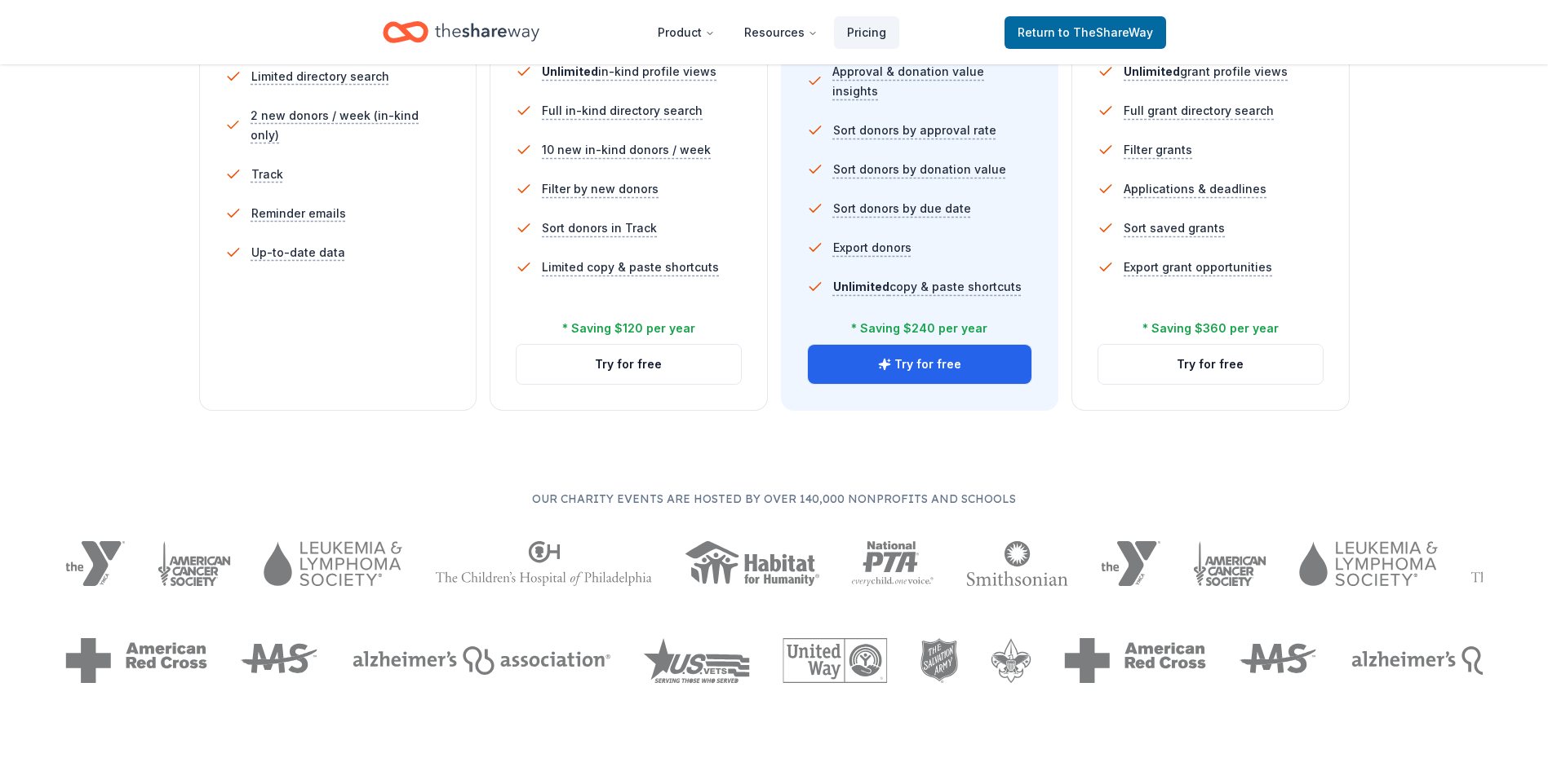
scroll to position [245, 0]
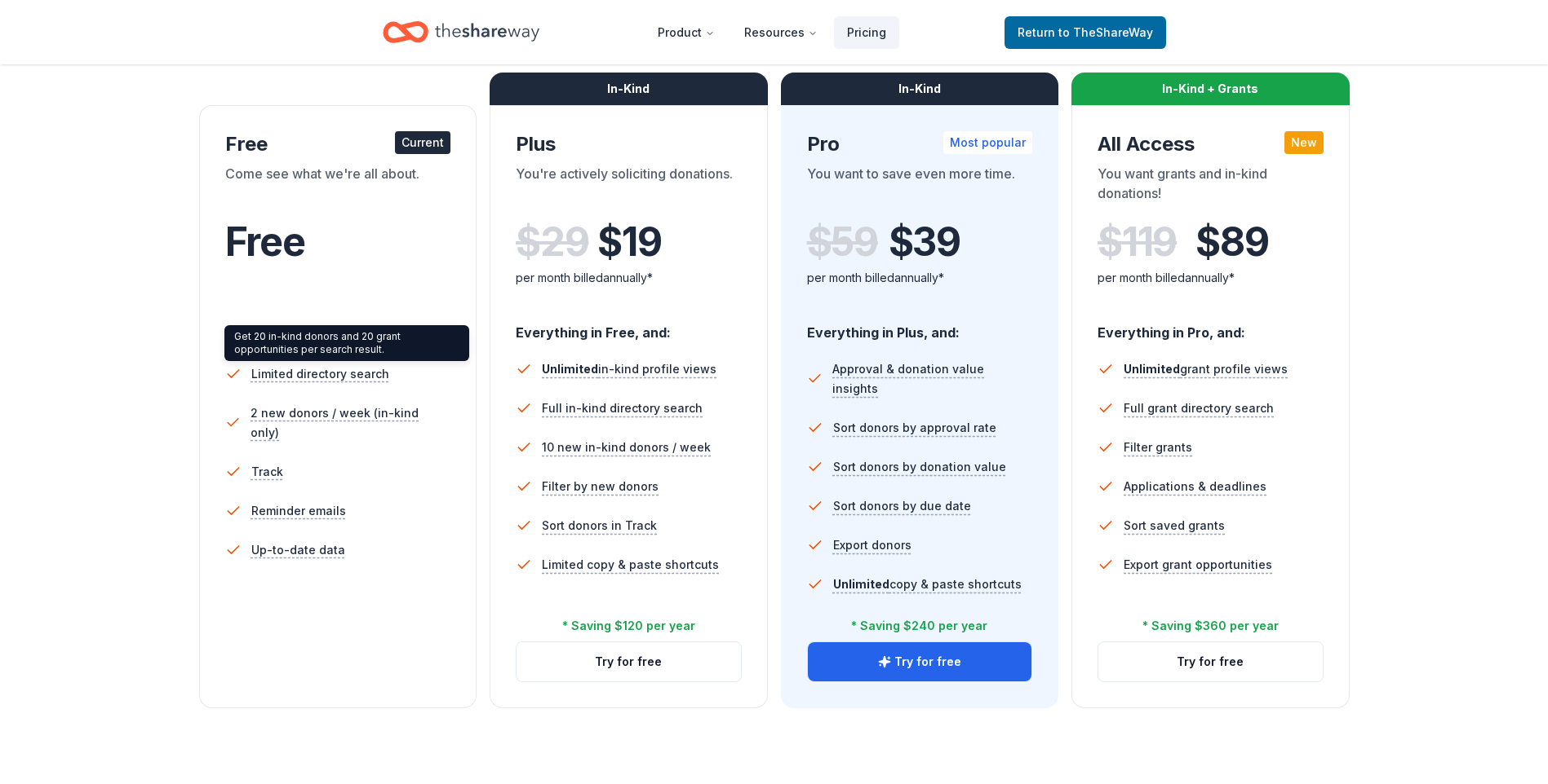
click at [340, 356] on div "Get 20 in-kind donors and 20 grant opportunities per search result. Get 20 in-k…" at bounding box center [347, 343] width 245 height 36
click at [367, 297] on div "Free" at bounding box center [338, 264] width 226 height 90
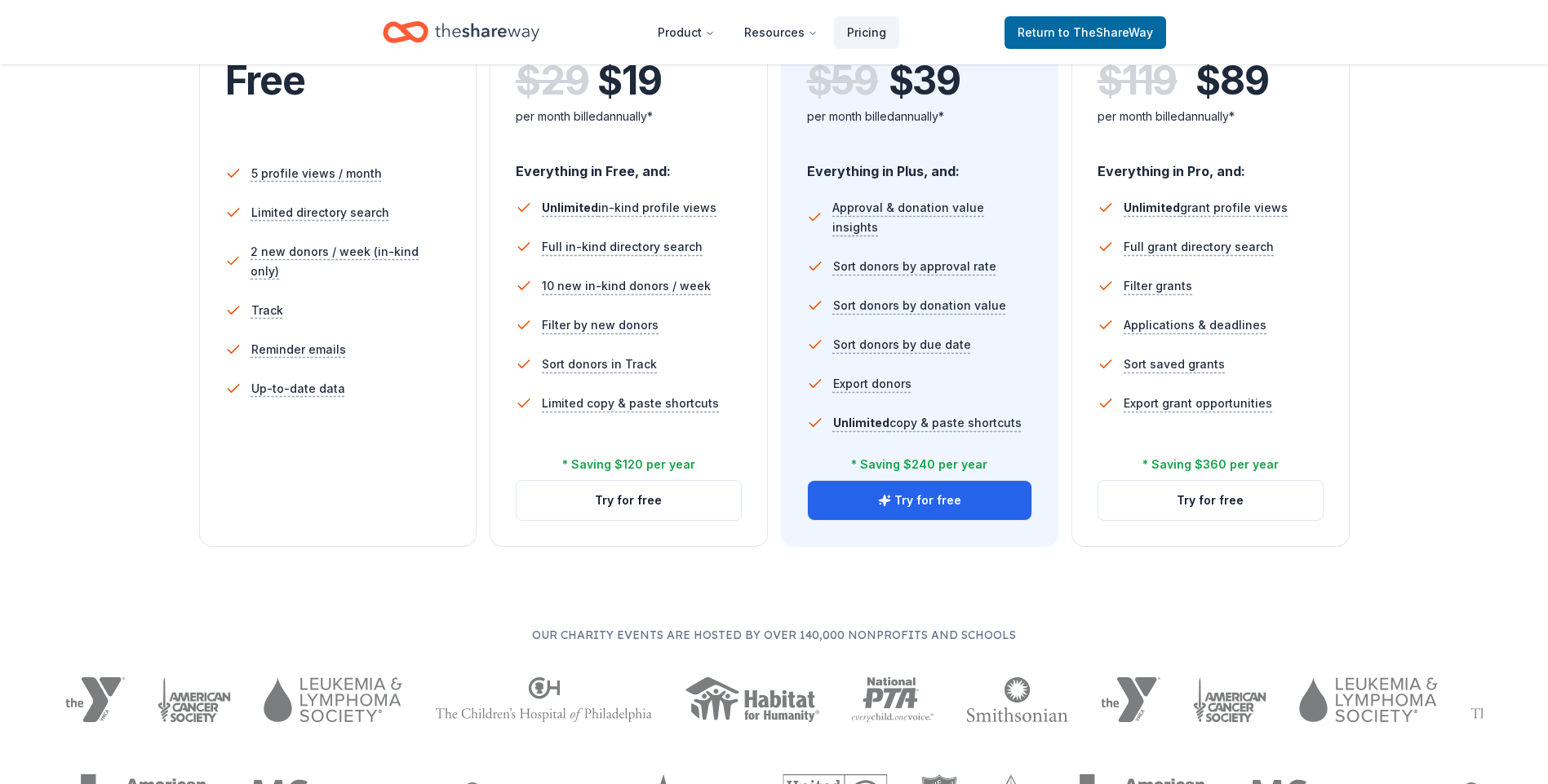
scroll to position [407, 0]
click at [246, 450] on div "5 profile views / month Limited directory search 2 new donors / week (in-kind o…" at bounding box center [338, 309] width 226 height 326
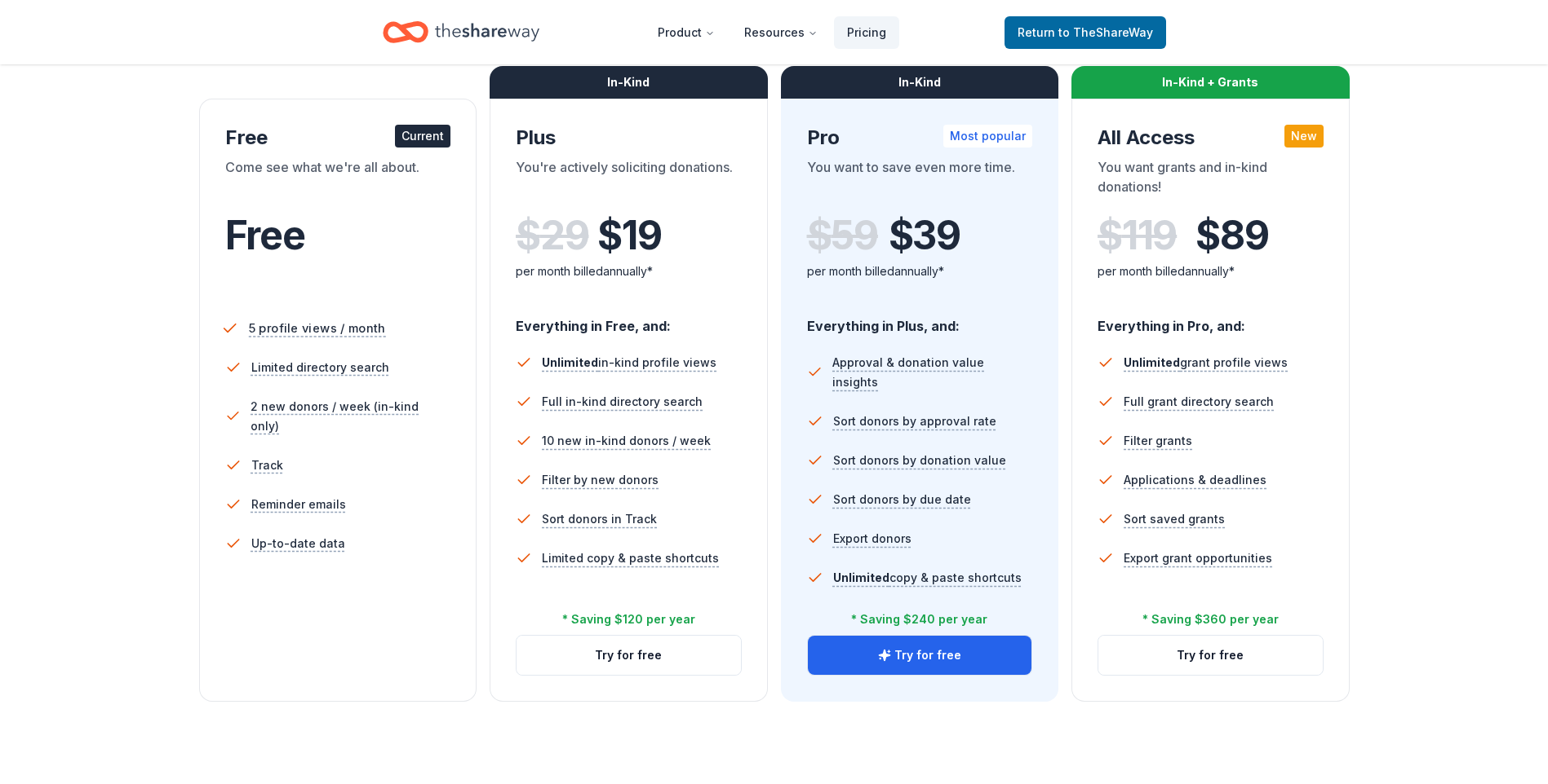
scroll to position [245, 0]
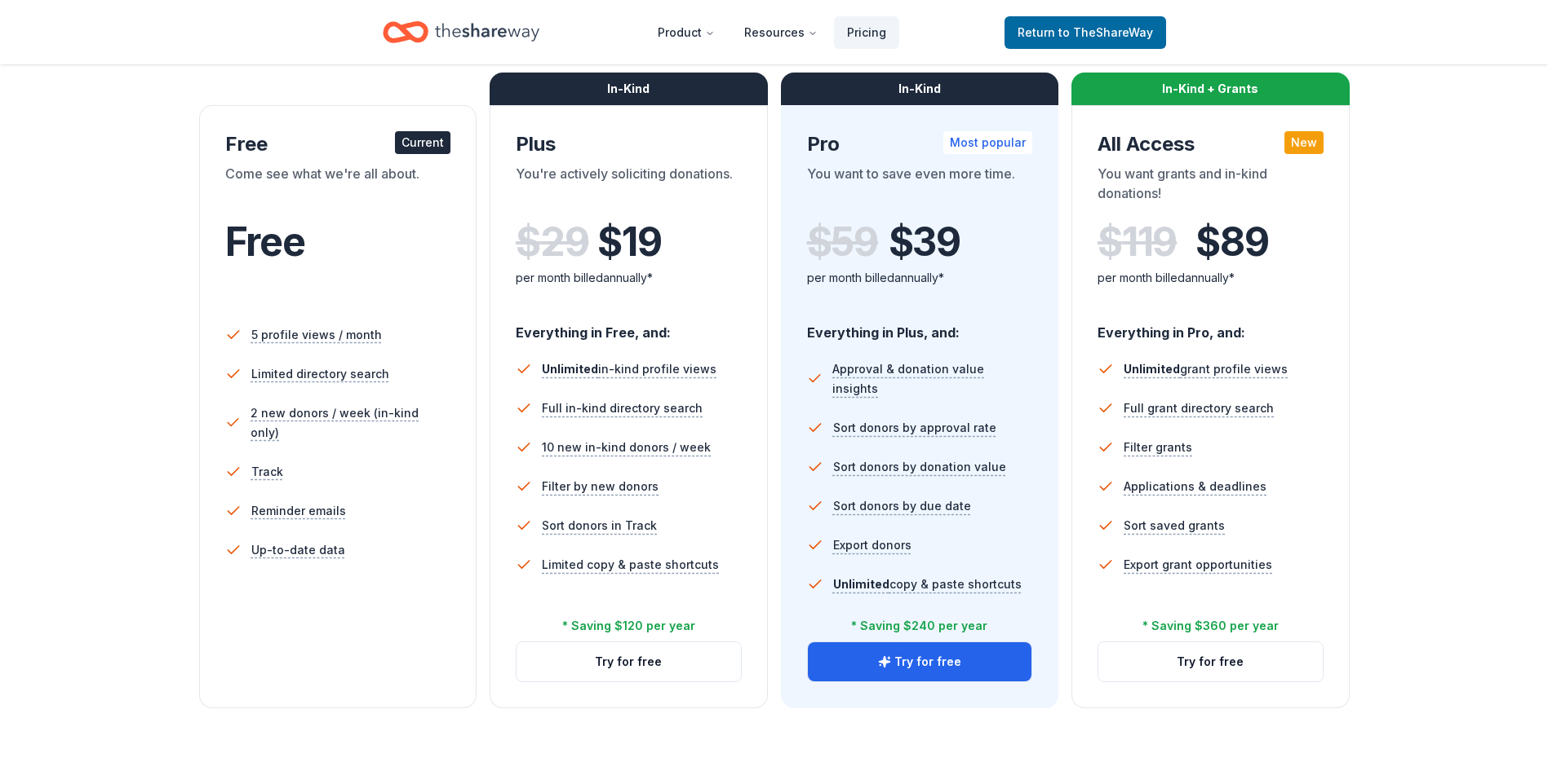
click at [426, 149] on div "Current" at bounding box center [422, 142] width 55 height 23
click at [317, 175] on div "Come see what we're all about." at bounding box center [338, 187] width 226 height 45
click at [1056, 32] on span "Return to TheShareWay" at bounding box center [1084, 32] width 136 height 19
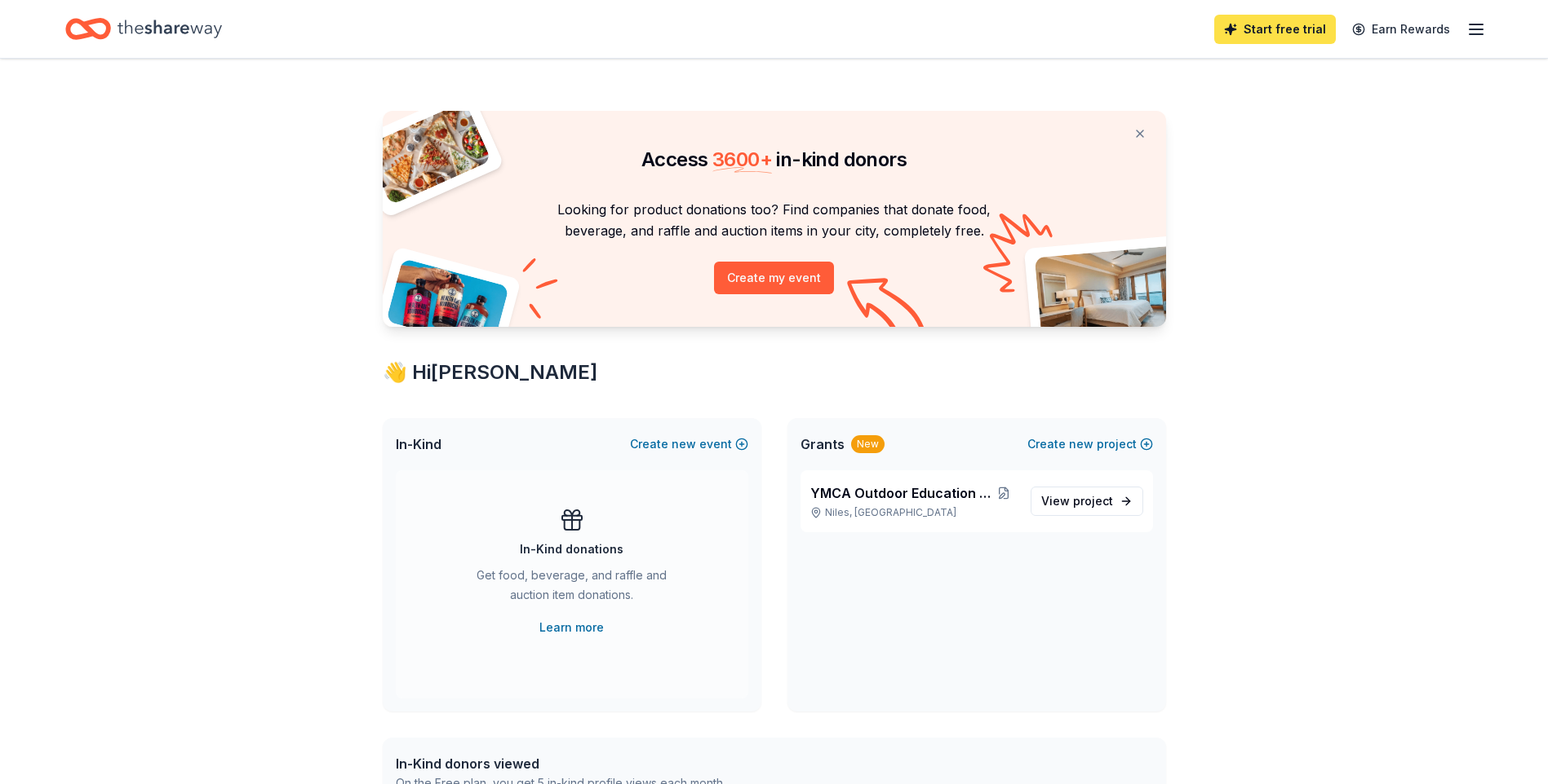
click at [1296, 27] on link "Start free trial" at bounding box center [1274, 30] width 122 height 30
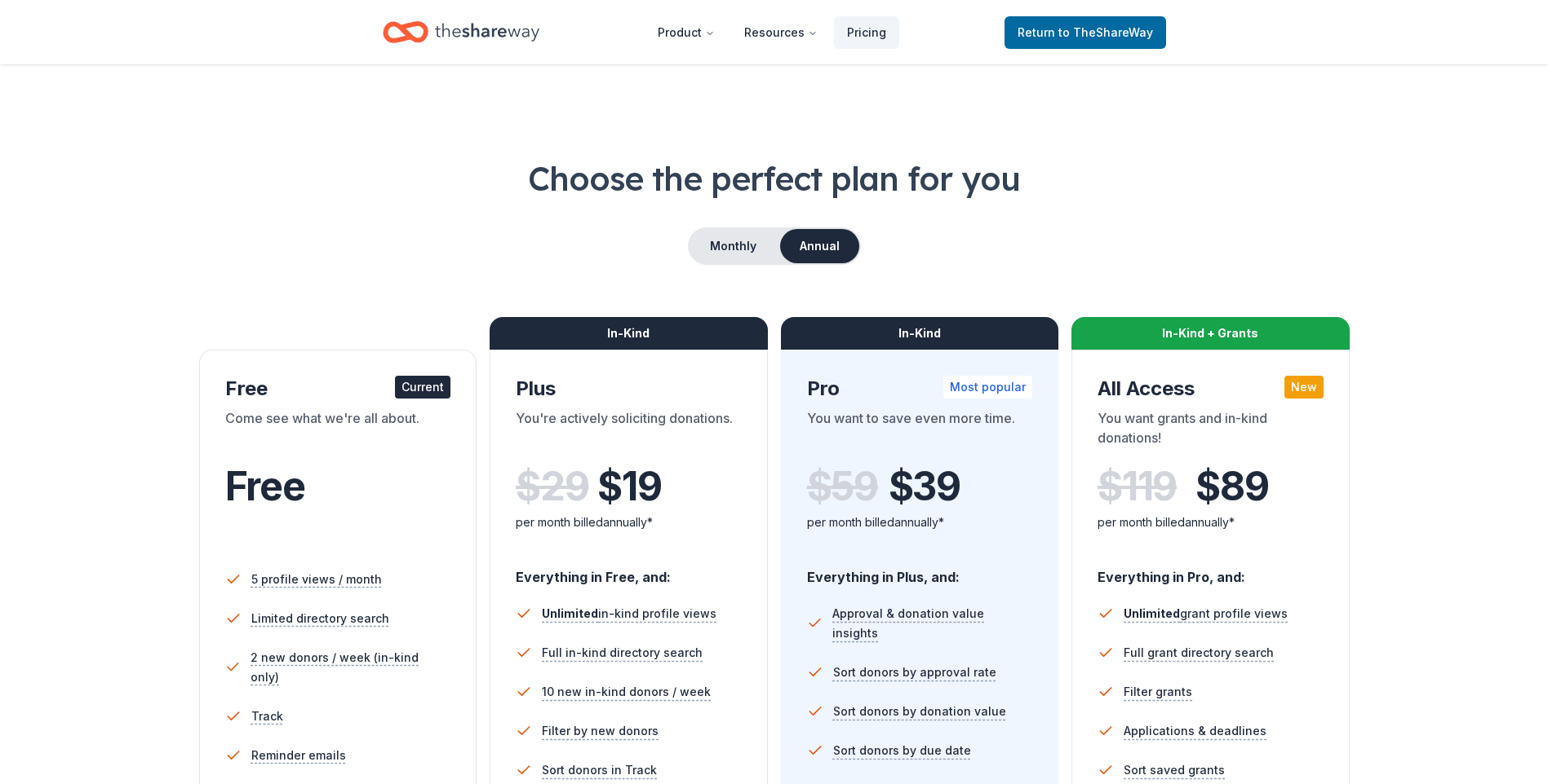
click at [323, 488] on div "Free" at bounding box center [338, 487] width 226 height 45
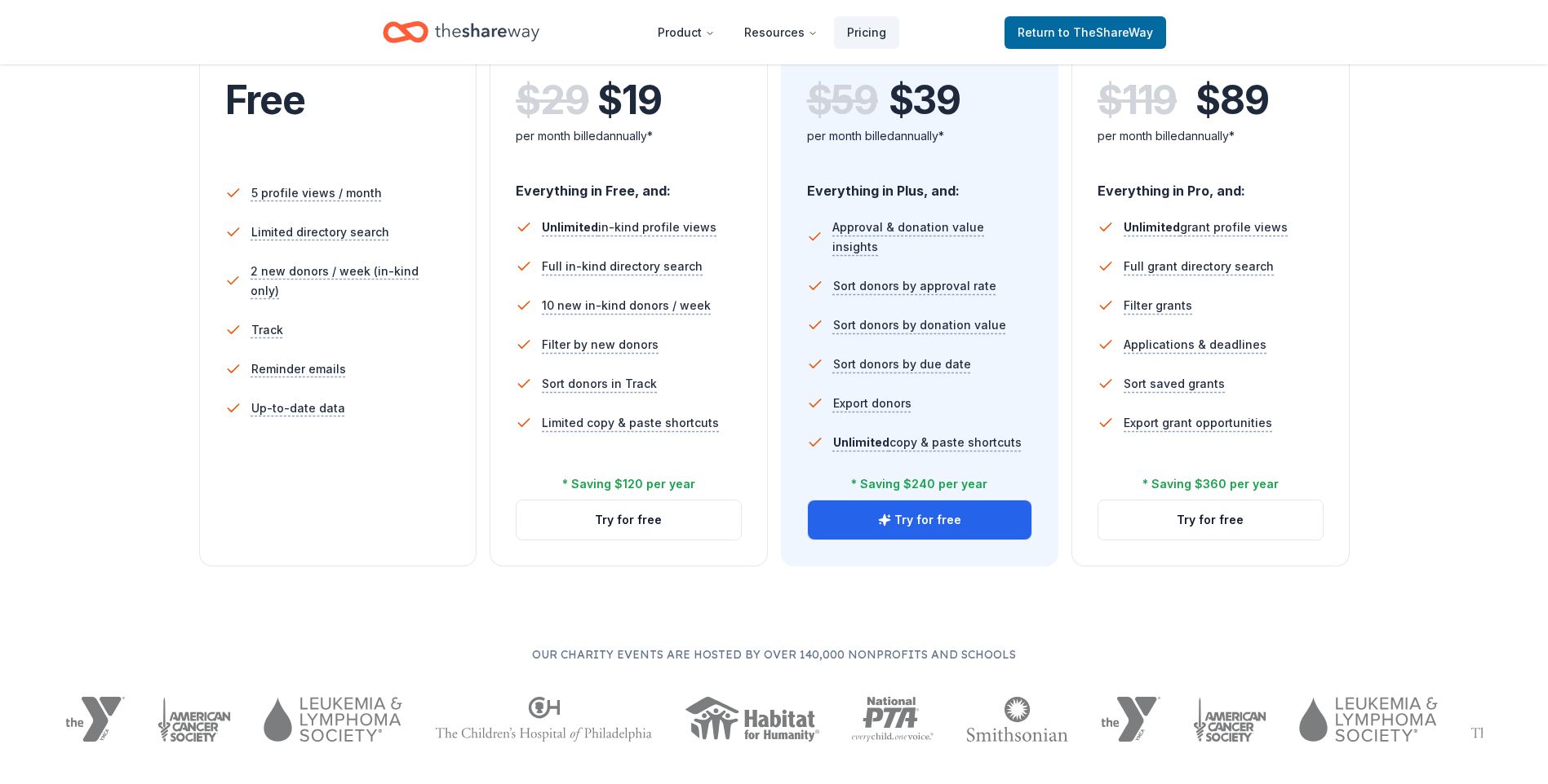
scroll to position [489, 0]
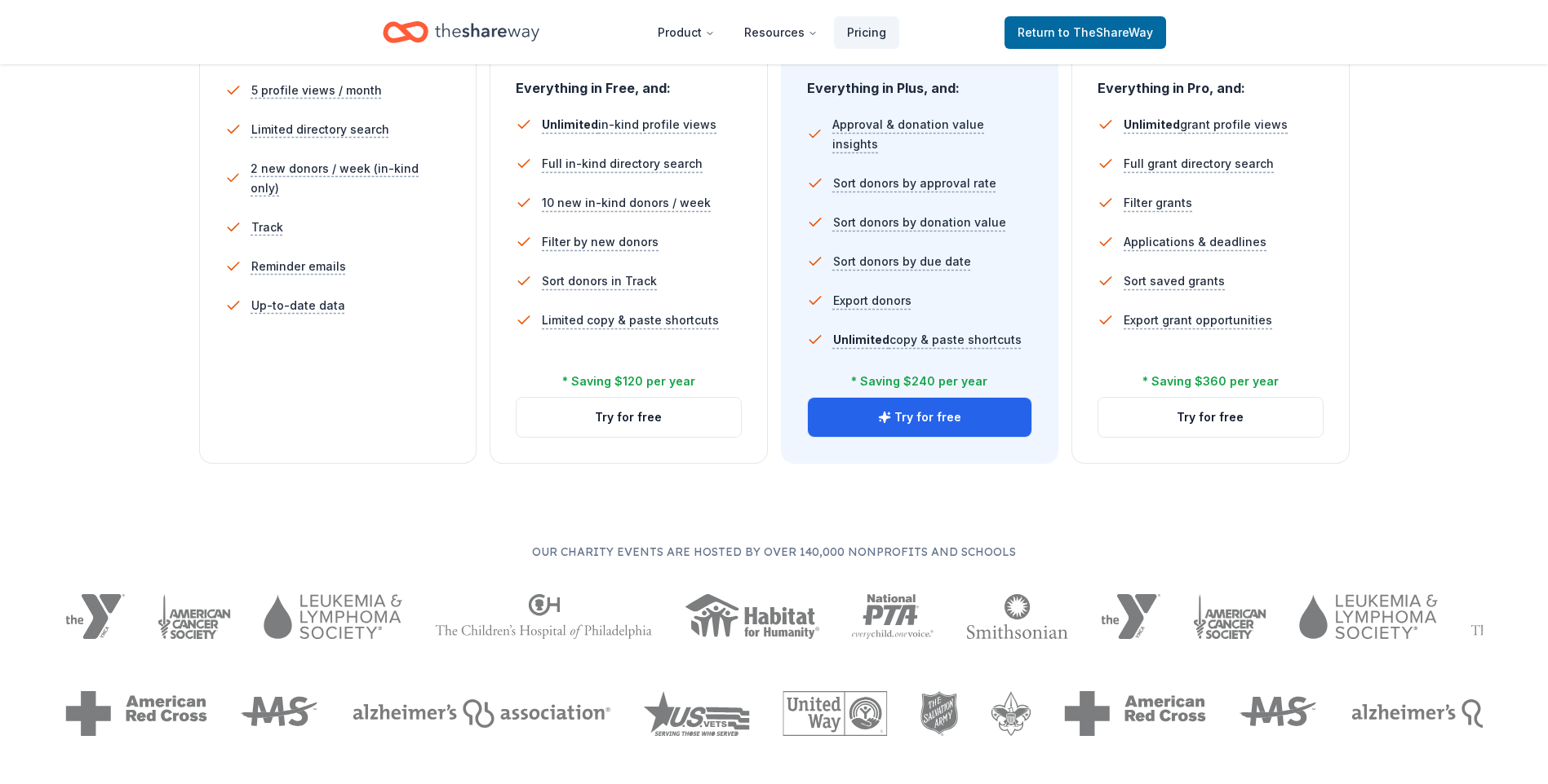
click at [336, 399] on div "Free Current Come see what we're all about. Free 5 profile views / month Limite…" at bounding box center [338, 162] width 278 height 603
click at [605, 416] on button "Try for free" at bounding box center [629, 417] width 225 height 39
